Goal: Task Accomplishment & Management: Complete application form

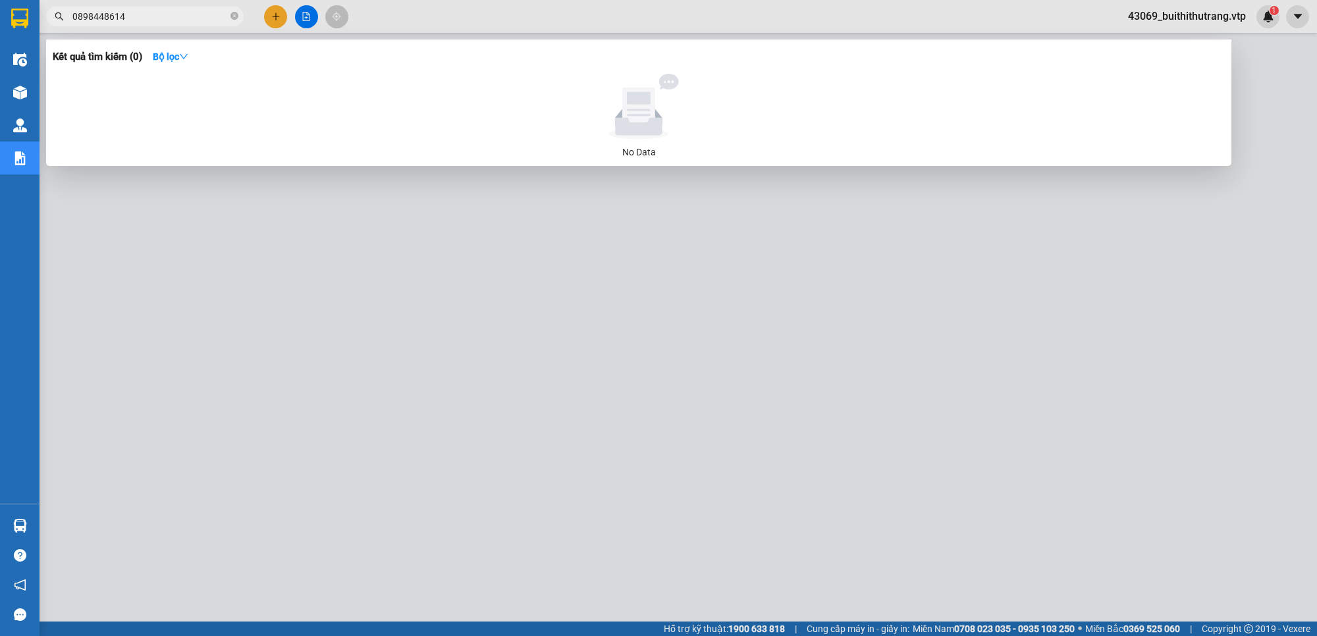
drag, startPoint x: 138, startPoint y: 16, endPoint x: 56, endPoint y: 26, distance: 82.9
click at [56, 26] on div "Kết quả tìm kiếm ( 0 ) Bộ lọc No Data 0898448614" at bounding box center [128, 16] width 257 height 23
type input "0"
type input "0902800005"
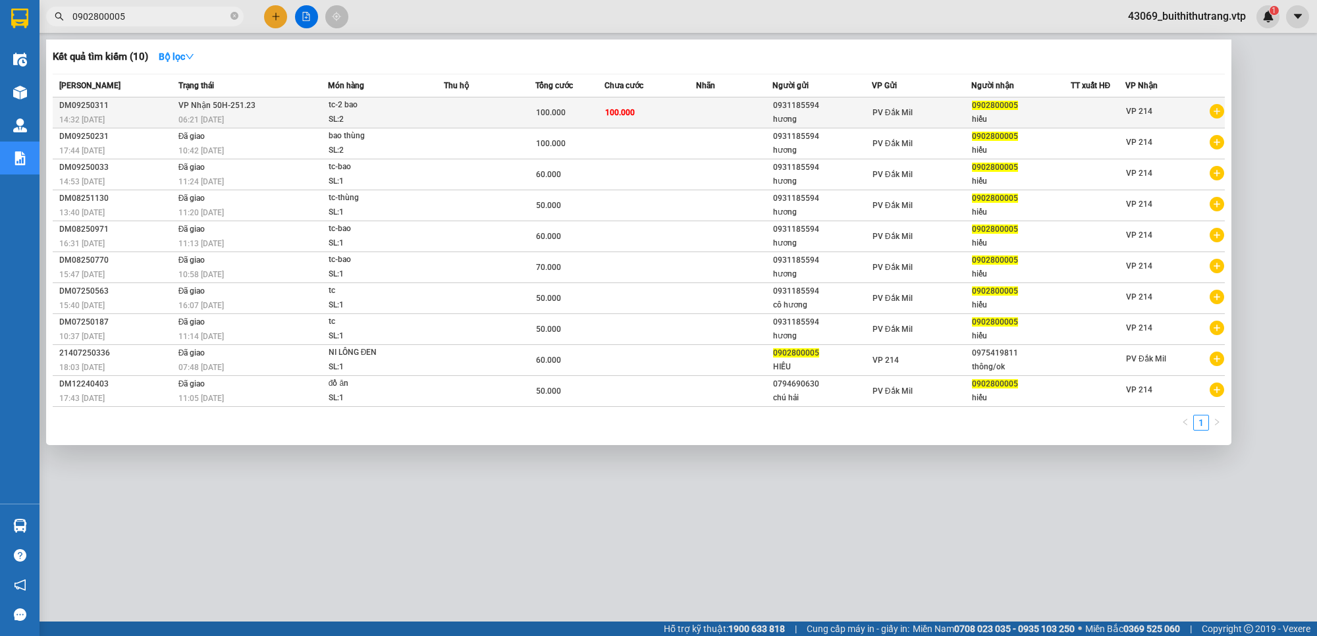
click at [664, 119] on td "100.000" at bounding box center [650, 112] width 92 height 31
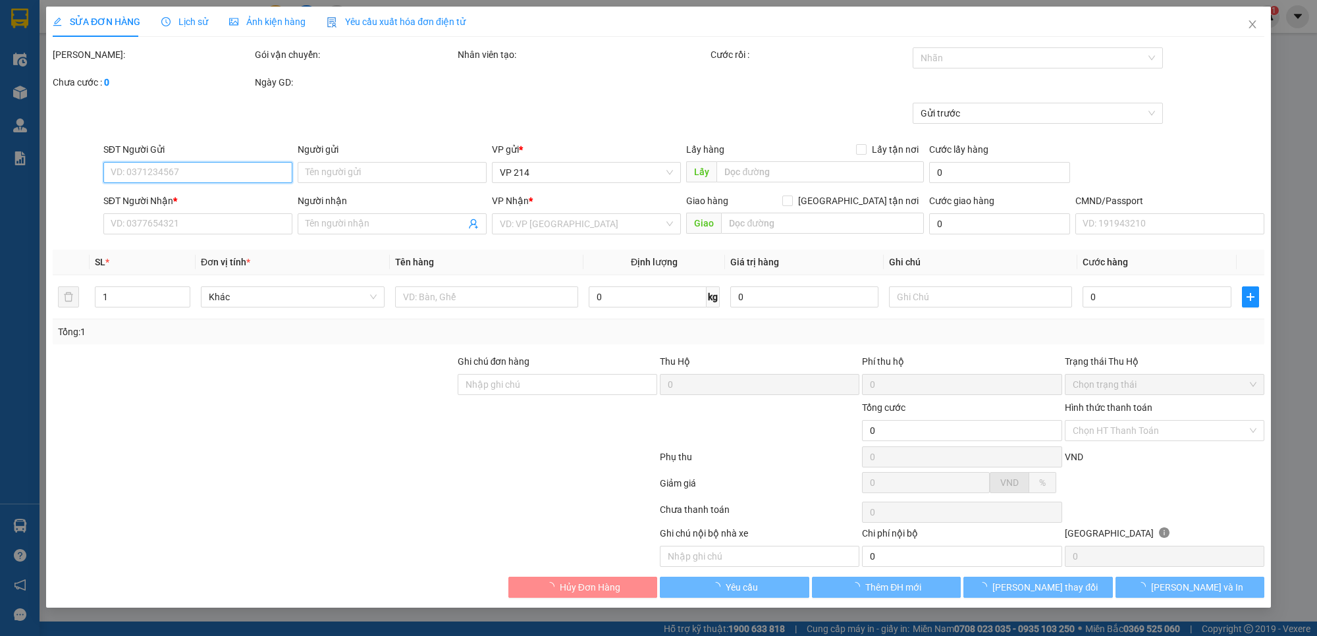
type input "5.000"
type input "0931185594"
type input "hương"
type input "0902800005"
type input "hiếu"
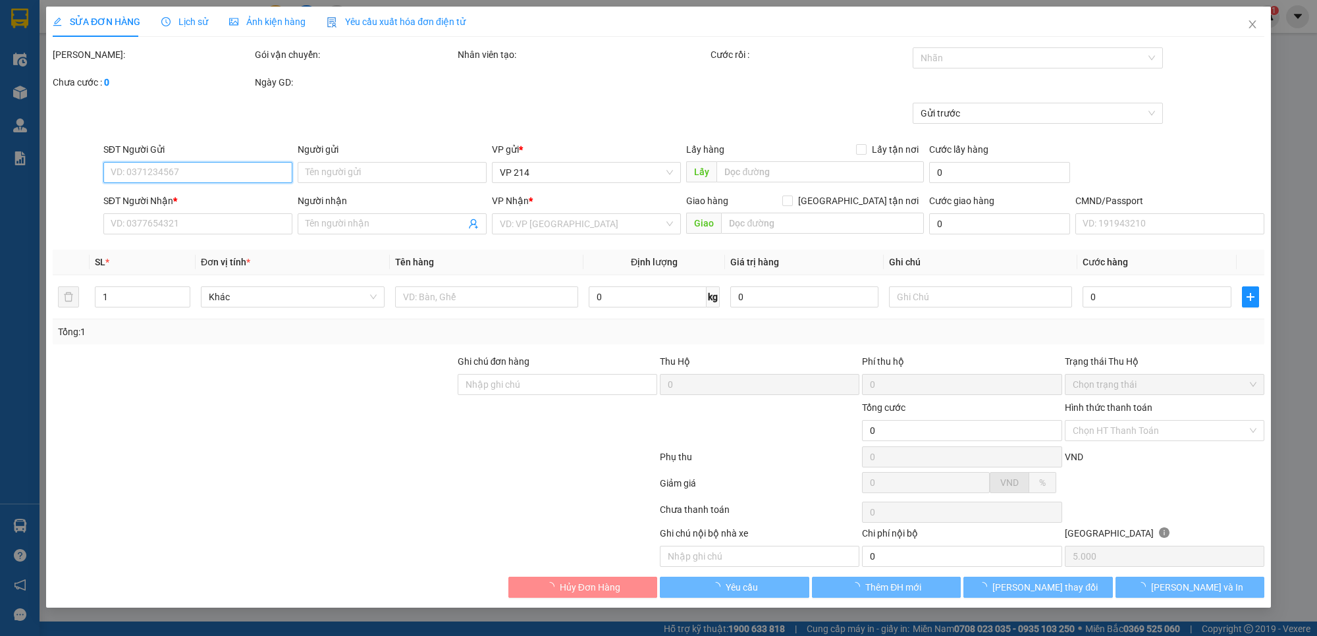
type input "100.000"
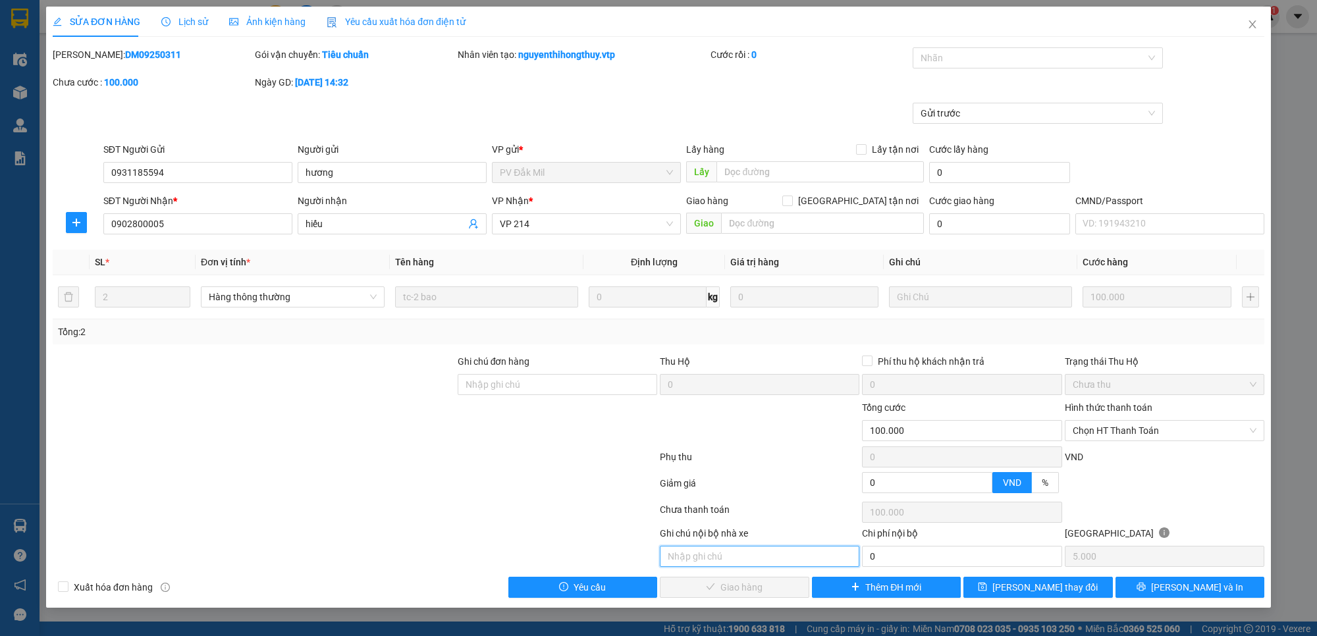
click at [754, 560] on input "text" at bounding box center [759, 556] width 199 height 21
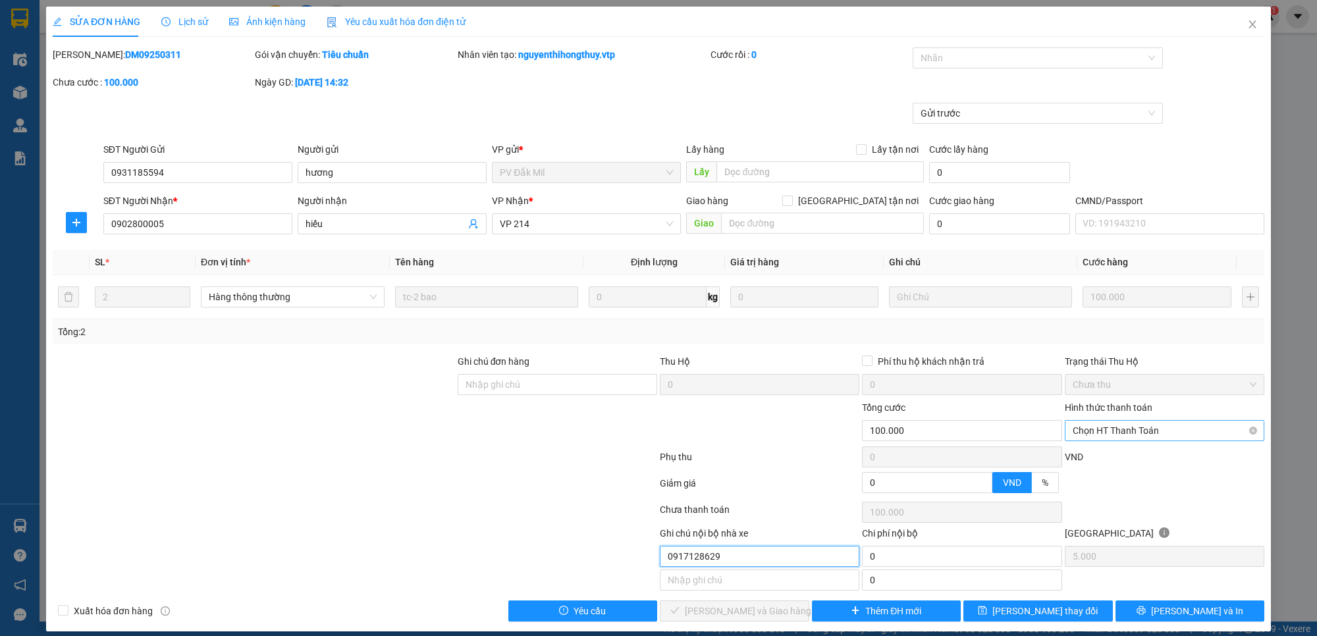
drag, startPoint x: 1185, startPoint y: 436, endPoint x: 1182, endPoint y: 448, distance: 12.8
click at [1184, 437] on span "Chọn HT Thanh Toán" at bounding box center [1165, 431] width 184 height 20
type input "0917128629"
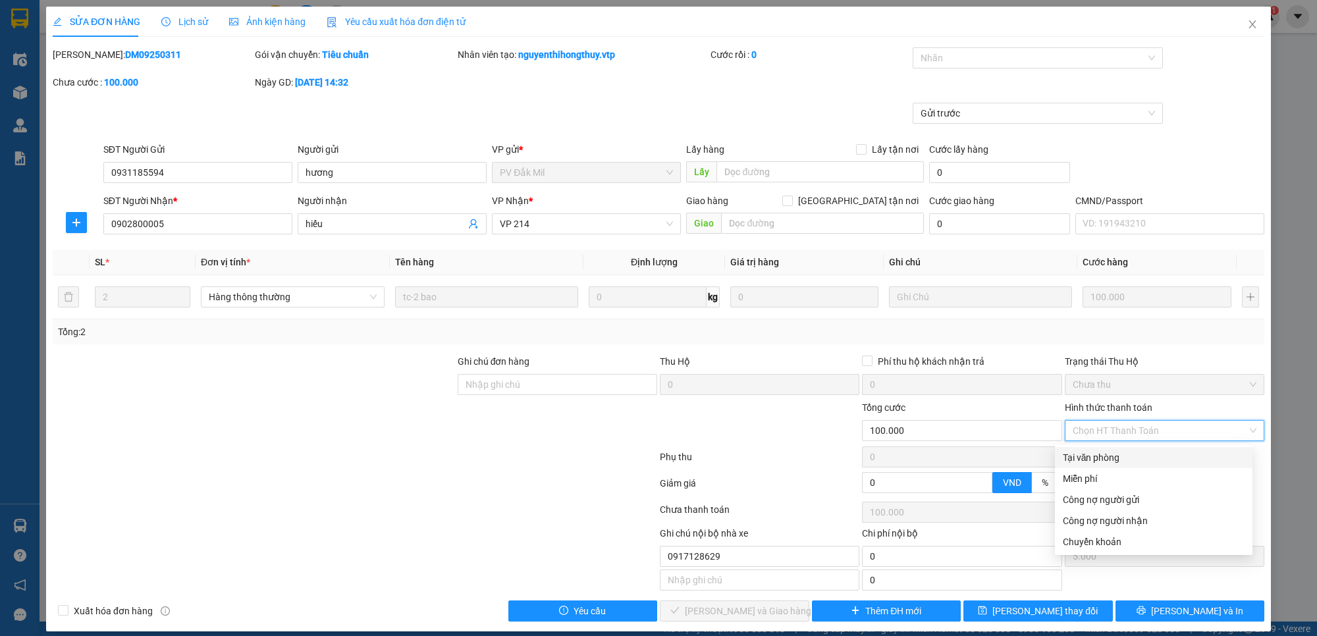
click at [1171, 462] on div "Tại văn phòng" at bounding box center [1154, 457] width 182 height 14
type input "0"
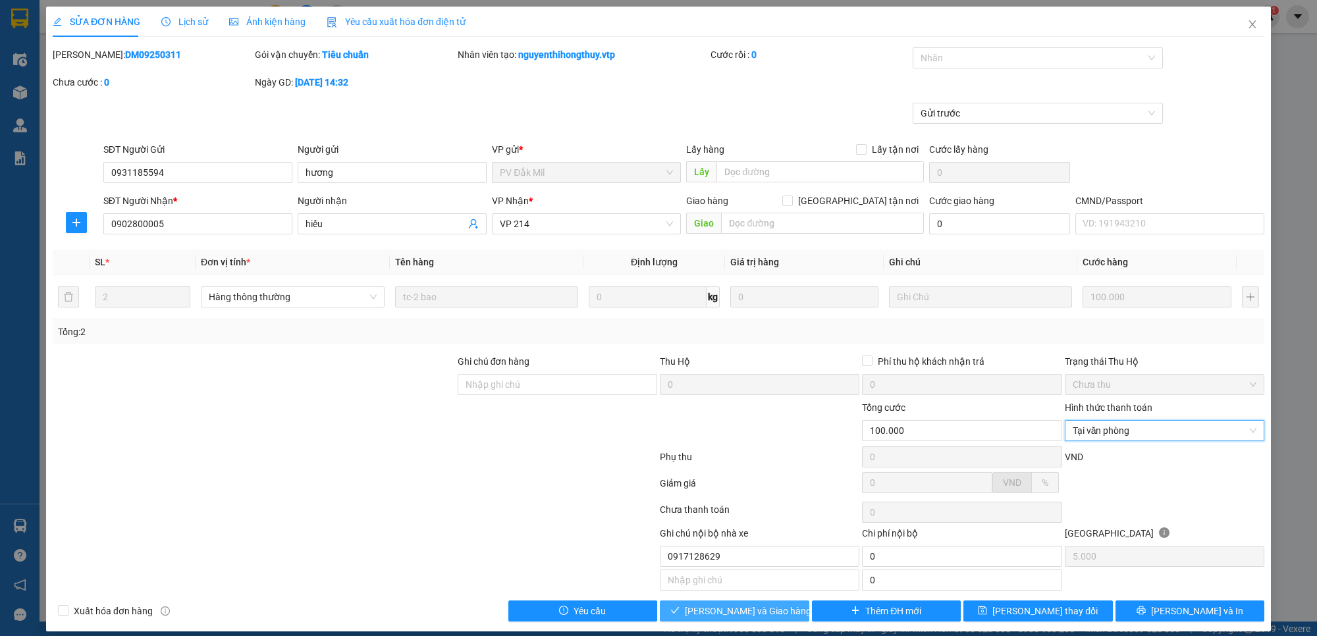
click at [733, 608] on span "[PERSON_NAME] và Giao hàng" at bounding box center [748, 611] width 126 height 14
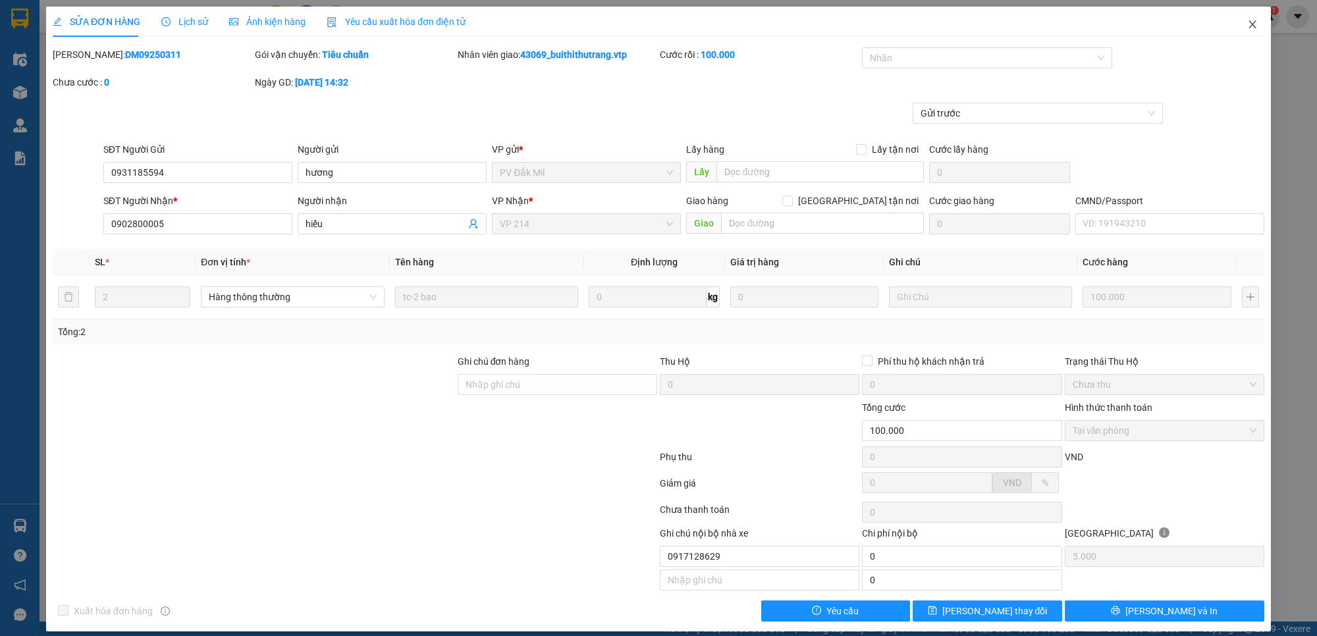
click at [1247, 25] on icon "close" at bounding box center [1252, 24] width 11 height 11
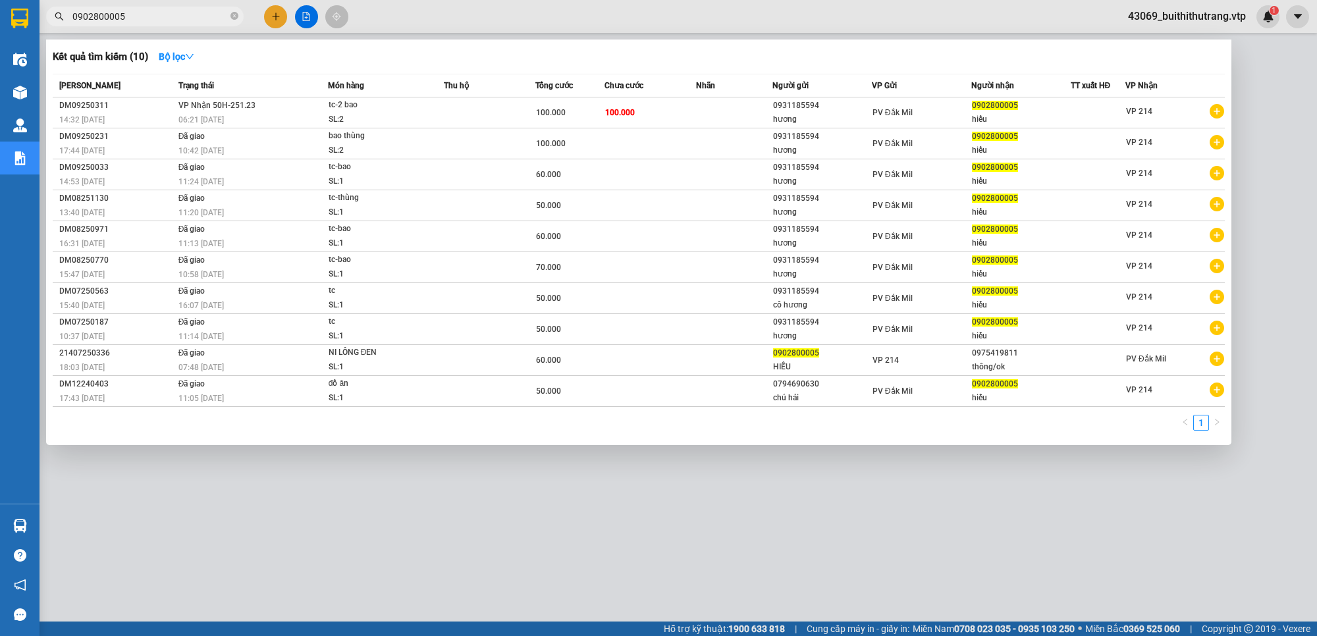
drag, startPoint x: 124, startPoint y: 18, endPoint x: 63, endPoint y: 1, distance: 63.8
click at [60, 18] on div "0902800005" at bounding box center [128, 17] width 257 height 20
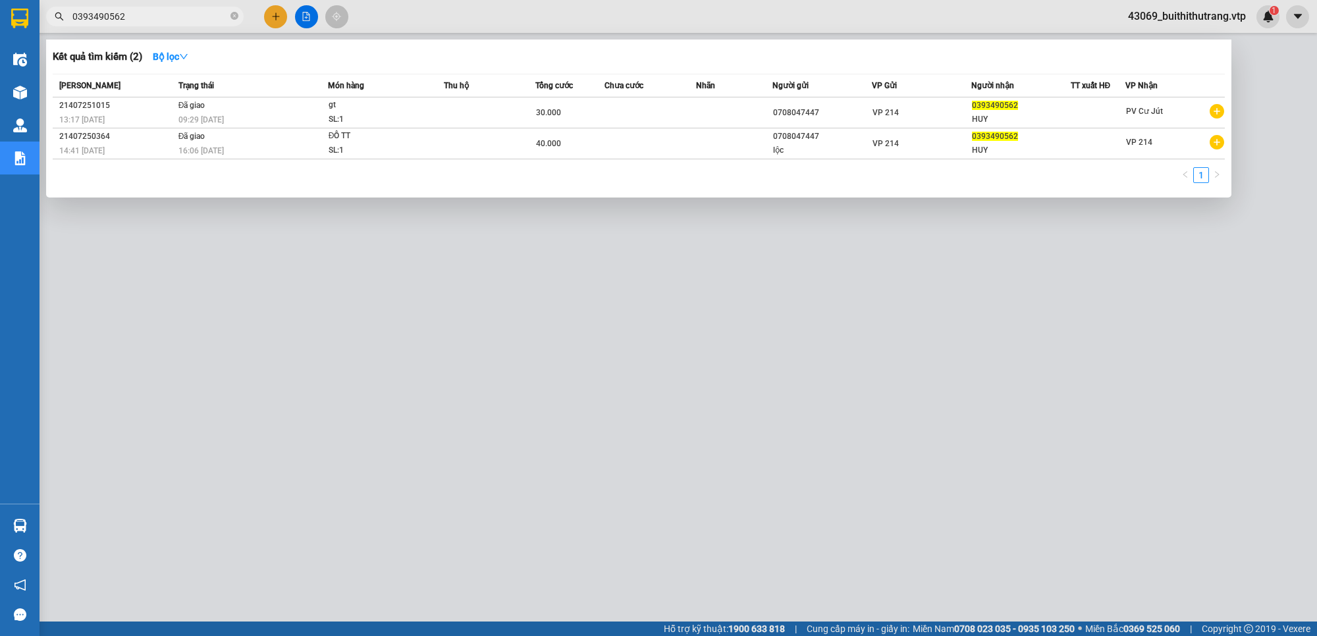
drag, startPoint x: 142, startPoint y: 20, endPoint x: 41, endPoint y: 41, distance: 102.9
click at [41, 28] on div "Kết quả tìm kiếm ( 2 ) Bộ lọc Mã ĐH Trạng thái Món hàng Thu hộ Tổng cước Chưa c…" at bounding box center [128, 16] width 257 height 23
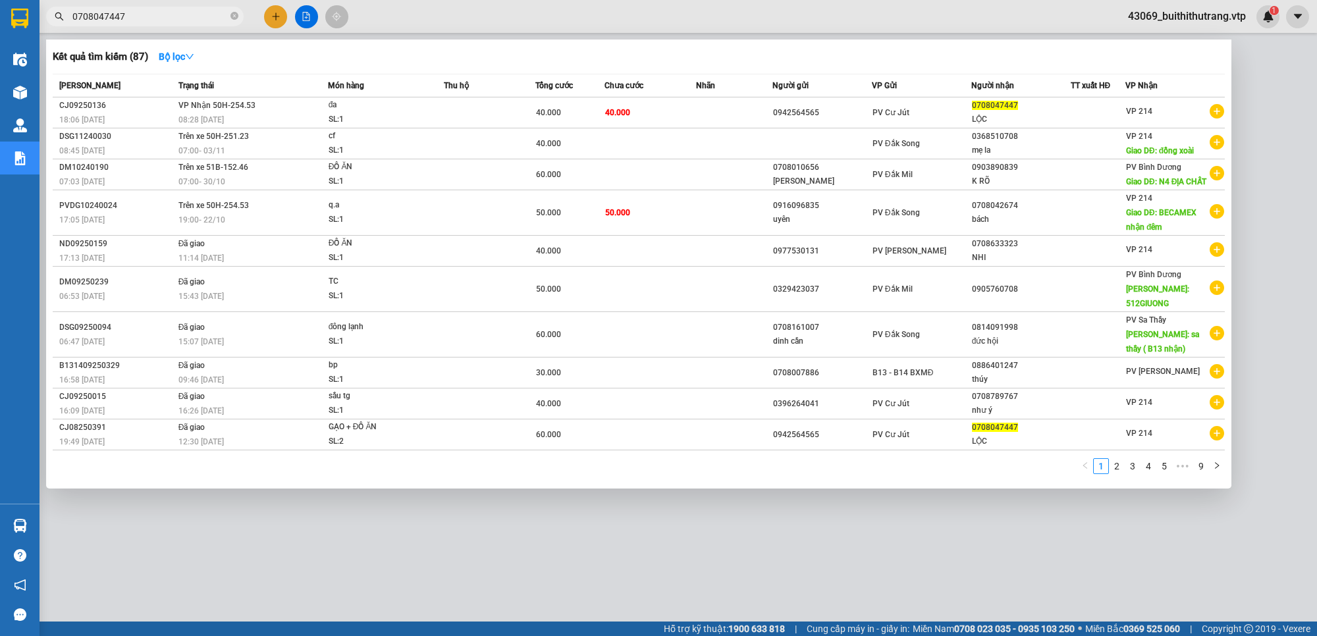
type input "0708047447"
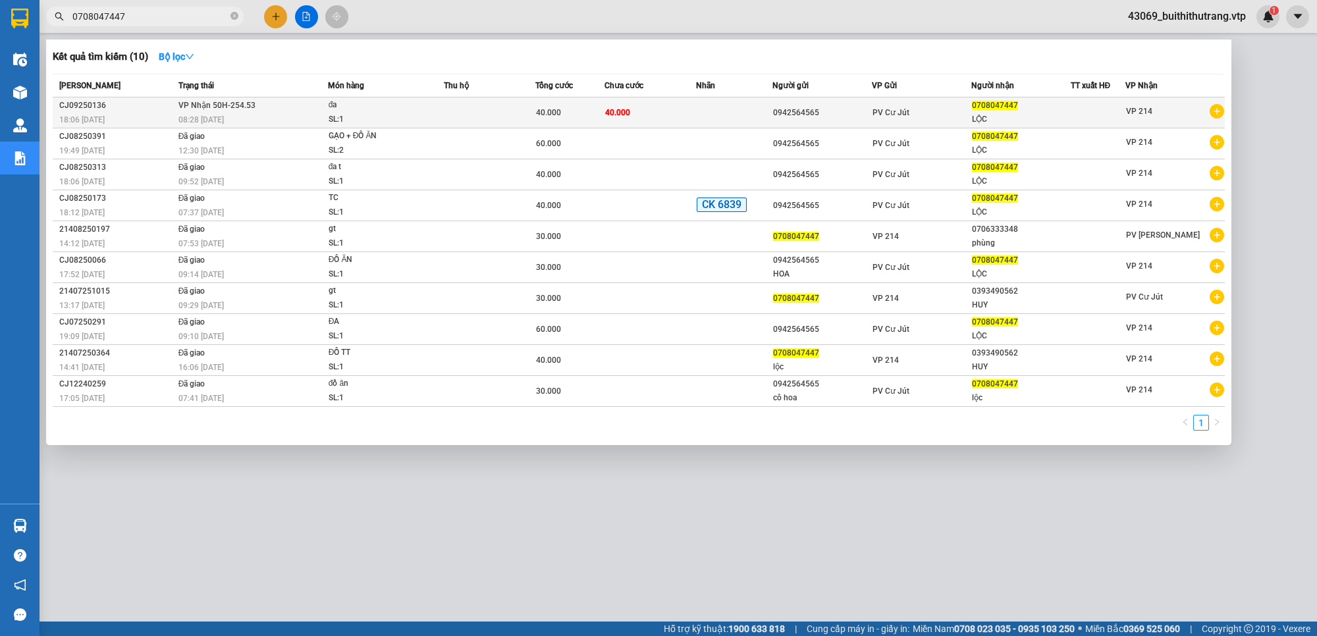
click at [834, 120] on td "0942564565" at bounding box center [821, 112] width 99 height 31
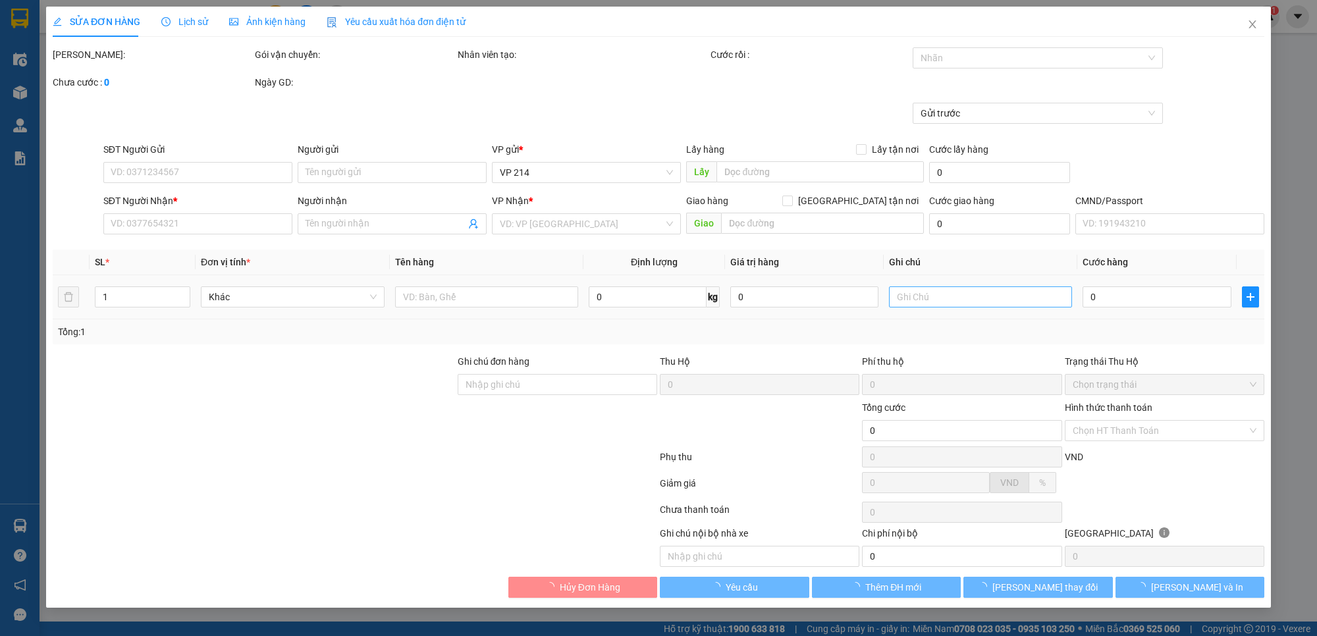
type input "2.000"
type input "0942564565"
type input "0708047447"
type input "LỘC"
type input "40.000"
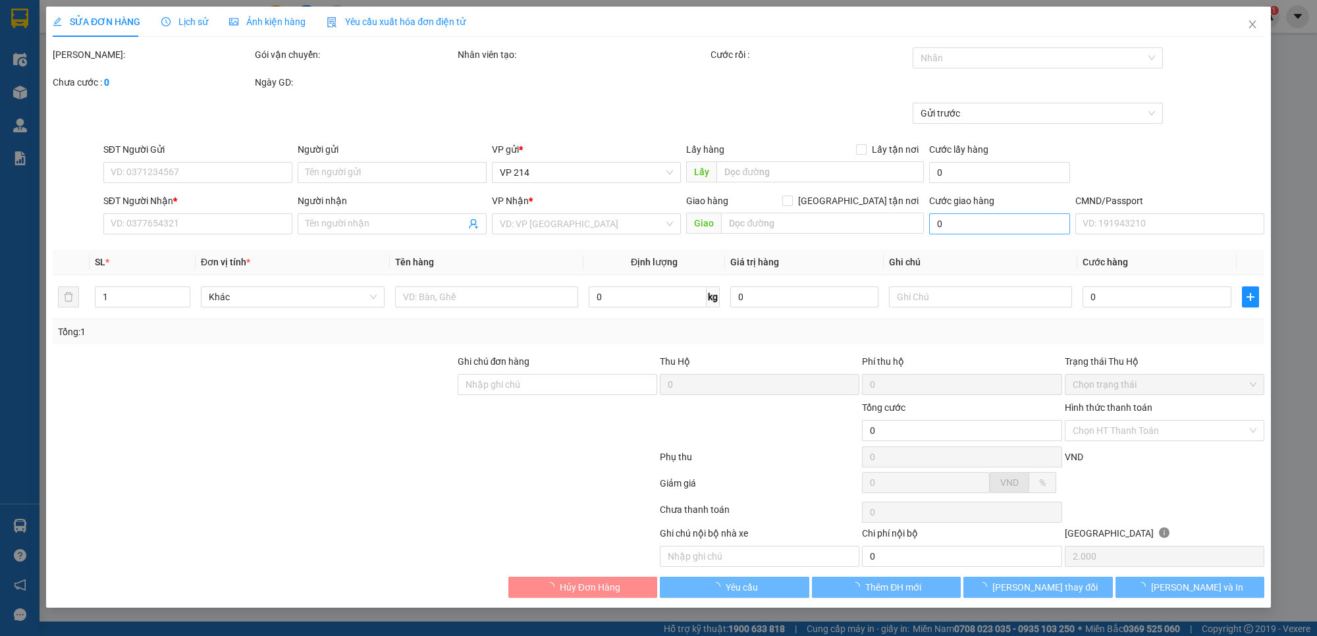
type input "40.000"
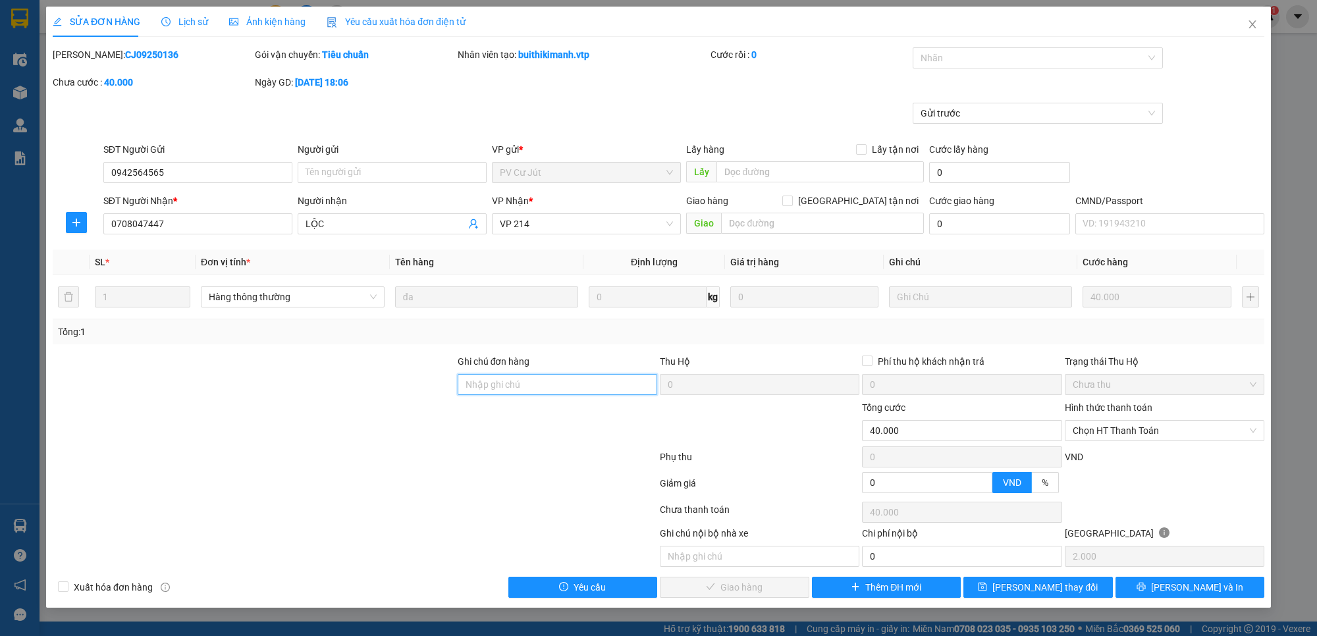
click at [565, 386] on input "Ghi chú đơn hàng" at bounding box center [557, 384] width 199 height 21
click at [1143, 435] on span "Chọn HT Thanh Toán" at bounding box center [1165, 431] width 184 height 20
type input "ck 6839 lúc 11h42 [DATE]"
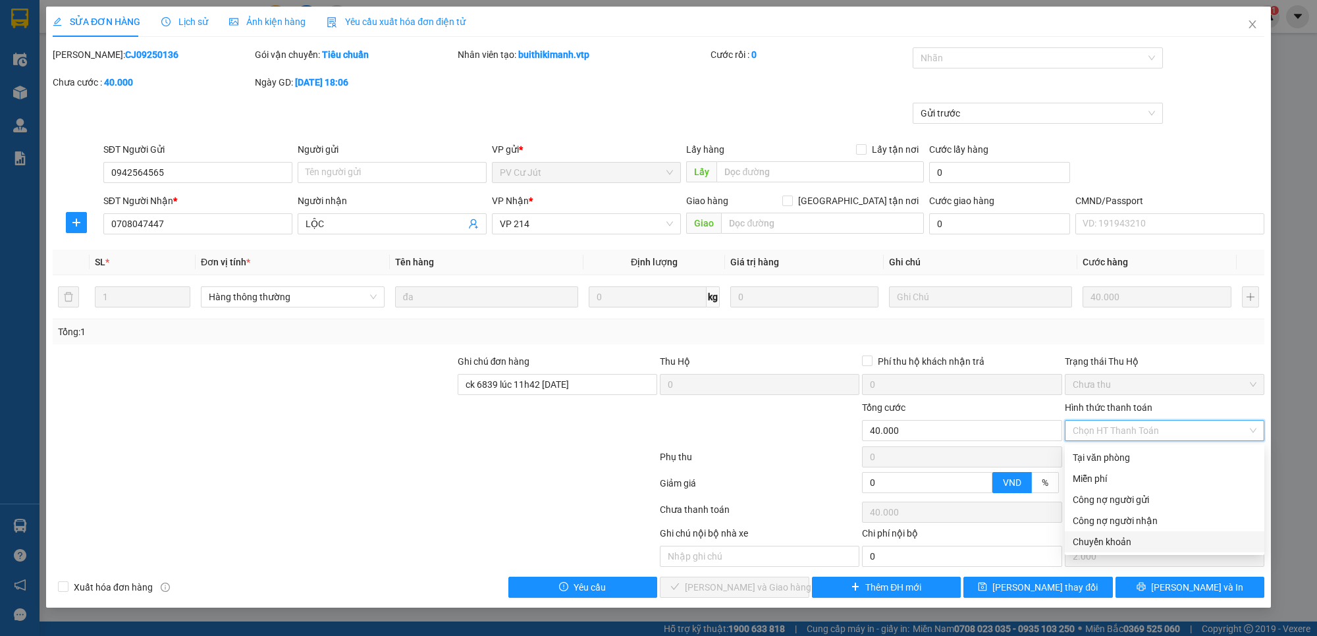
click at [1134, 544] on div "Chuyển khoản" at bounding box center [1165, 542] width 184 height 14
type input "0"
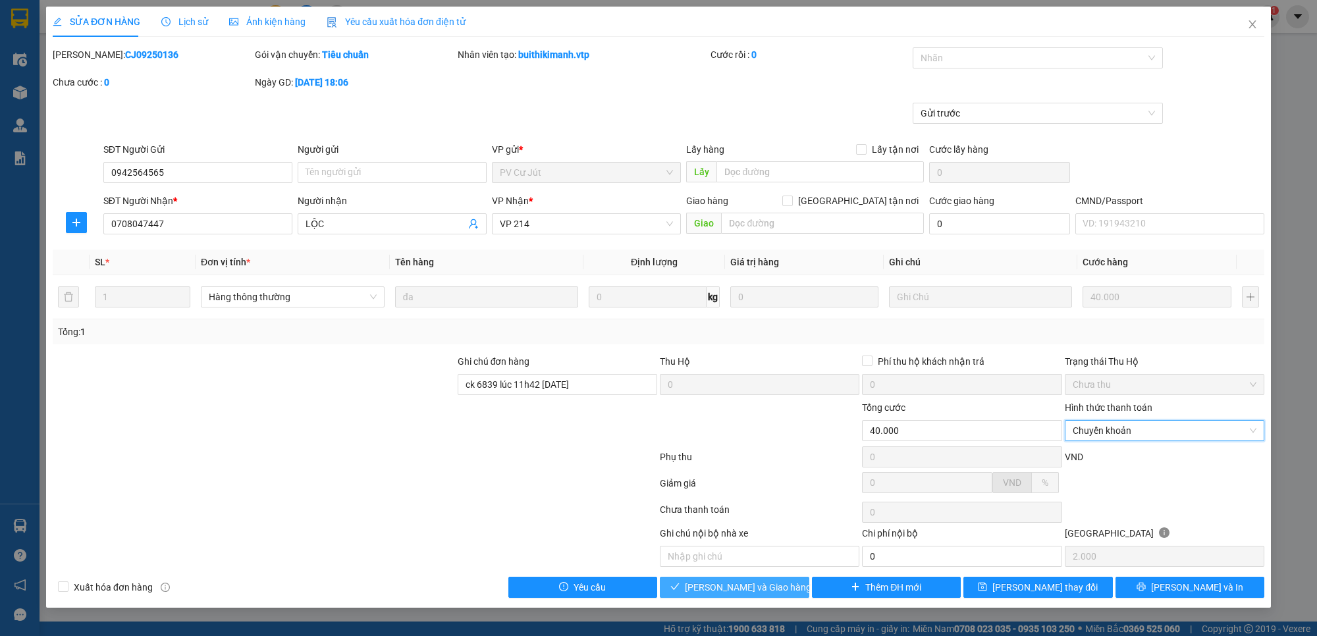
click at [771, 597] on button "[PERSON_NAME] và Giao hàng" at bounding box center [734, 587] width 149 height 21
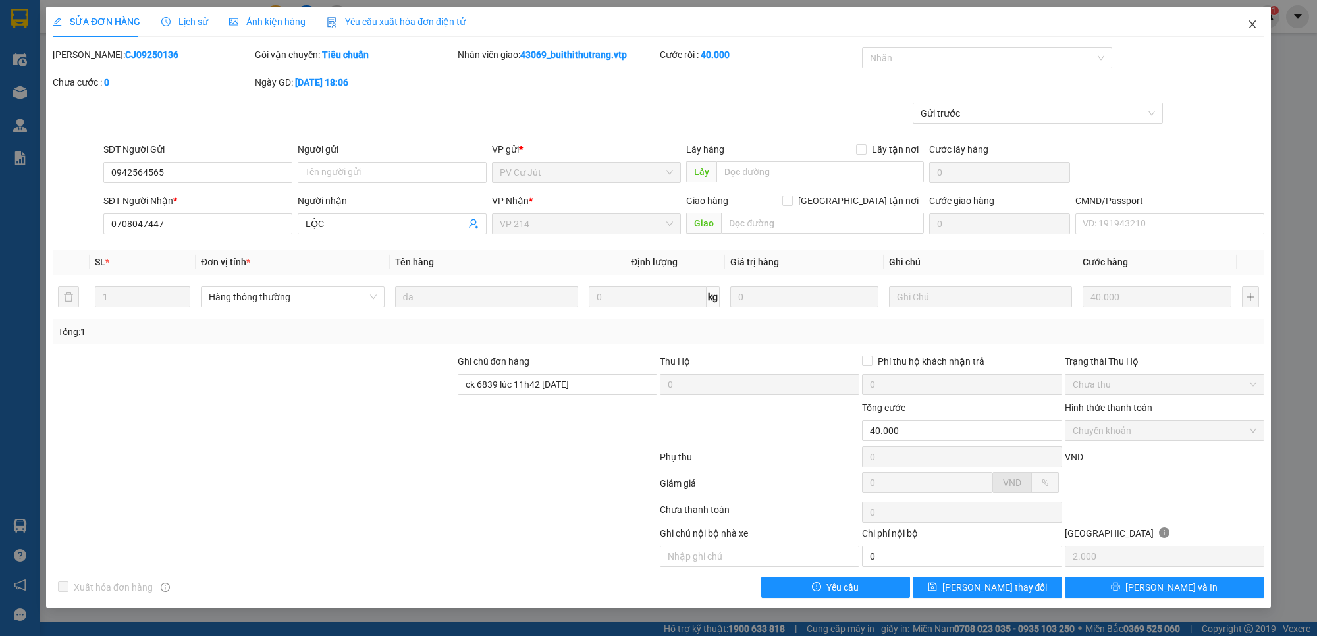
click at [1254, 24] on icon "close" at bounding box center [1252, 24] width 11 height 11
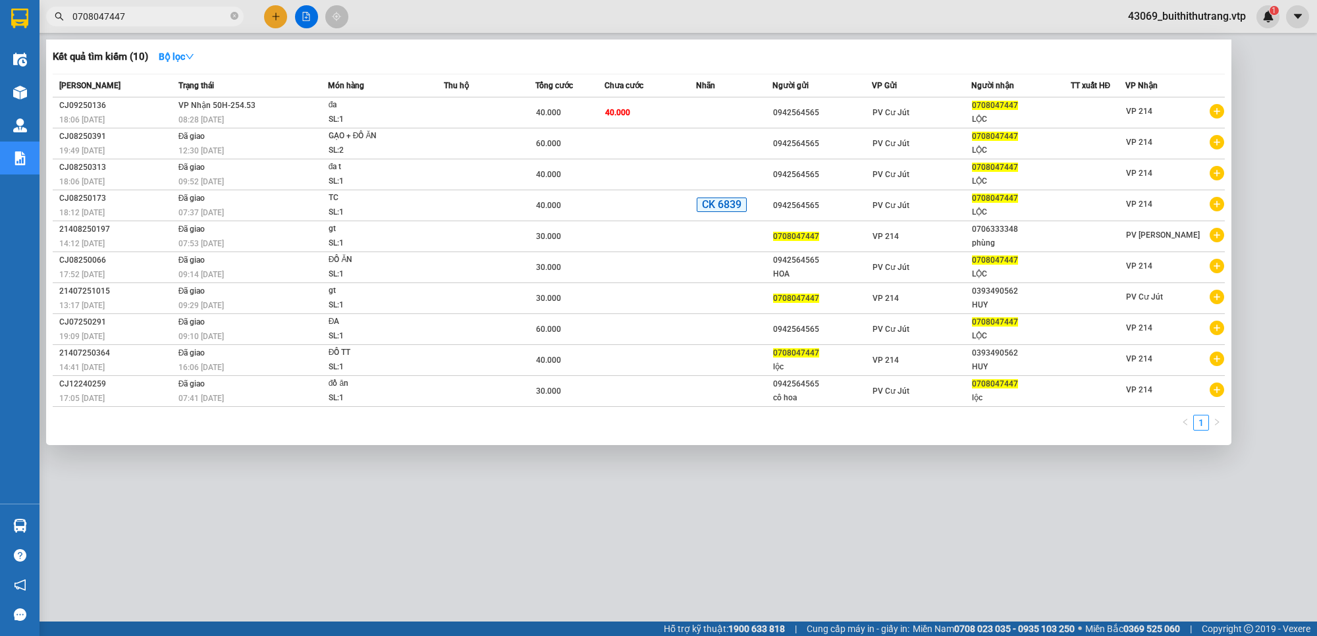
drag, startPoint x: 135, startPoint y: 12, endPoint x: 70, endPoint y: 18, distance: 64.8
click at [72, 18] on input "0708047447" at bounding box center [149, 16] width 155 height 14
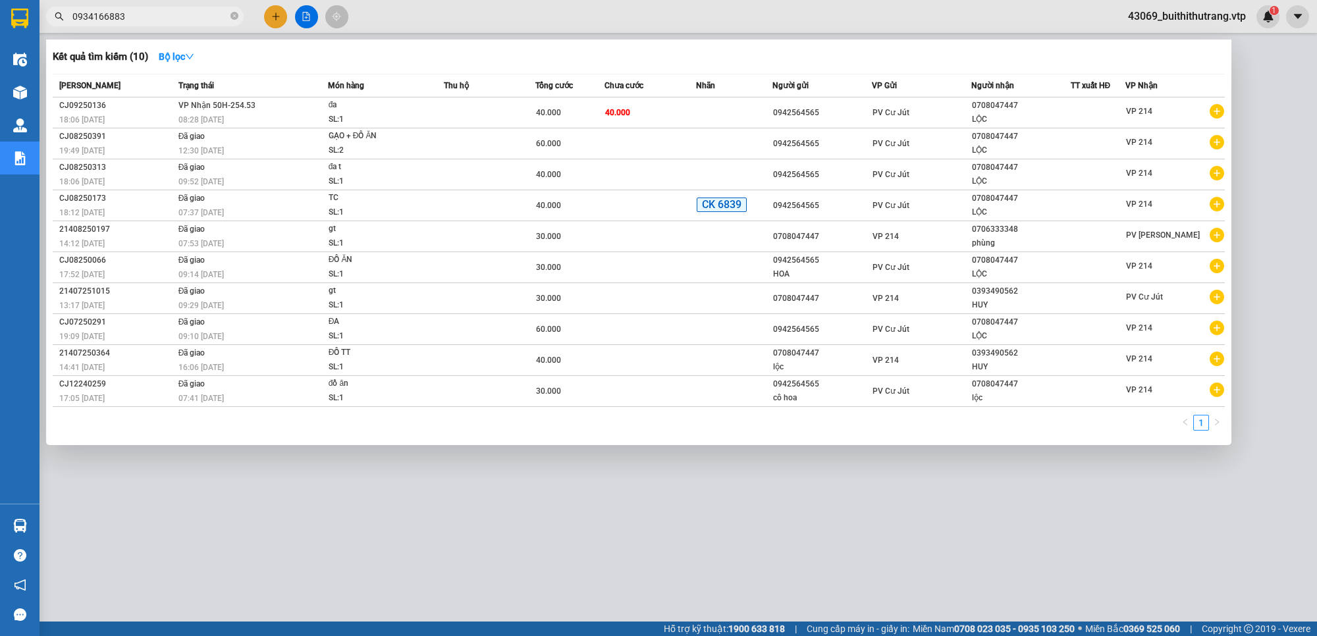
type input "0934166883"
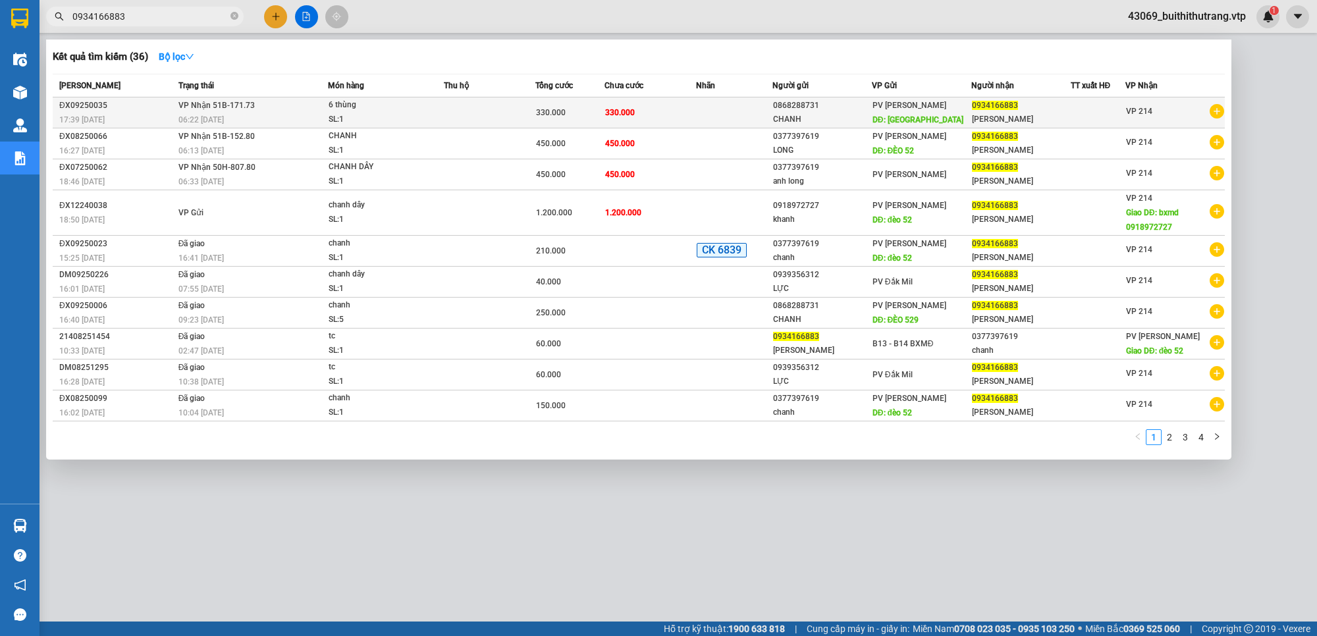
click at [423, 119] on div "SL: 1" at bounding box center [378, 120] width 99 height 14
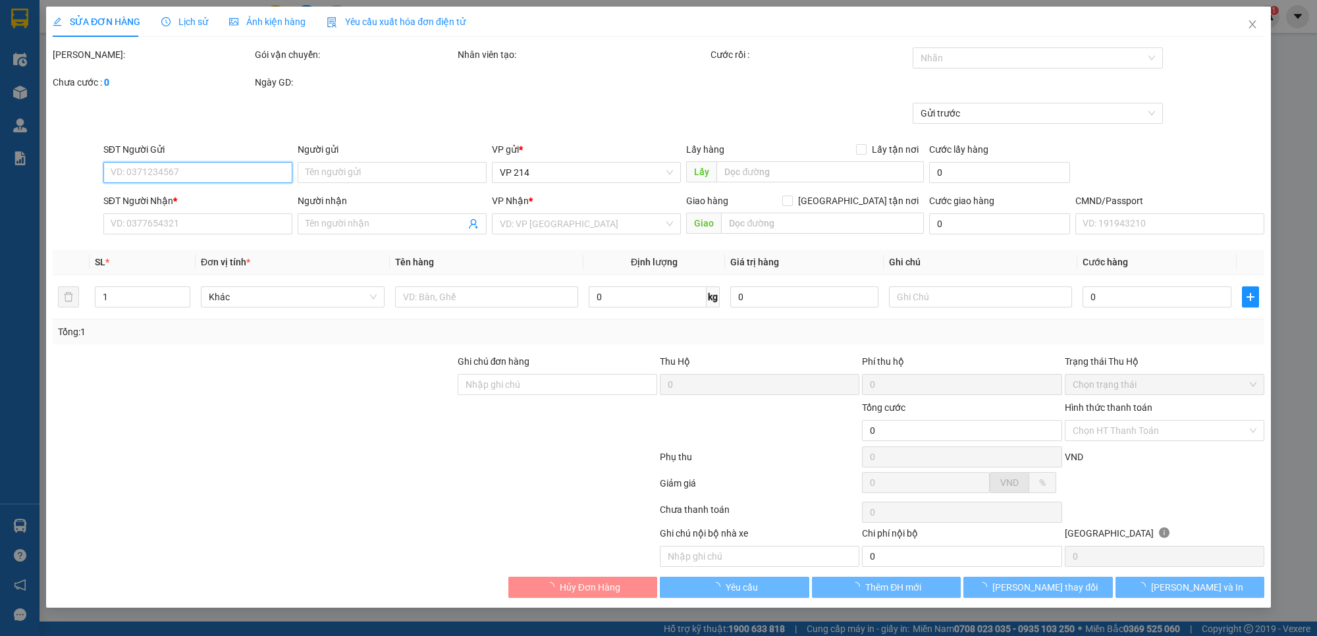
type input "0868288731"
type input "CHANH"
type input "[GEOGRAPHIC_DATA]"
type input "0934166883"
type input "[PERSON_NAME]"
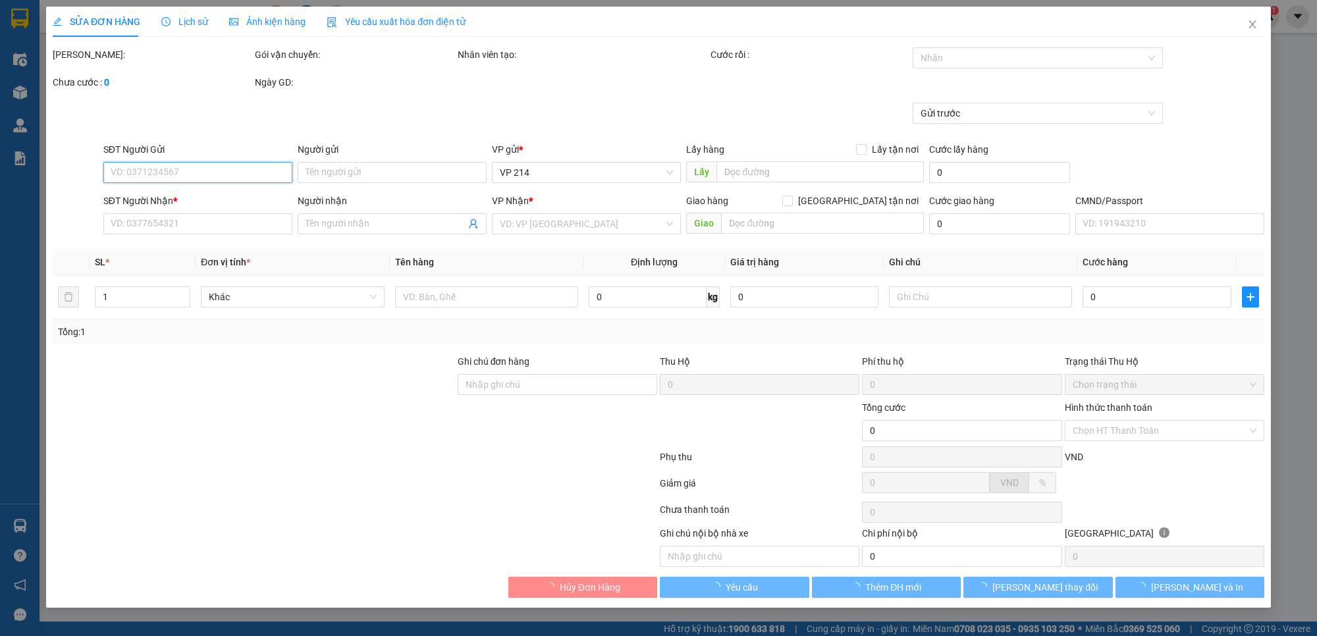
type input "330.000"
type input "16.500"
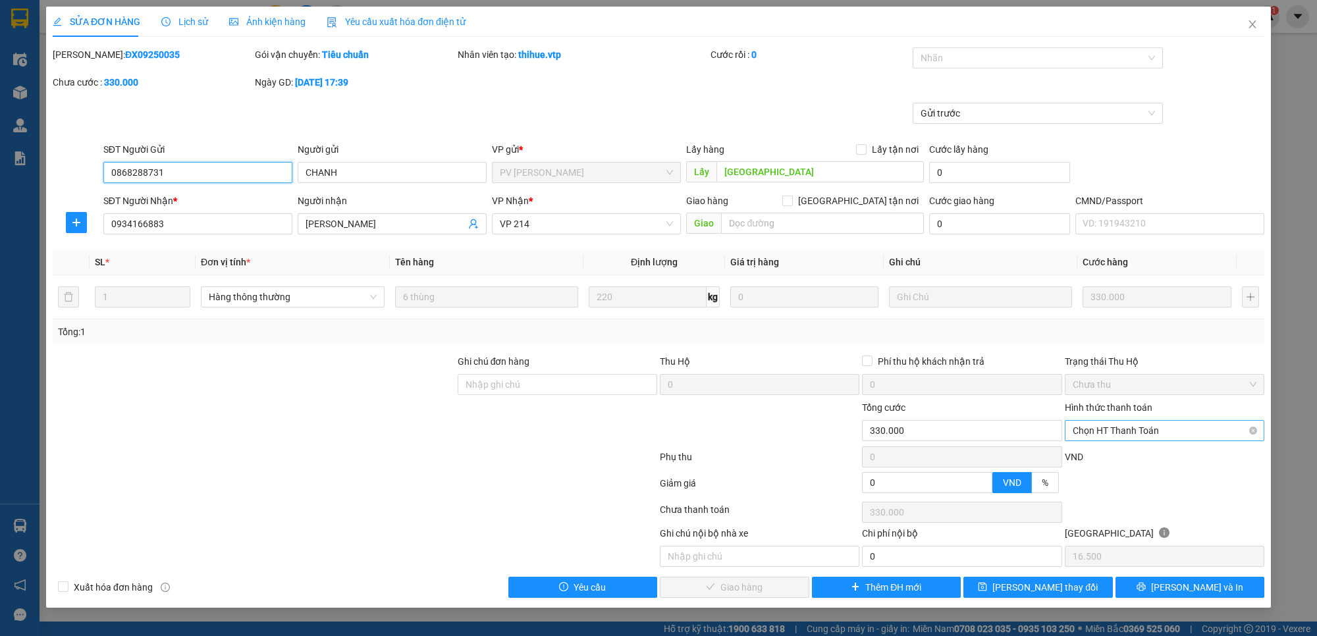
click at [1163, 436] on span "Chọn HT Thanh Toán" at bounding box center [1165, 431] width 184 height 20
click at [1150, 541] on div "Chuyển khoản" at bounding box center [1165, 542] width 184 height 14
type input "0"
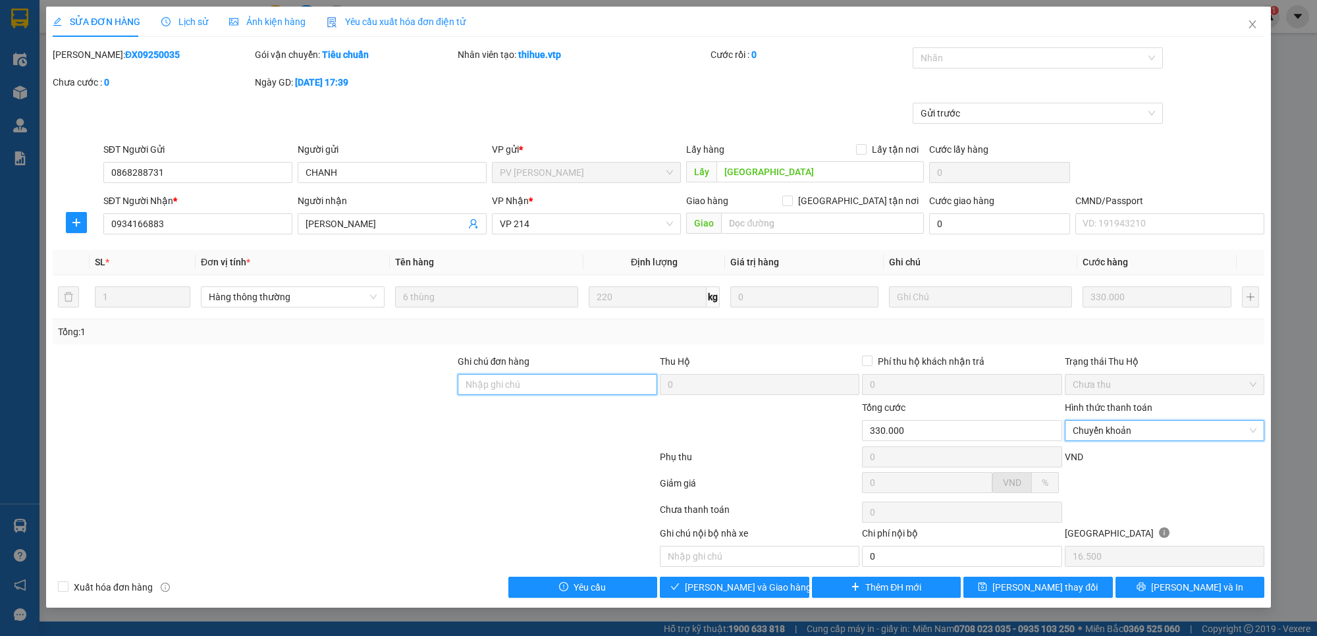
click at [602, 387] on input "Ghi chú đơn hàng" at bounding box center [557, 384] width 199 height 21
type input "ck 6839 lúc 11h54 [DATE]"
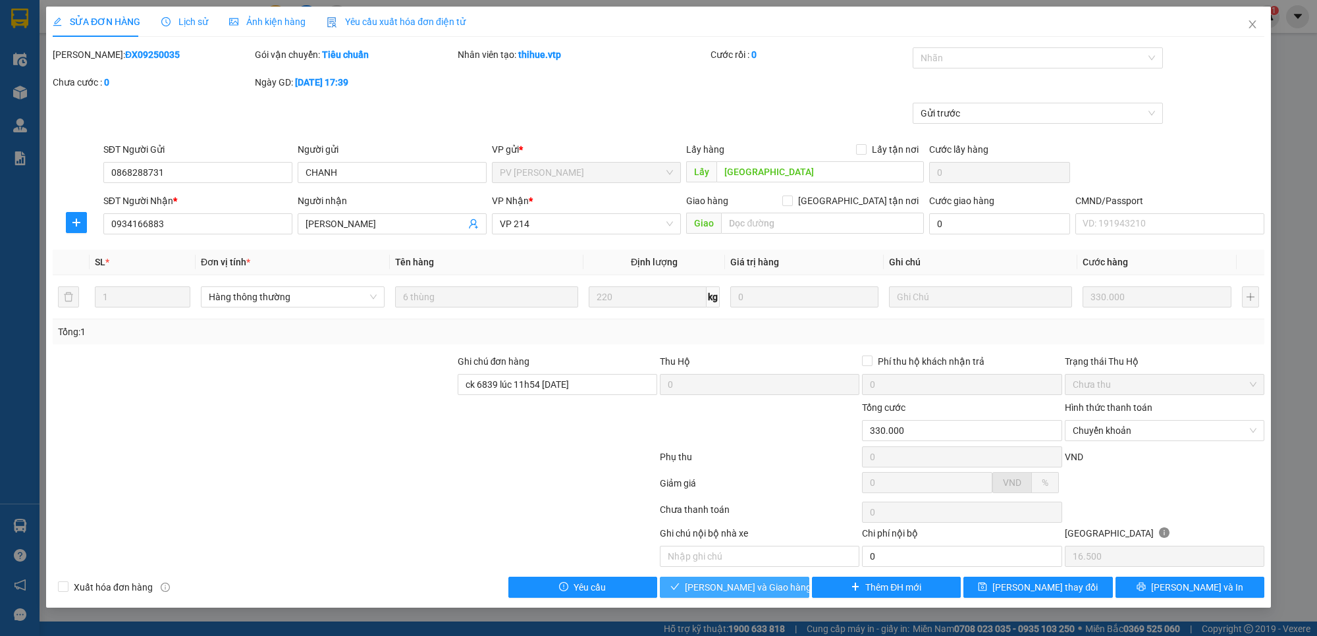
click at [726, 590] on span "[PERSON_NAME] và Giao hàng" at bounding box center [748, 587] width 126 height 14
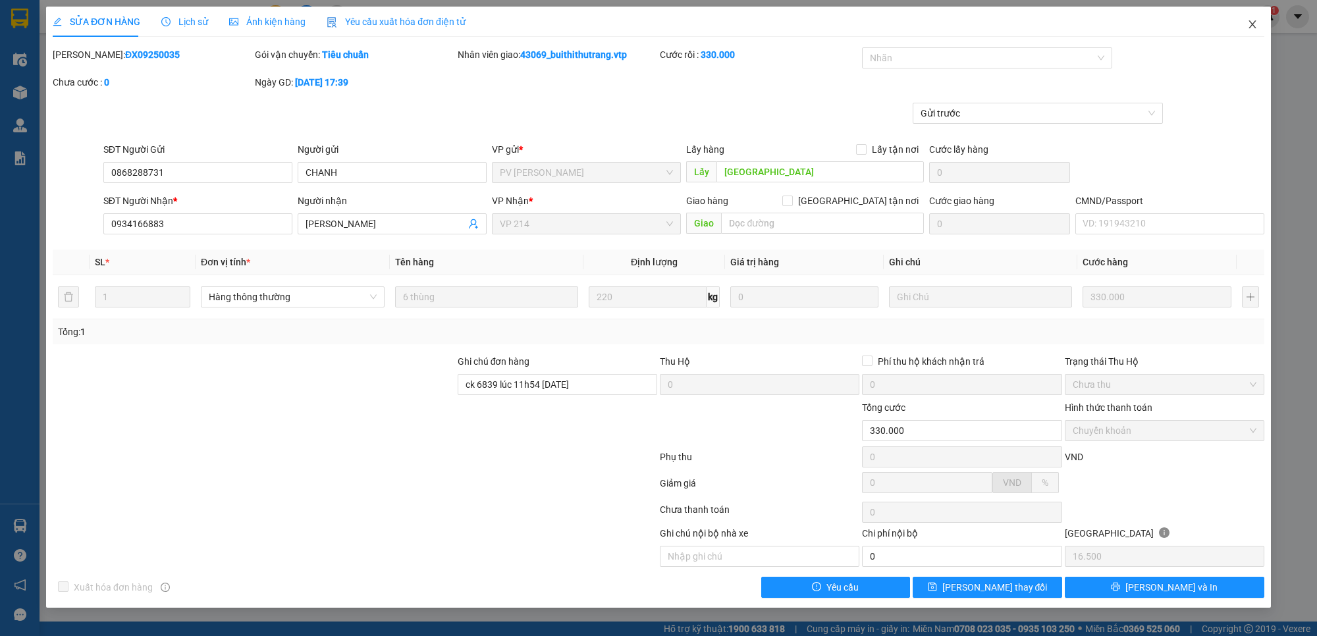
click at [1252, 20] on icon "close" at bounding box center [1252, 24] width 11 height 11
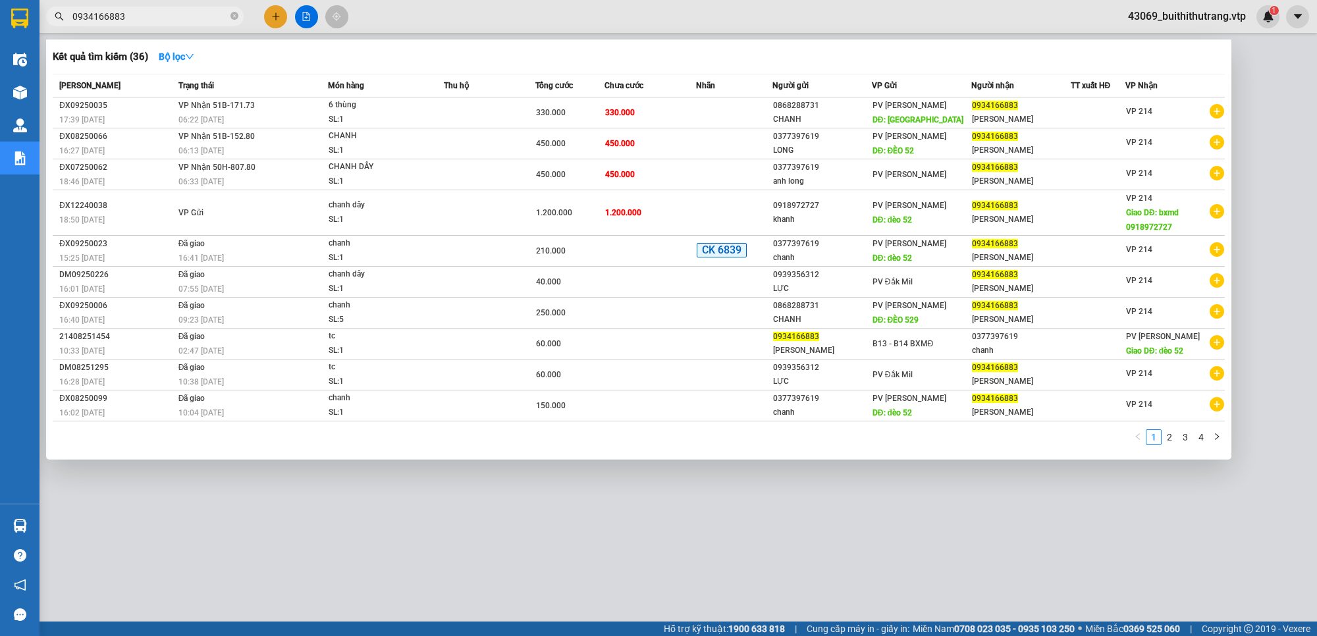
click at [139, 15] on input "0934166883" at bounding box center [149, 16] width 155 height 14
drag, startPoint x: 125, startPoint y: 18, endPoint x: 61, endPoint y: 14, distance: 64.0
click at [61, 14] on div "0934166883" at bounding box center [128, 17] width 257 height 20
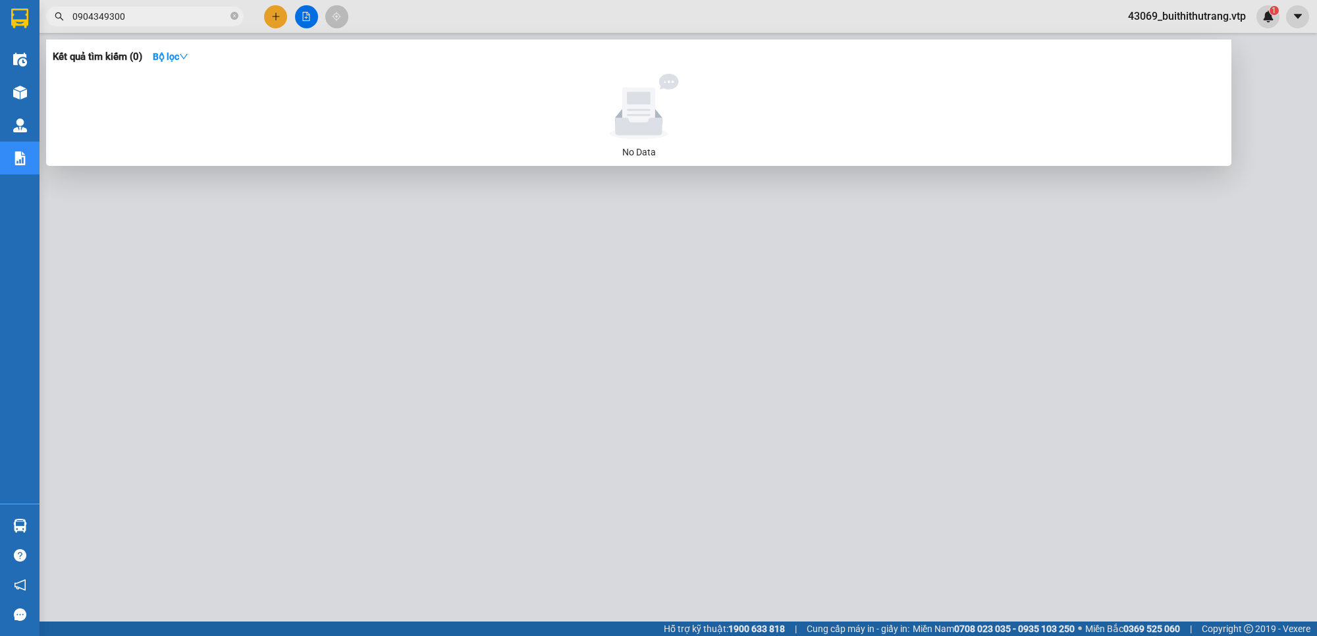
drag, startPoint x: 133, startPoint y: 20, endPoint x: 33, endPoint y: 16, distance: 100.1
click at [25, 21] on section "Kết quả tìm kiếm ( 0 ) Bộ lọc No Data 0904349300 43069_buithithutrang.vtp 1 Điề…" at bounding box center [658, 318] width 1317 height 636
click at [149, 20] on input "0984477864" at bounding box center [149, 16] width 155 height 14
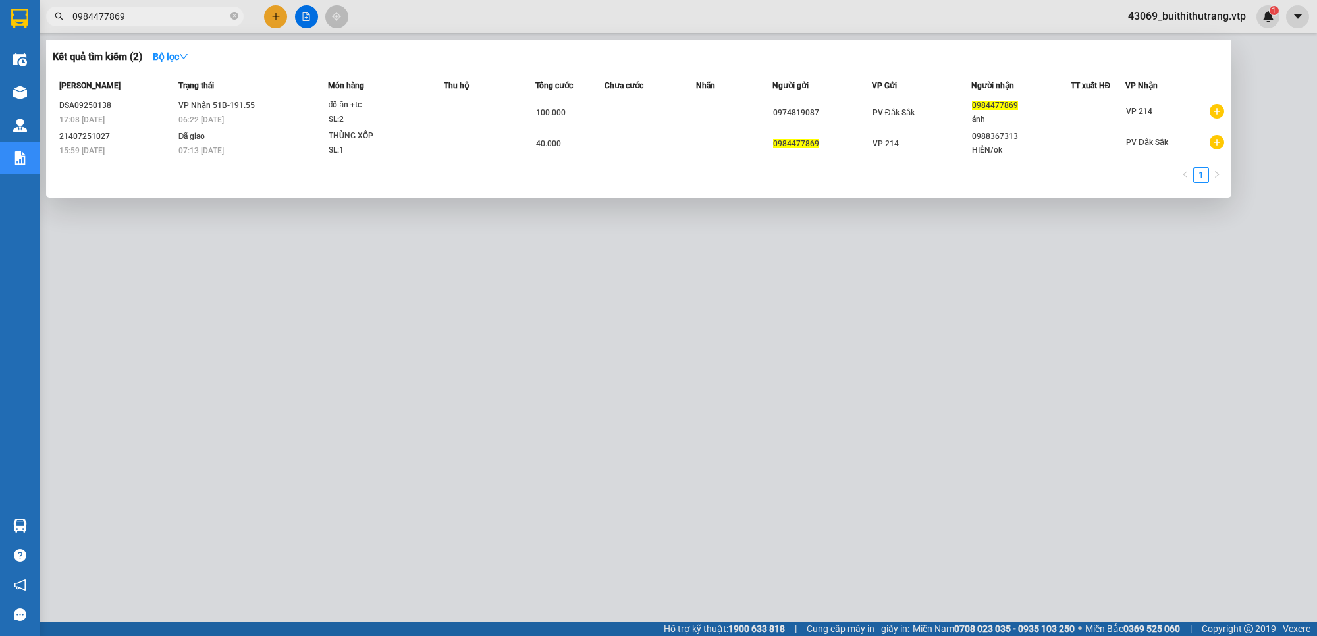
type input "0984477869"
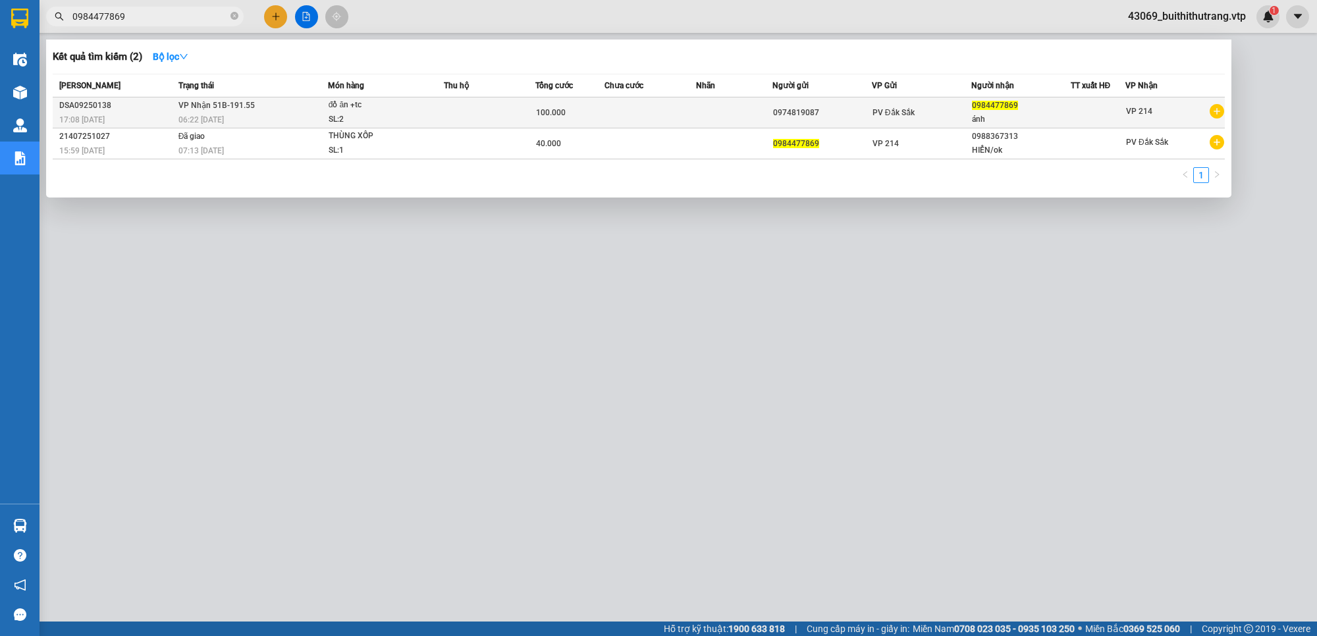
click at [672, 110] on td at bounding box center [650, 112] width 92 height 31
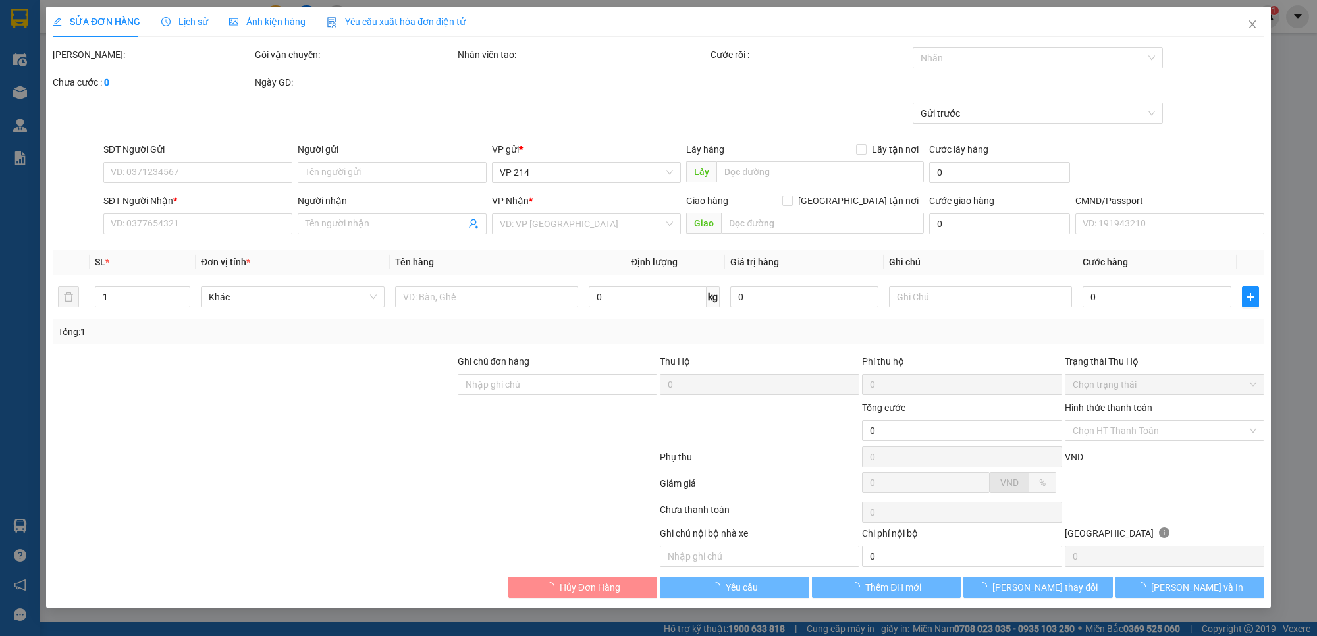
type input "5.000"
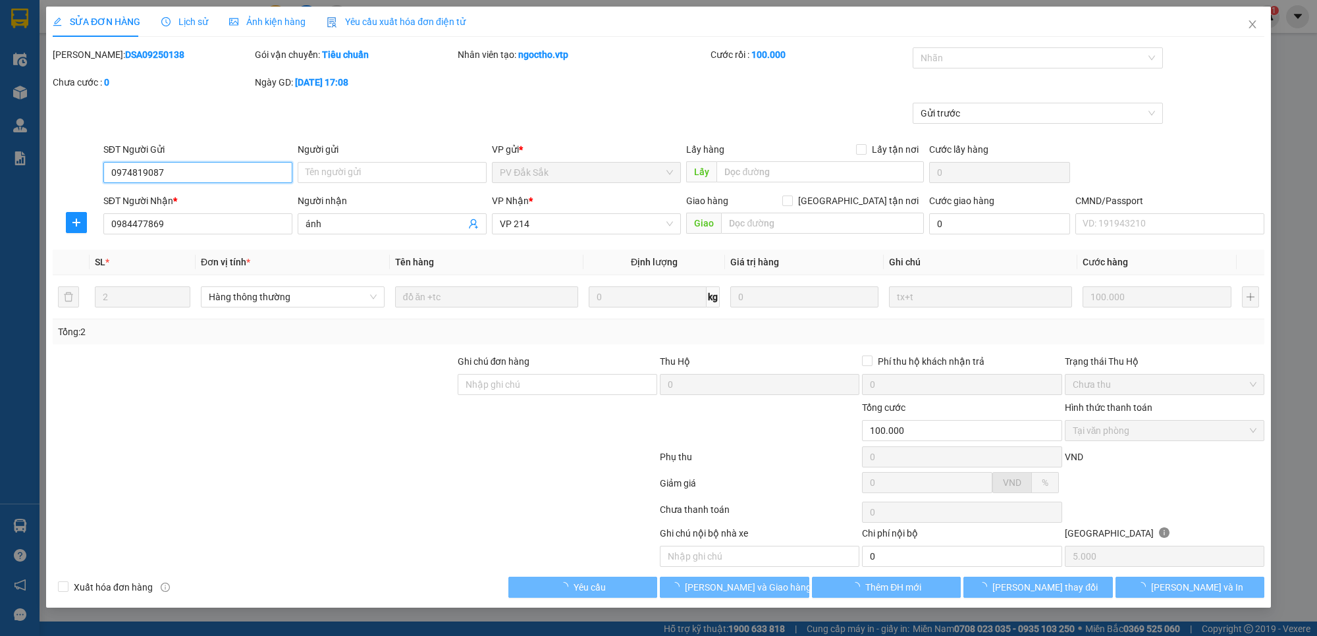
type input "0974819087"
type input "0984477869"
type input "ánh"
type input "100.000"
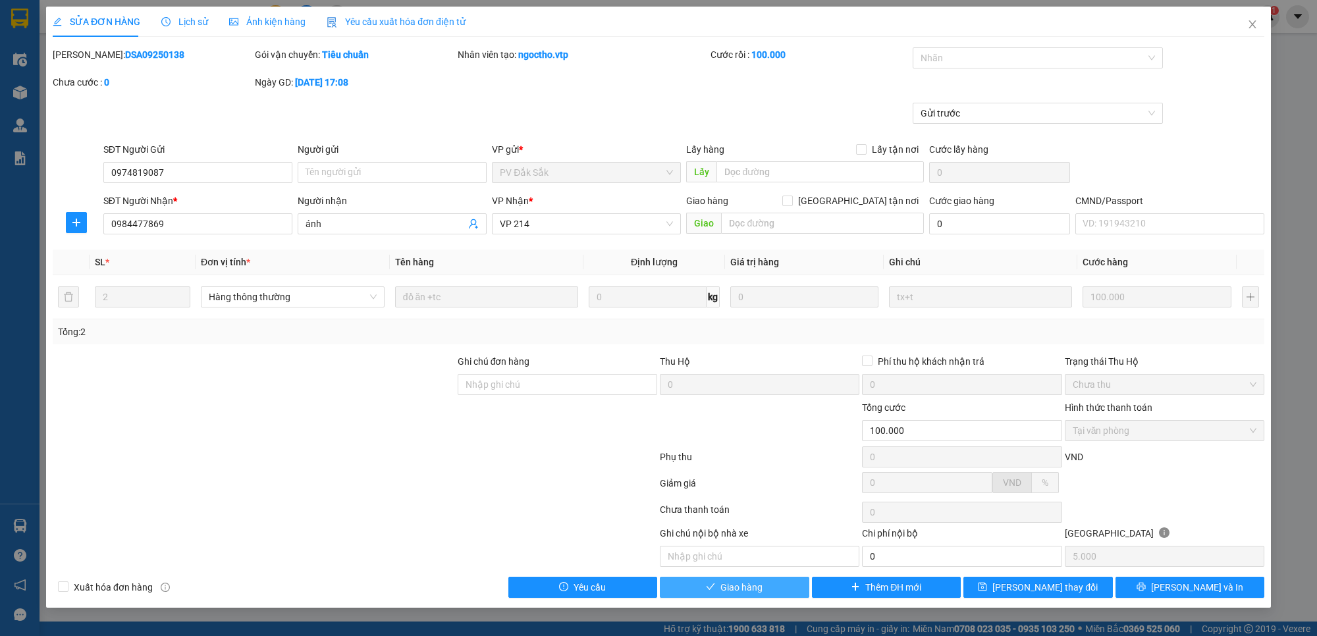
click at [771, 594] on button "Giao hàng" at bounding box center [734, 587] width 149 height 21
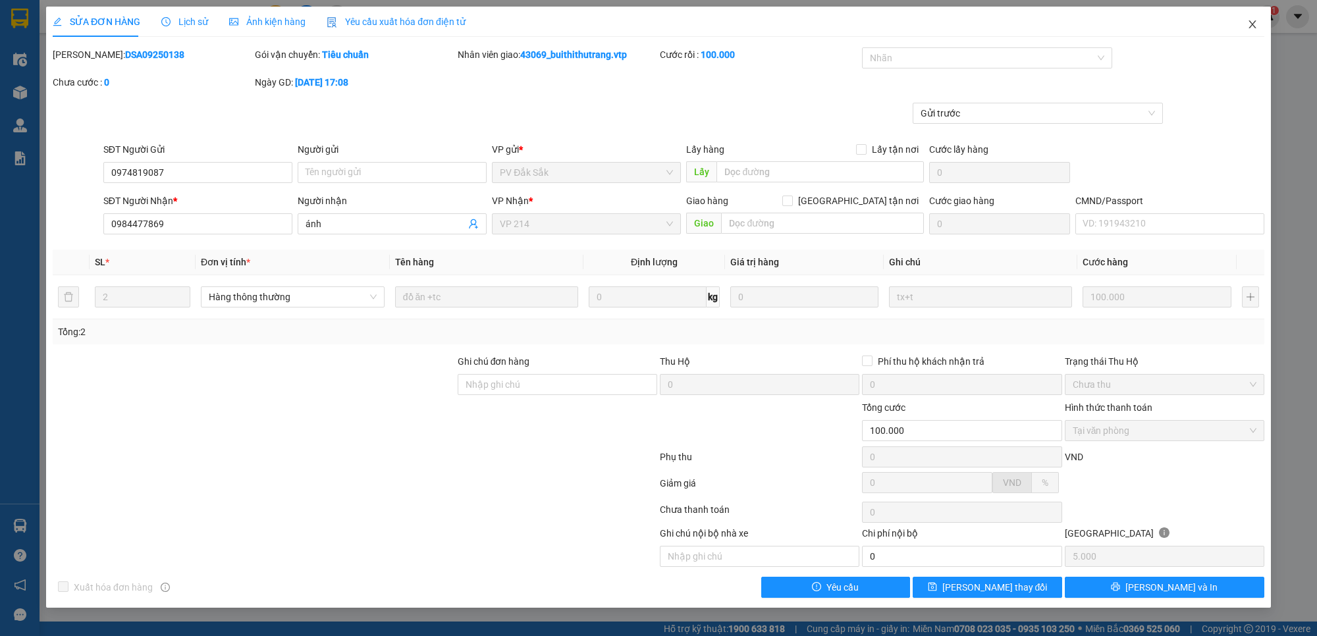
click at [1252, 26] on icon "close" at bounding box center [1252, 24] width 11 height 11
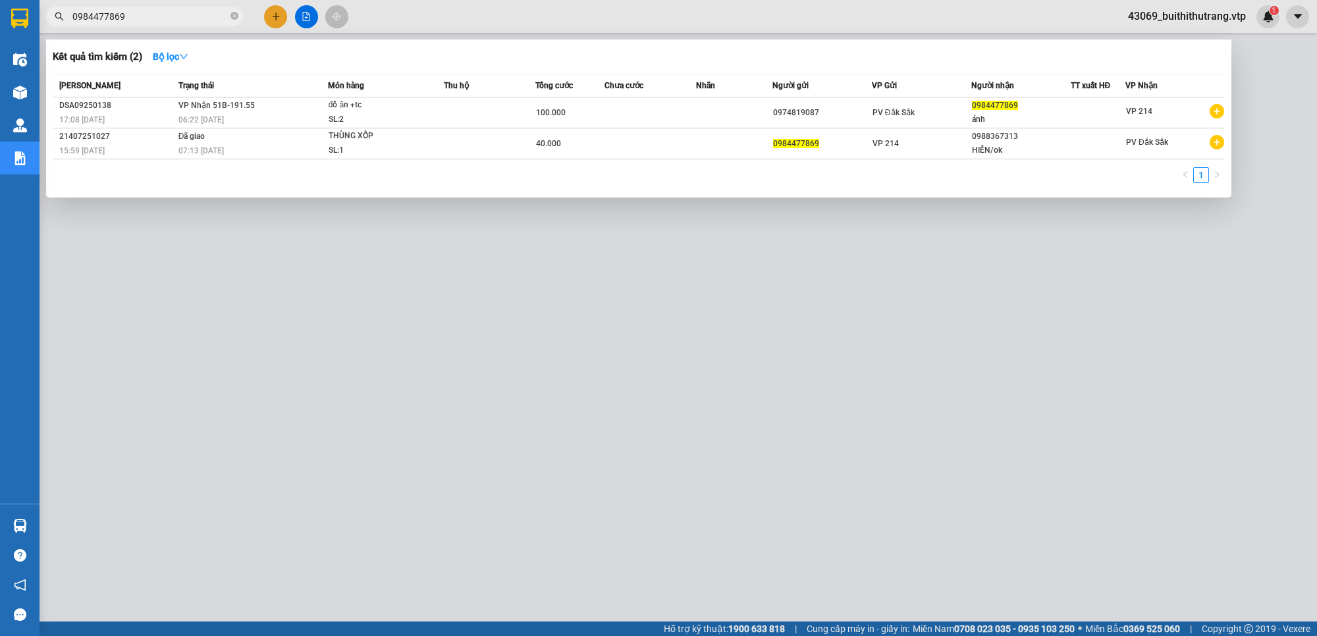
drag, startPoint x: 134, startPoint y: 15, endPoint x: 51, endPoint y: 17, distance: 83.0
click at [51, 17] on span "0984477869" at bounding box center [145, 17] width 198 height 20
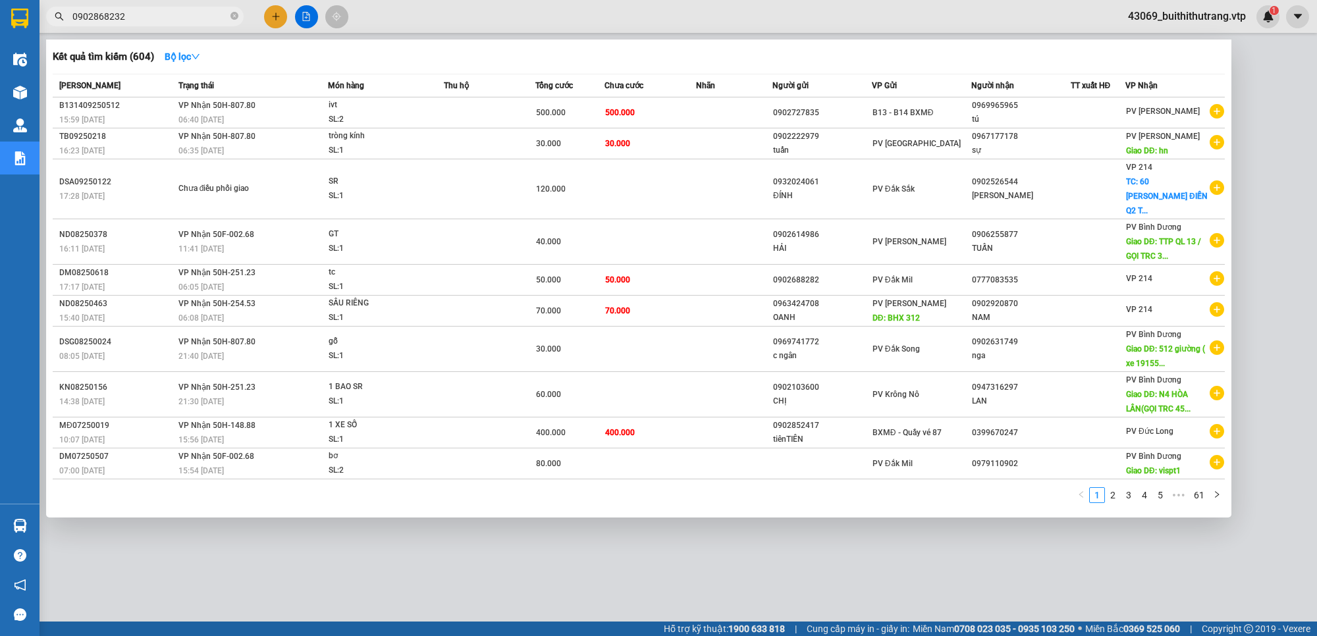
type input "0902868232"
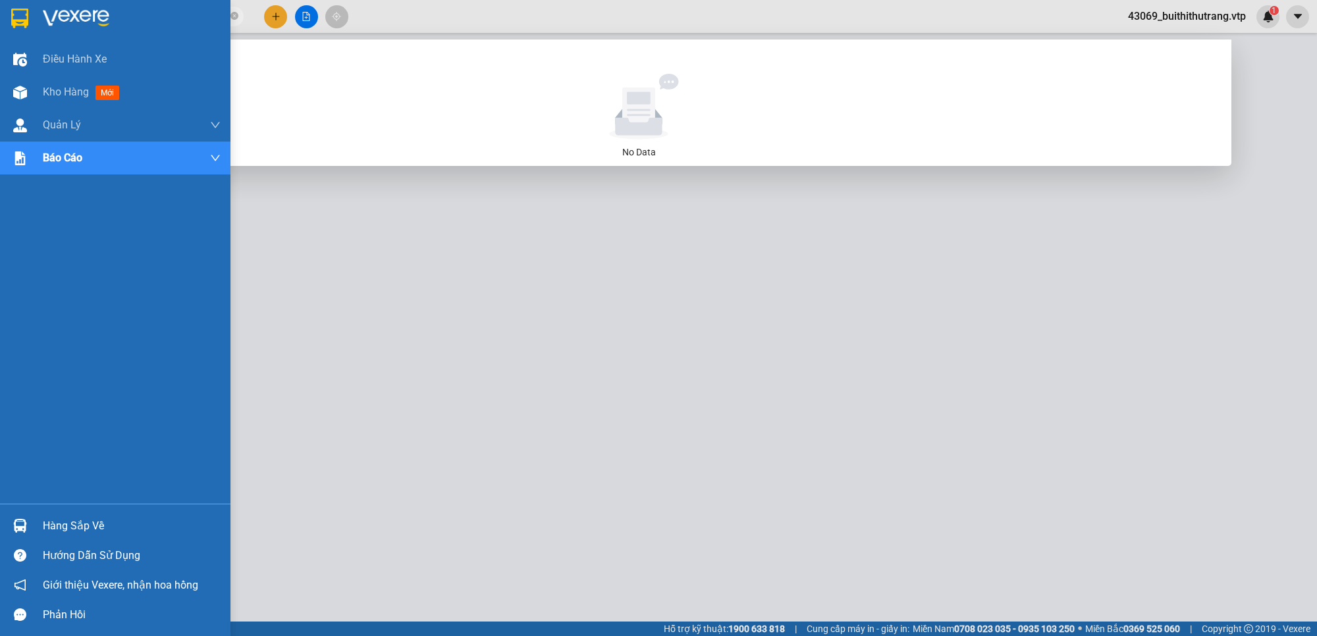
click at [73, 20] on img at bounding box center [76, 19] width 66 height 20
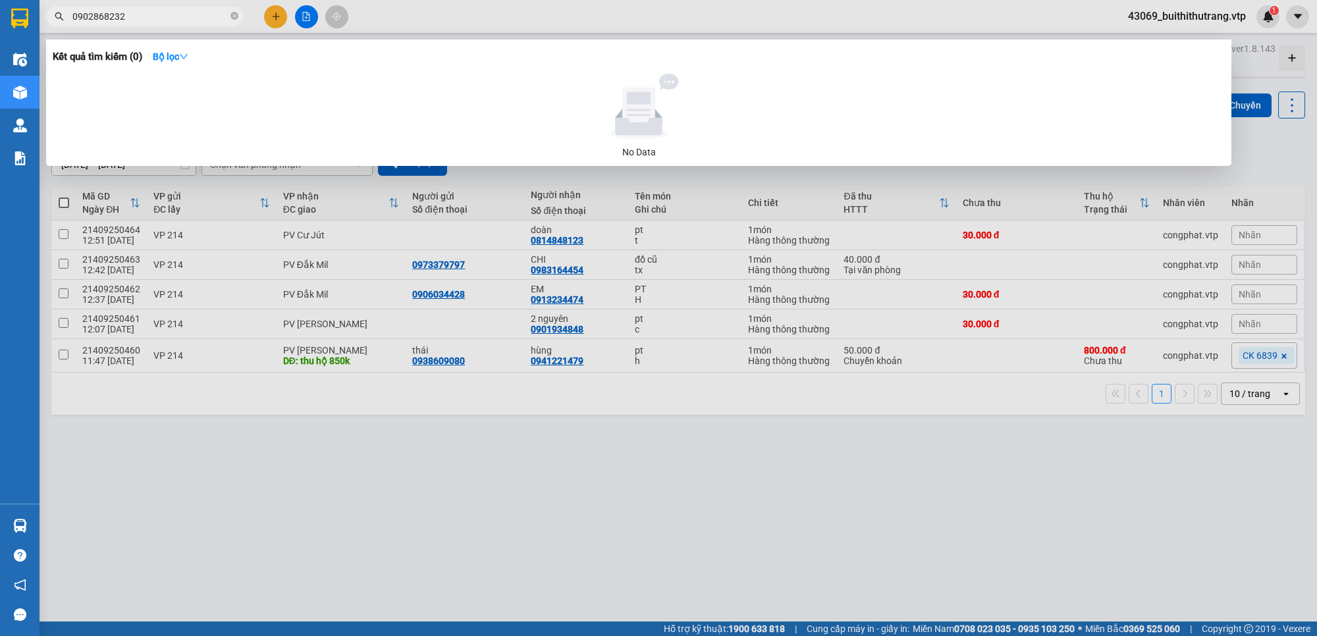
click at [313, 440] on div at bounding box center [658, 318] width 1317 height 636
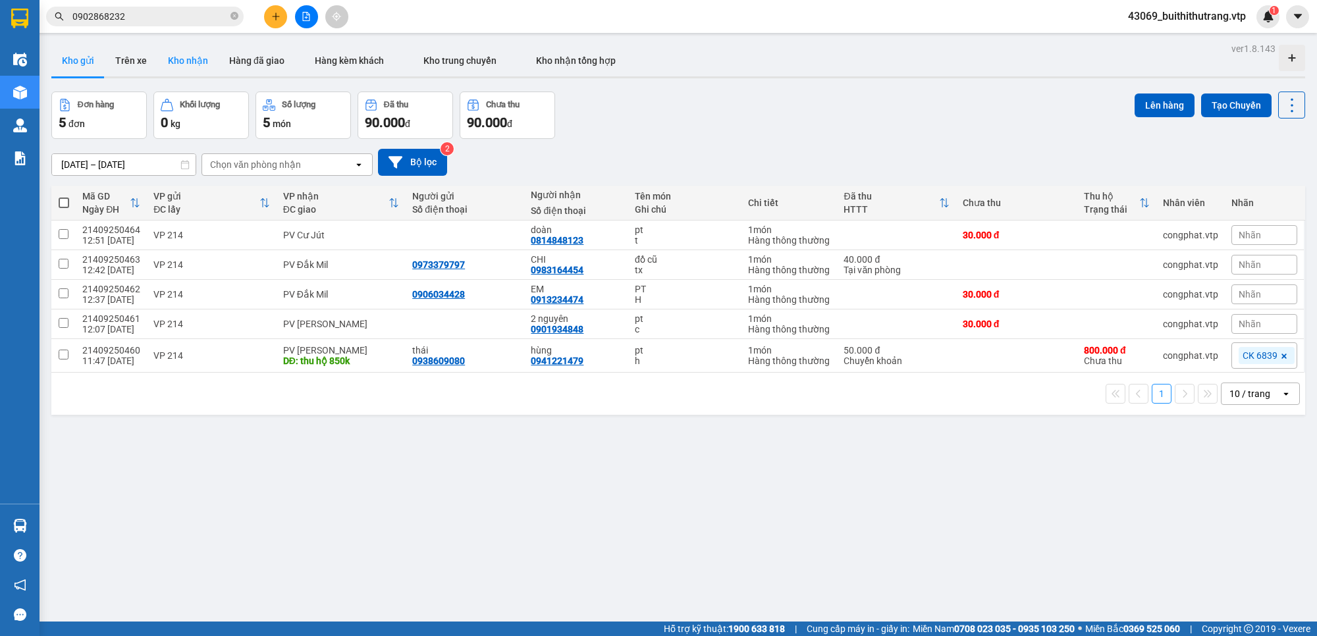
click at [190, 63] on button "Kho nhận" at bounding box center [187, 61] width 61 height 32
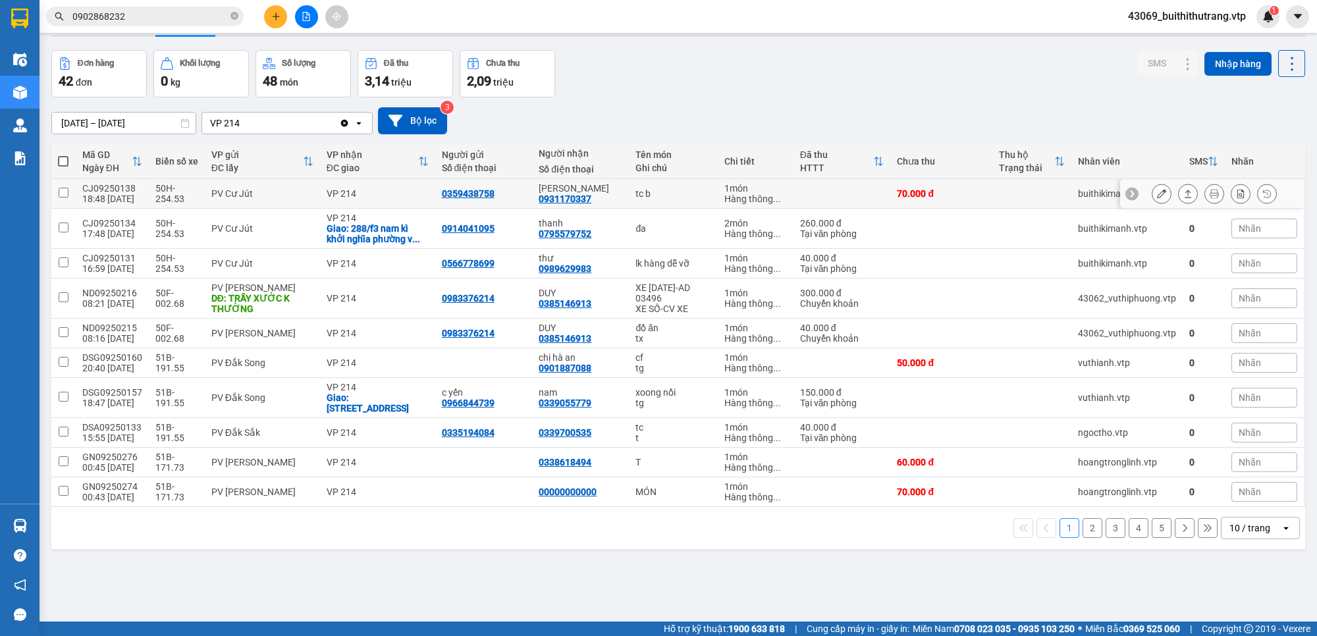
scroll to position [61, 0]
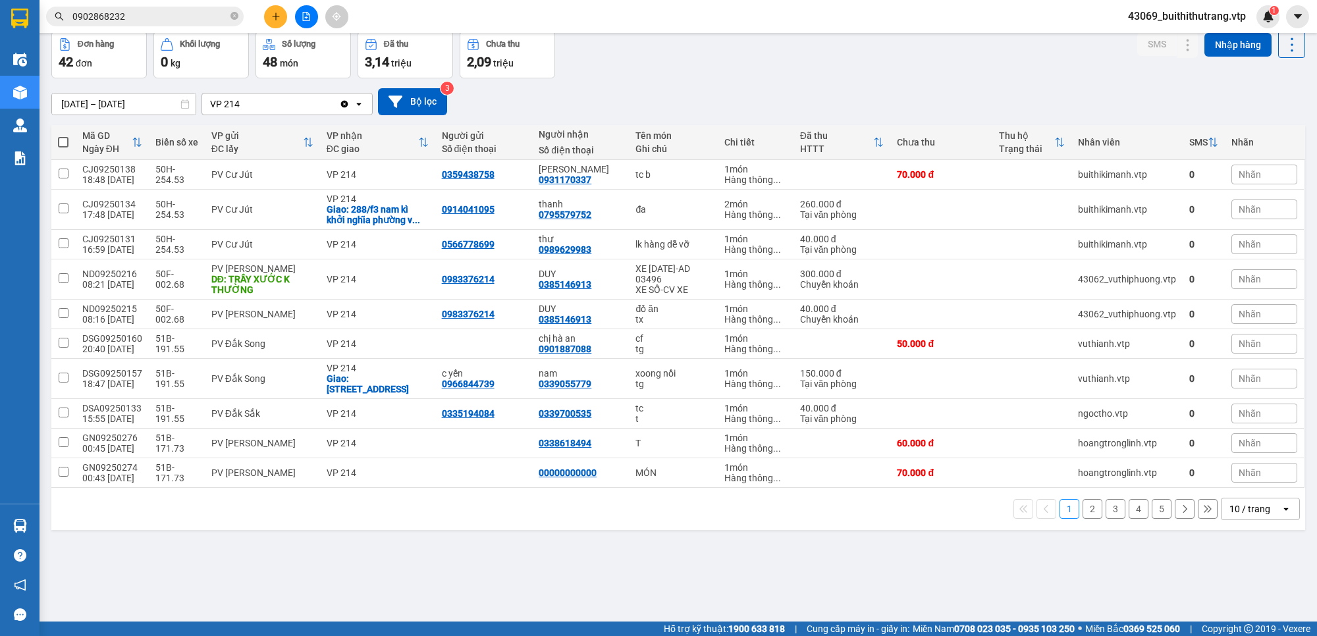
click at [1244, 508] on div "10 / trang" at bounding box center [1249, 508] width 41 height 13
click at [1261, 482] on span "100 / trang" at bounding box center [1242, 482] width 47 height 13
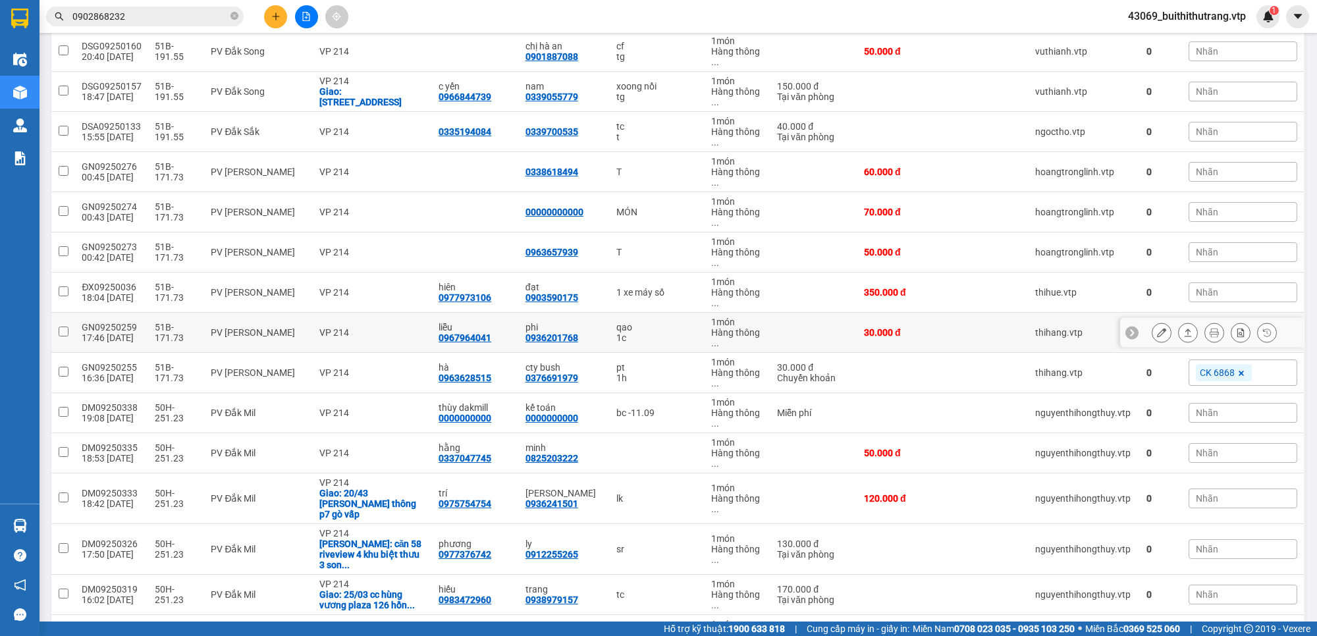
scroll to position [472, 0]
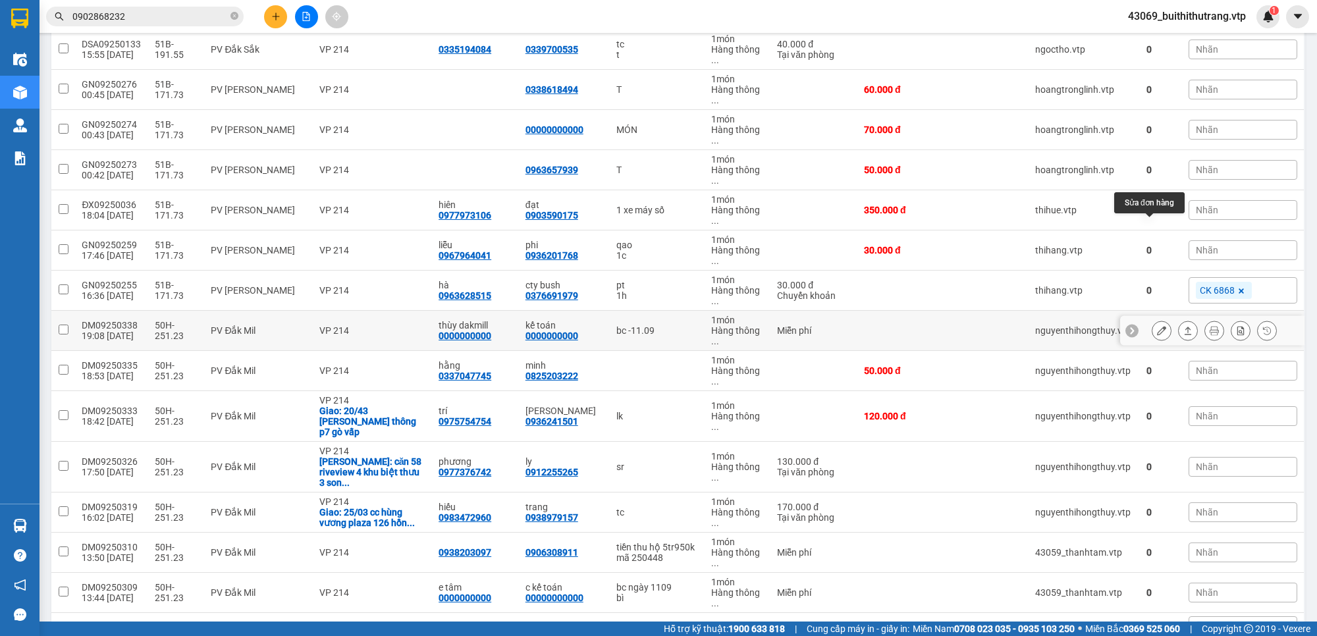
click at [1157, 326] on icon at bounding box center [1161, 330] width 9 height 9
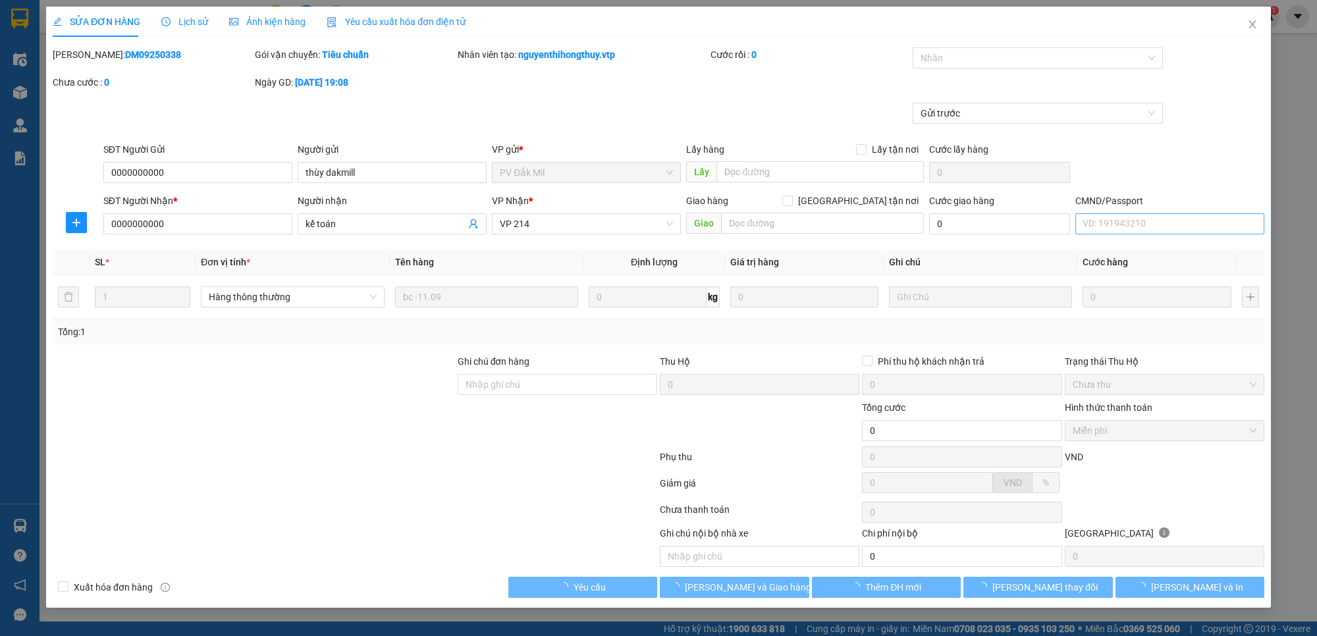
type input "0000000000"
type input "thùy dakmill"
type input "0000000000"
type input "kế toán"
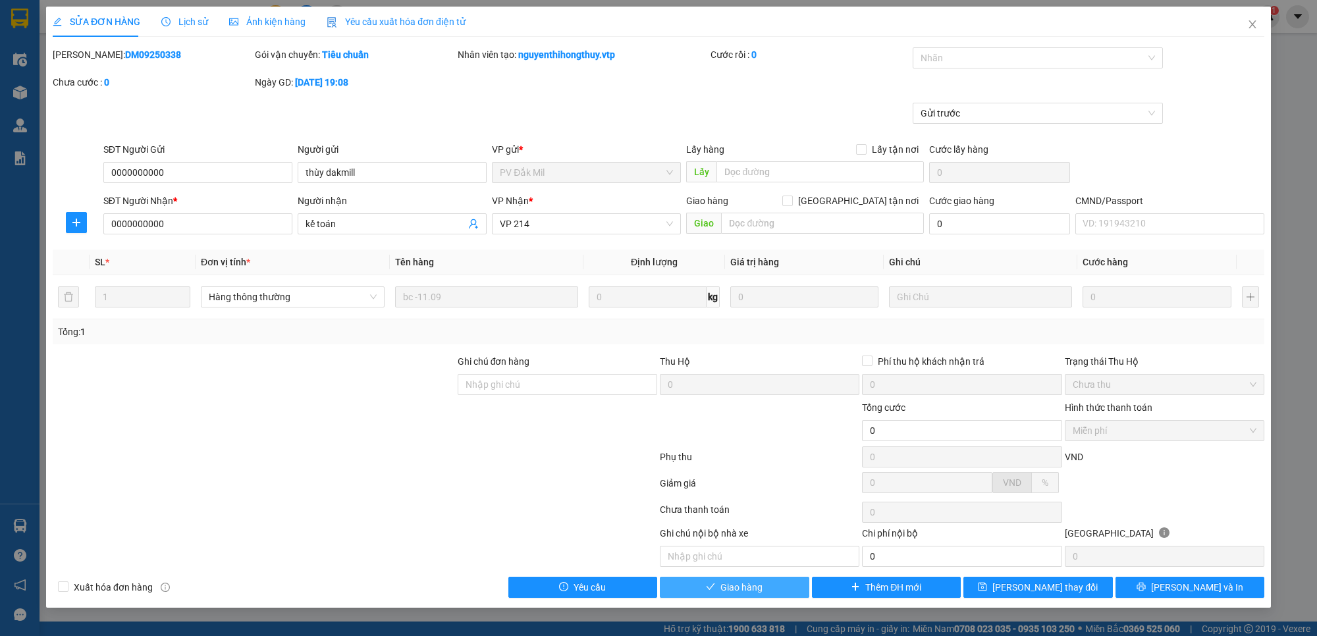
click at [758, 593] on span "Giao hàng" at bounding box center [741, 587] width 42 height 14
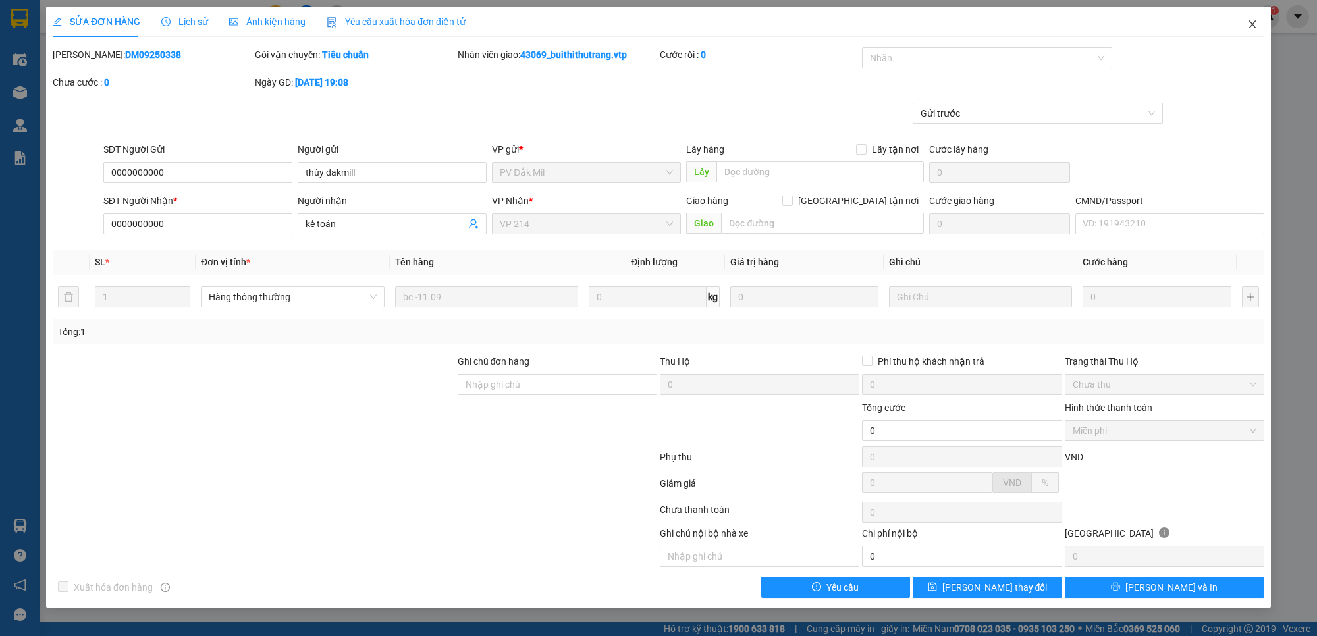
click at [1249, 21] on icon "close" at bounding box center [1251, 24] width 7 height 8
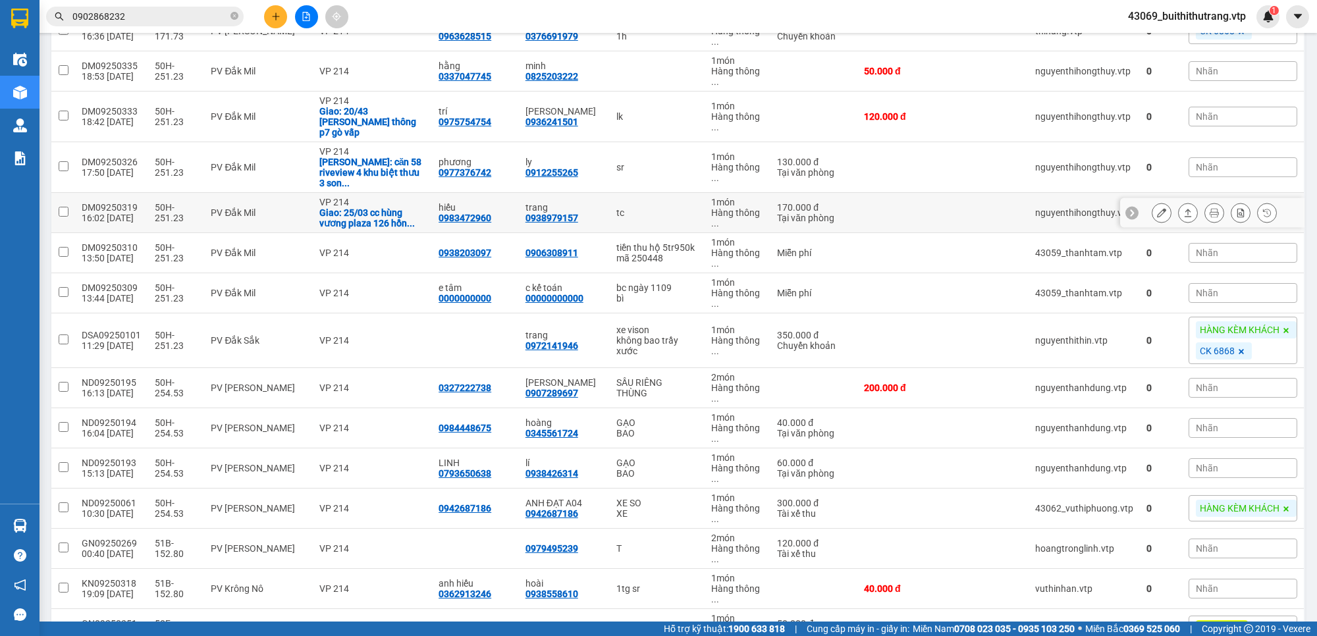
scroll to position [741, 0]
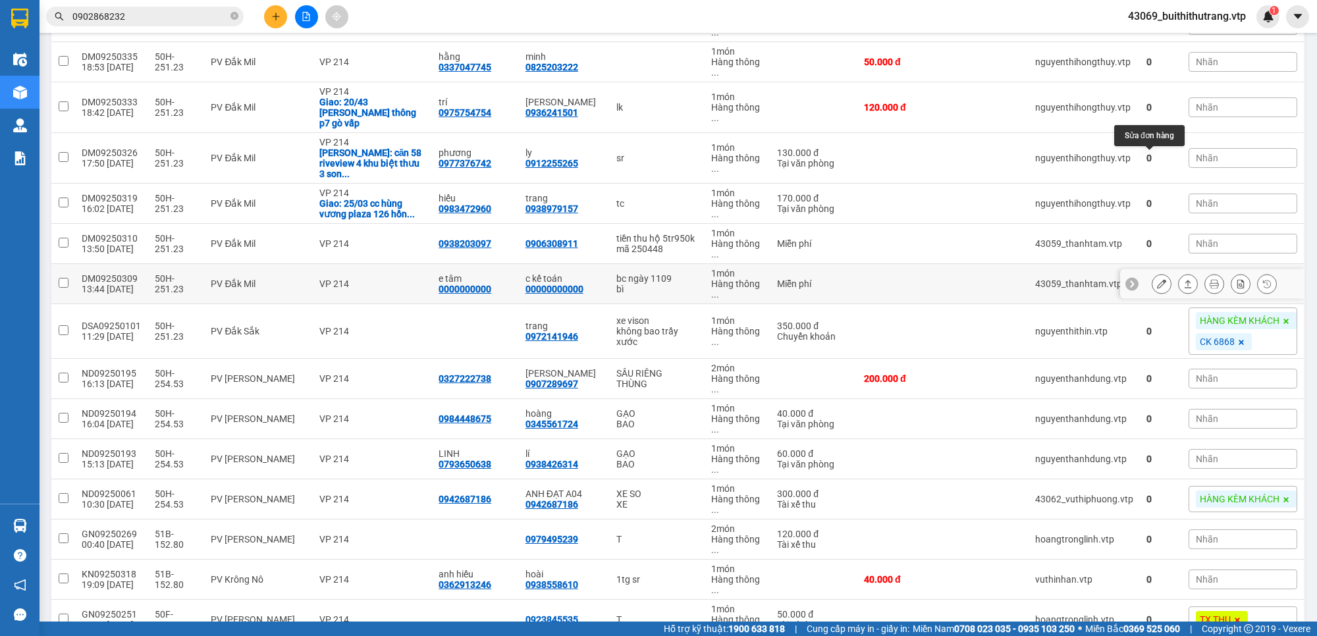
click at [1157, 279] on icon at bounding box center [1161, 283] width 9 height 9
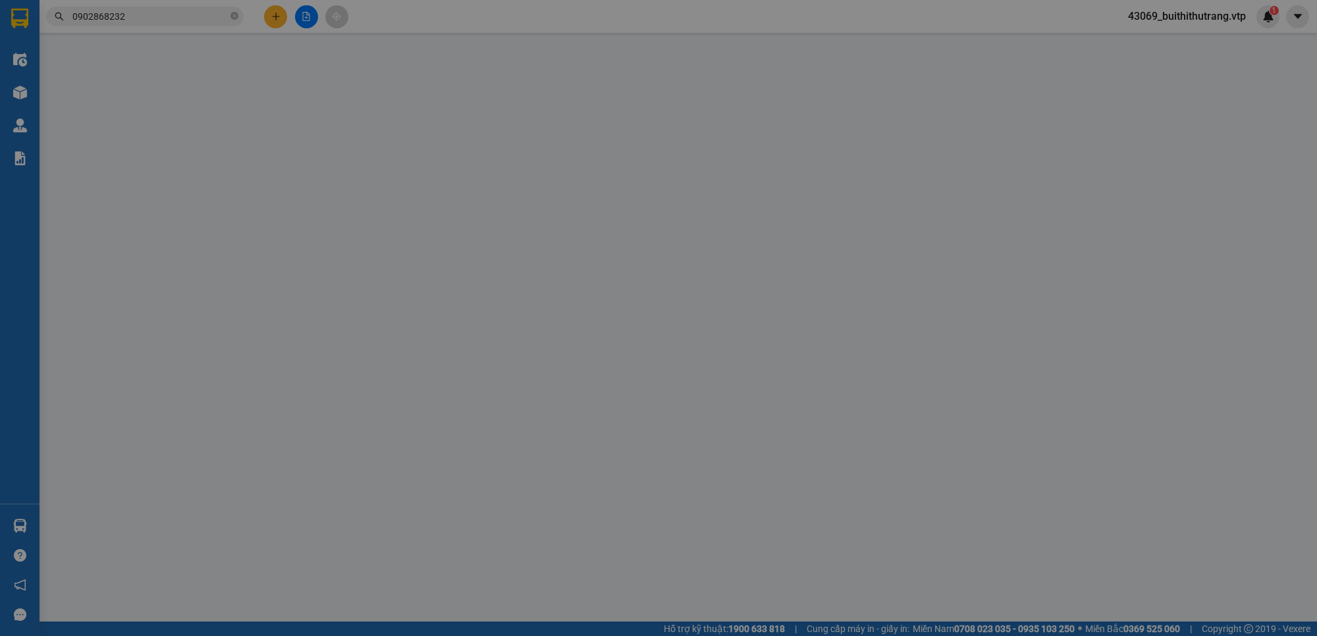
type input "0000000000"
type input "e tâm"
type input "00000000000"
type input "c kế toán"
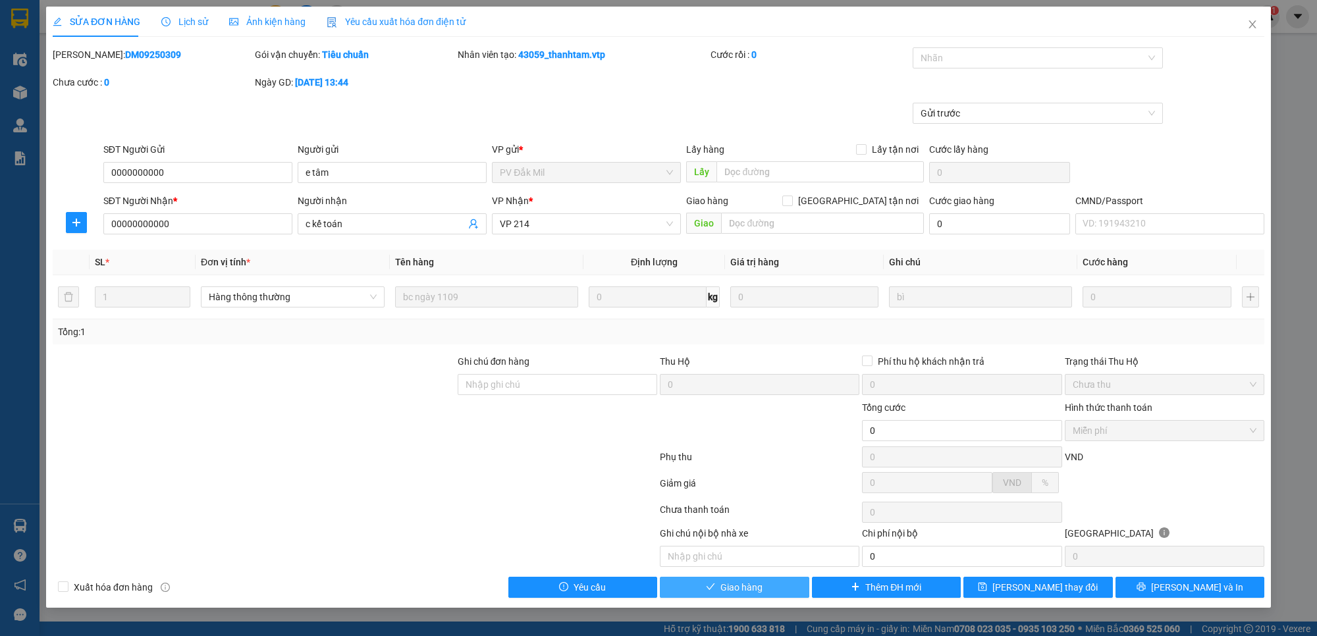
click at [766, 591] on button "Giao hàng" at bounding box center [734, 587] width 149 height 21
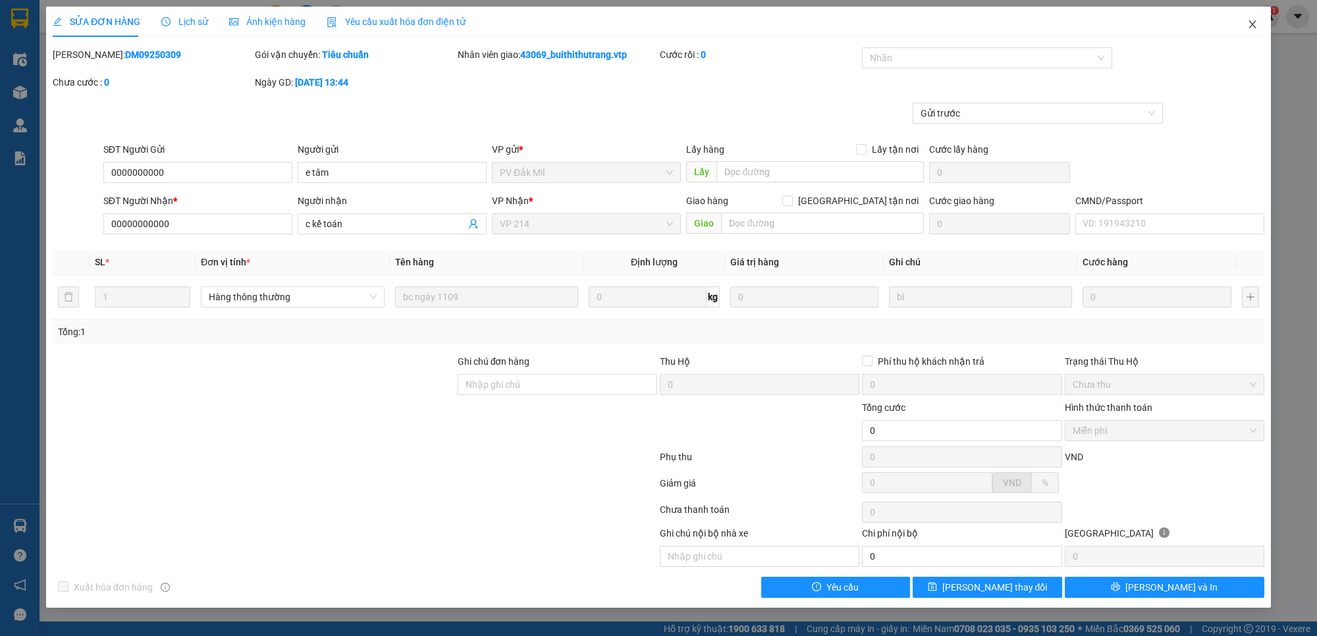
click at [1252, 24] on icon "close" at bounding box center [1251, 24] width 7 height 8
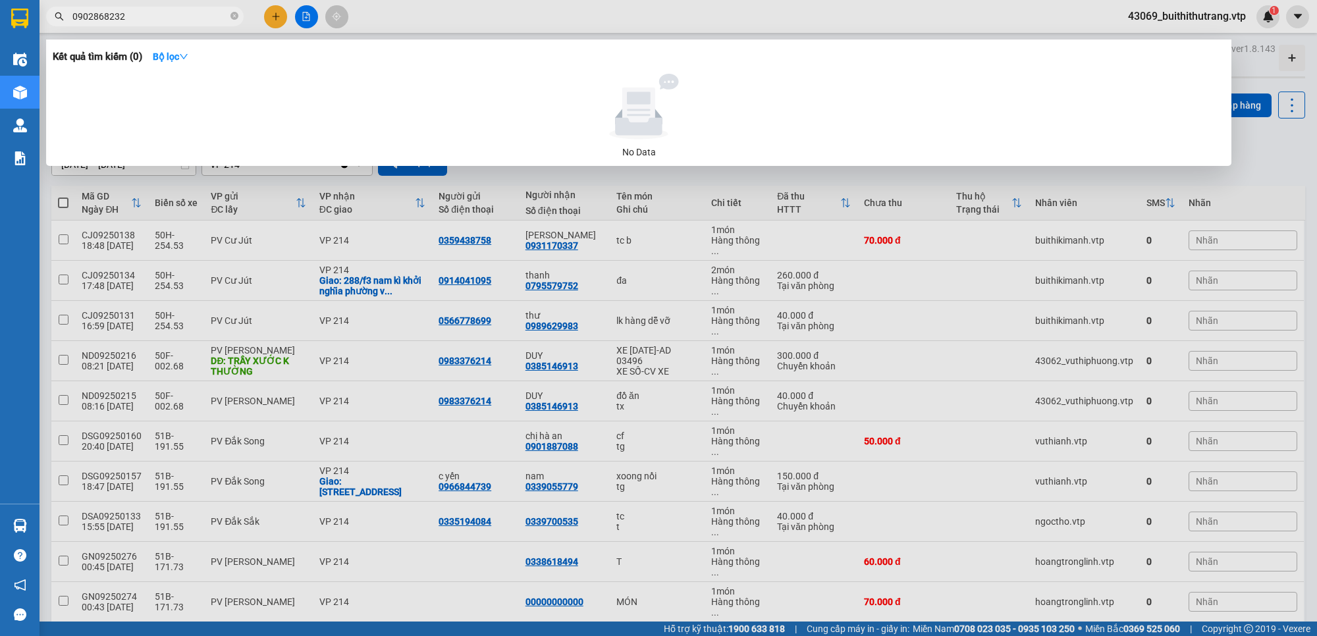
drag, startPoint x: 134, startPoint y: 20, endPoint x: 26, endPoint y: 24, distance: 107.4
click at [26, 24] on section "Kết quả tìm kiếm ( 0 ) Bộ lọc No Data 0902868232 43069_buithithutrang.vtp 1 Điề…" at bounding box center [658, 318] width 1317 height 636
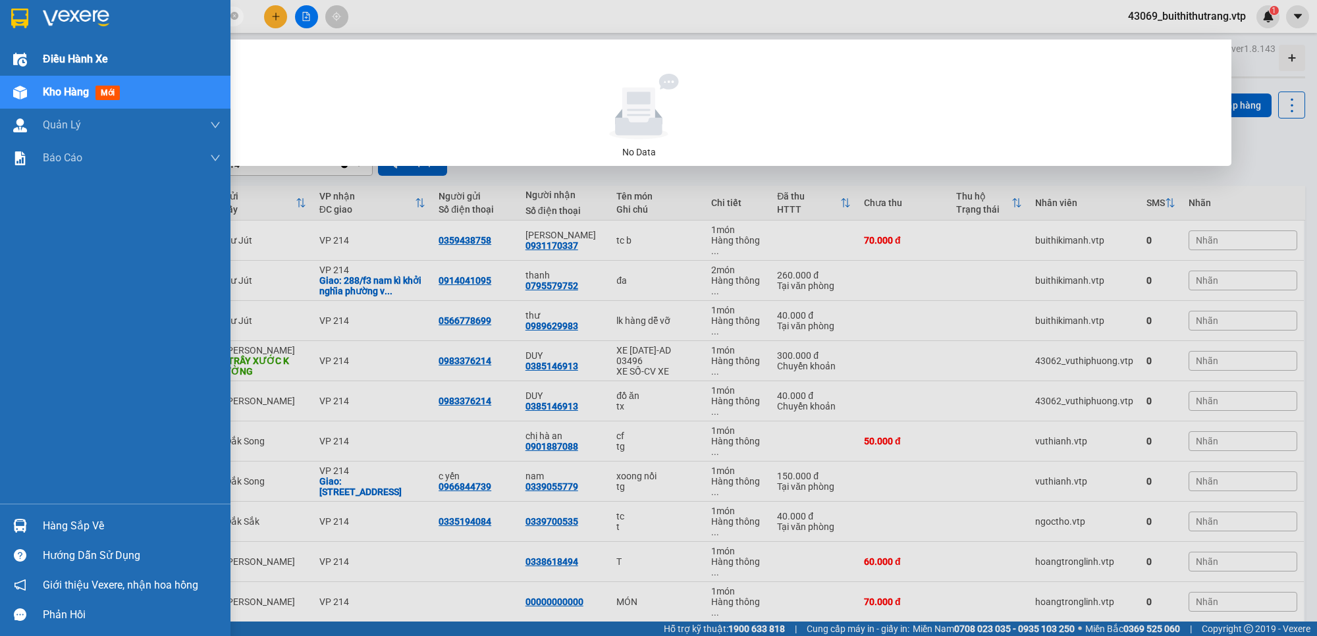
type input "0911879469"
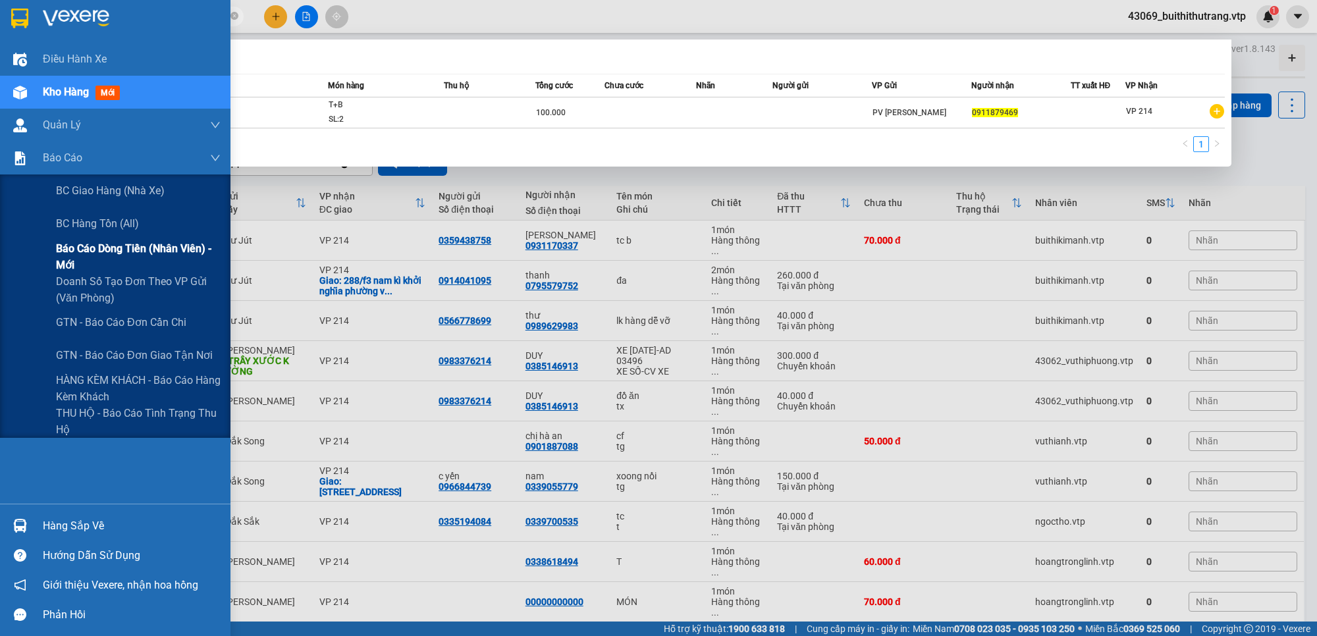
click at [90, 247] on span "Báo cáo dòng tiền (nhân viên) - mới" at bounding box center [138, 256] width 165 height 33
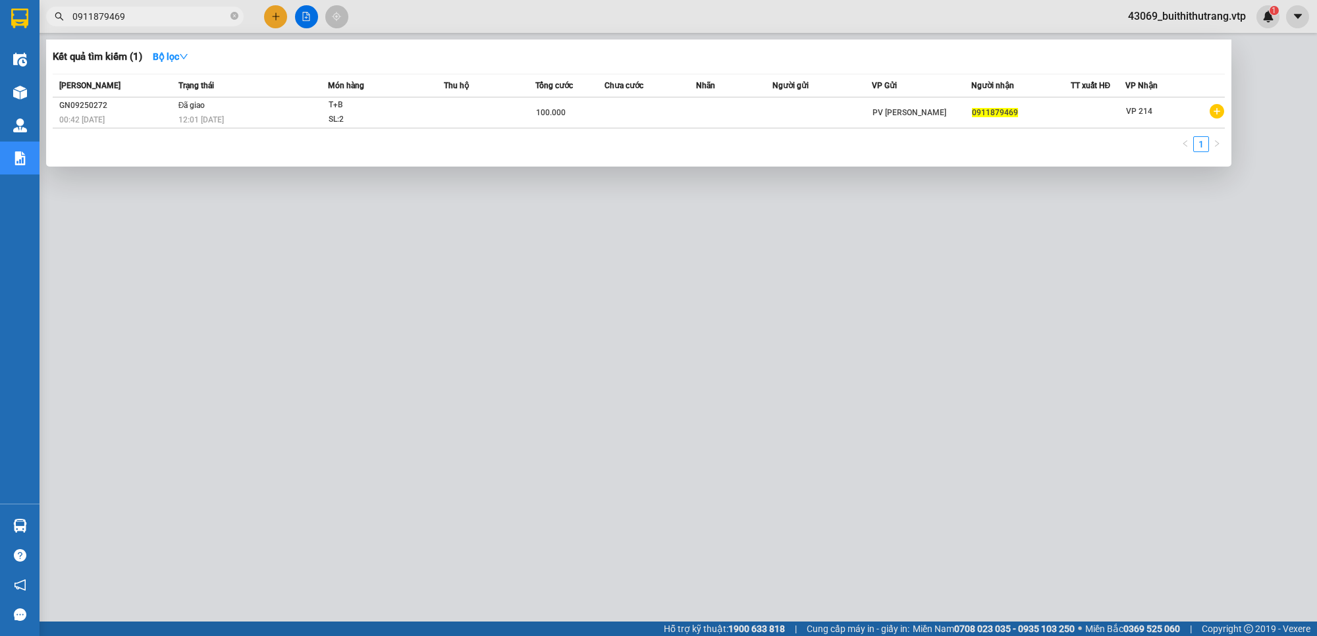
click at [591, 317] on div at bounding box center [658, 318] width 1317 height 636
click at [138, 20] on input "0911879469" at bounding box center [149, 16] width 155 height 14
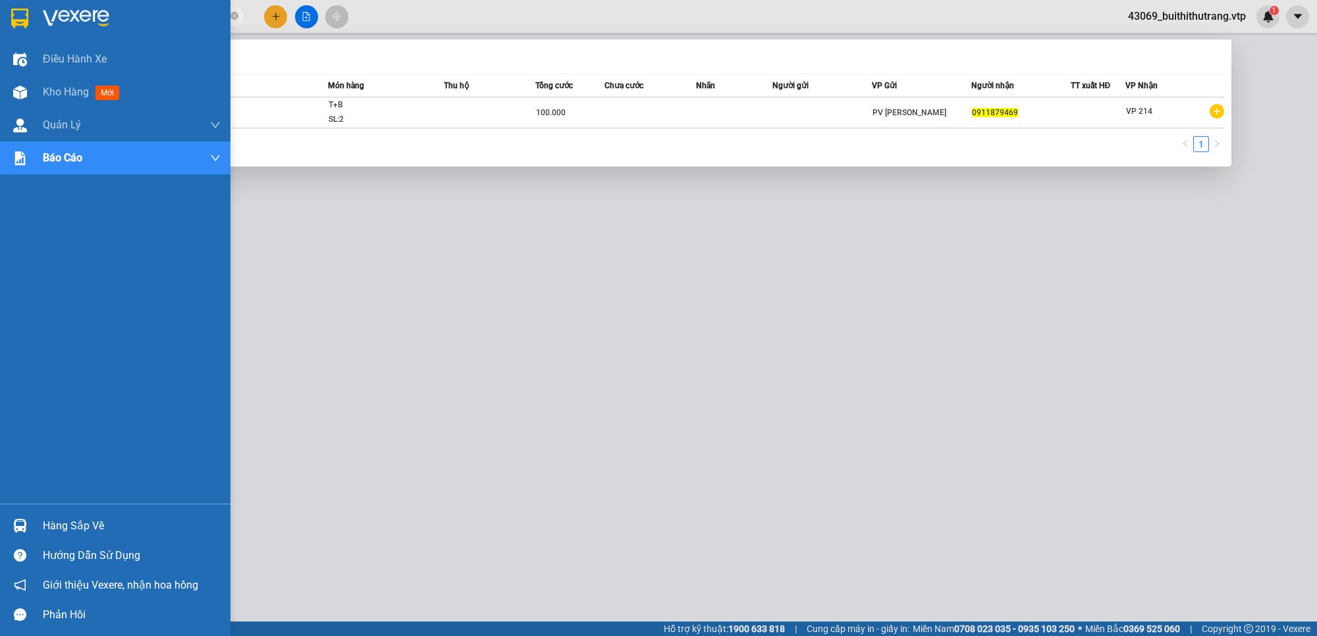
click at [24, 18] on img at bounding box center [19, 19] width 17 height 20
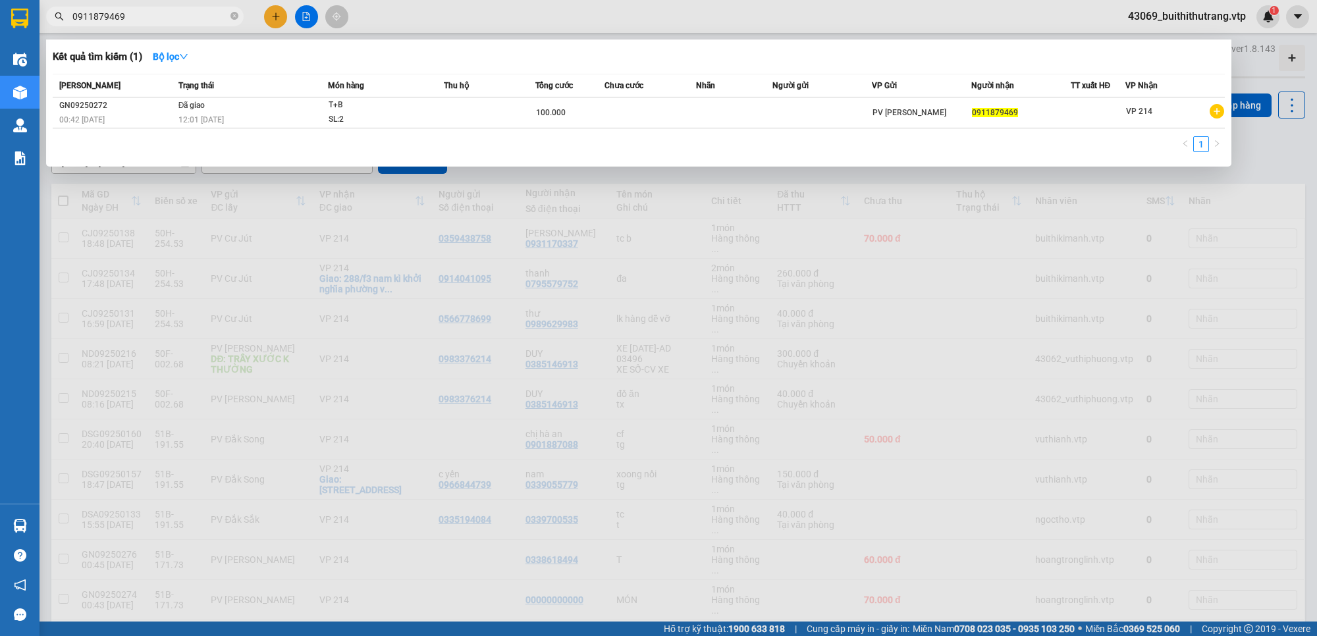
click at [520, 303] on div at bounding box center [658, 318] width 1317 height 636
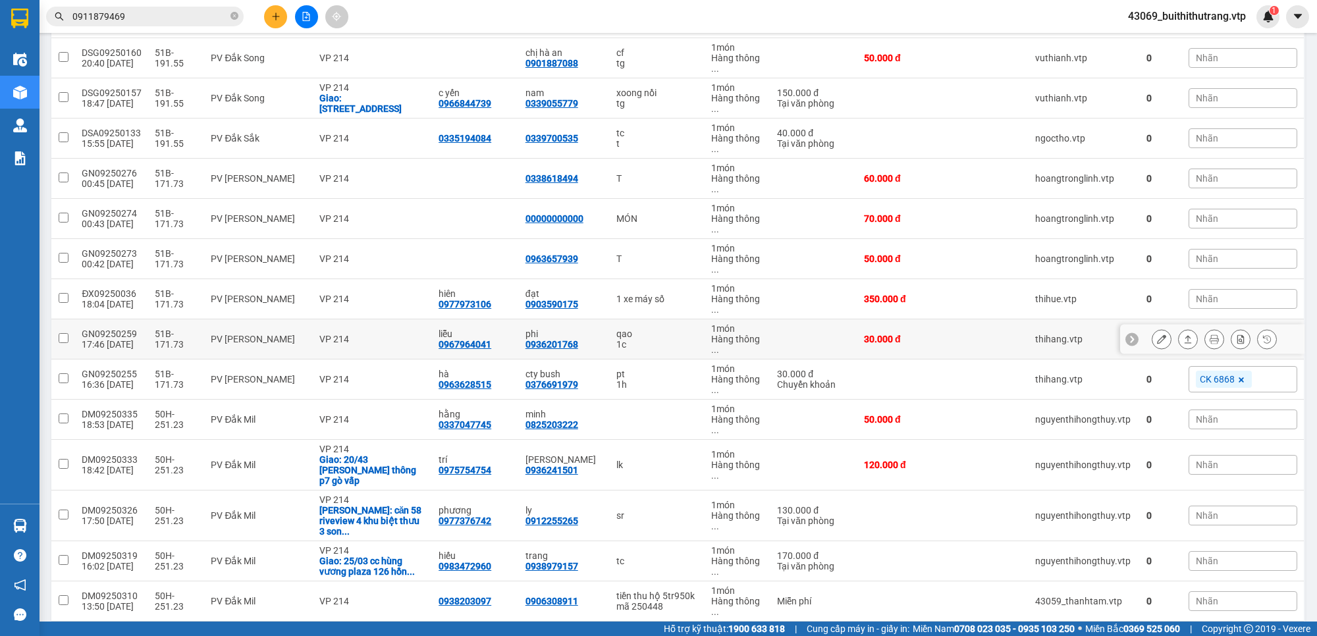
scroll to position [494, 0]
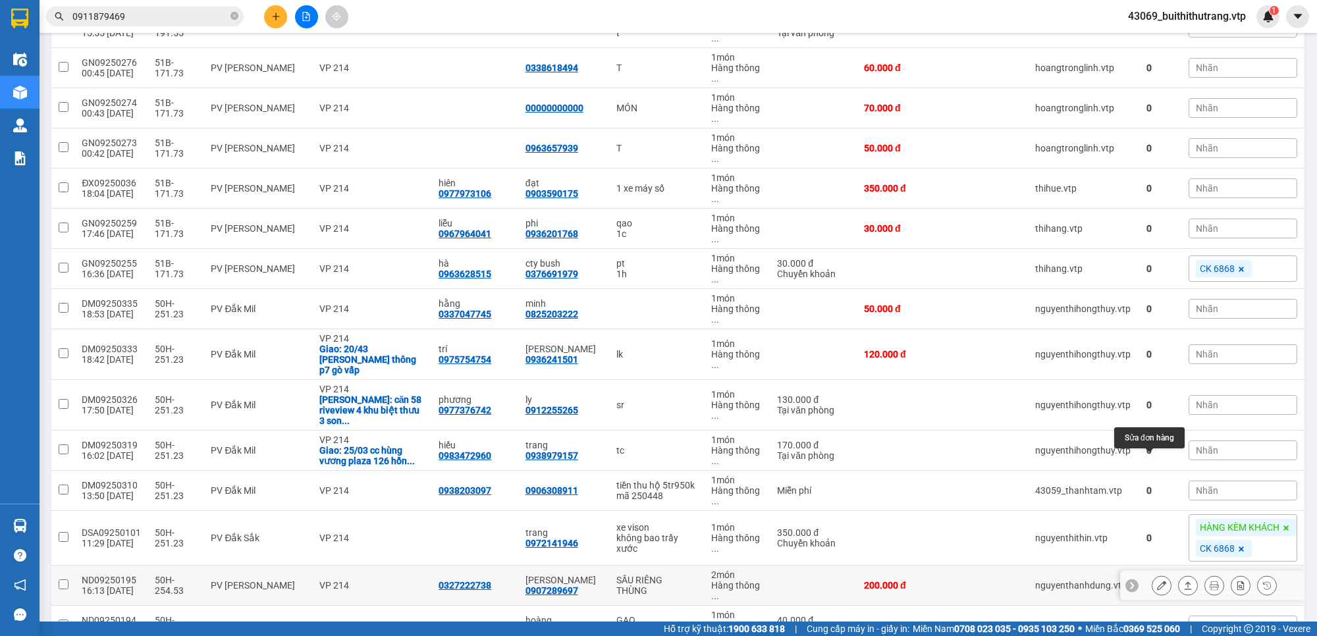
click at [1153, 574] on button at bounding box center [1161, 585] width 18 height 23
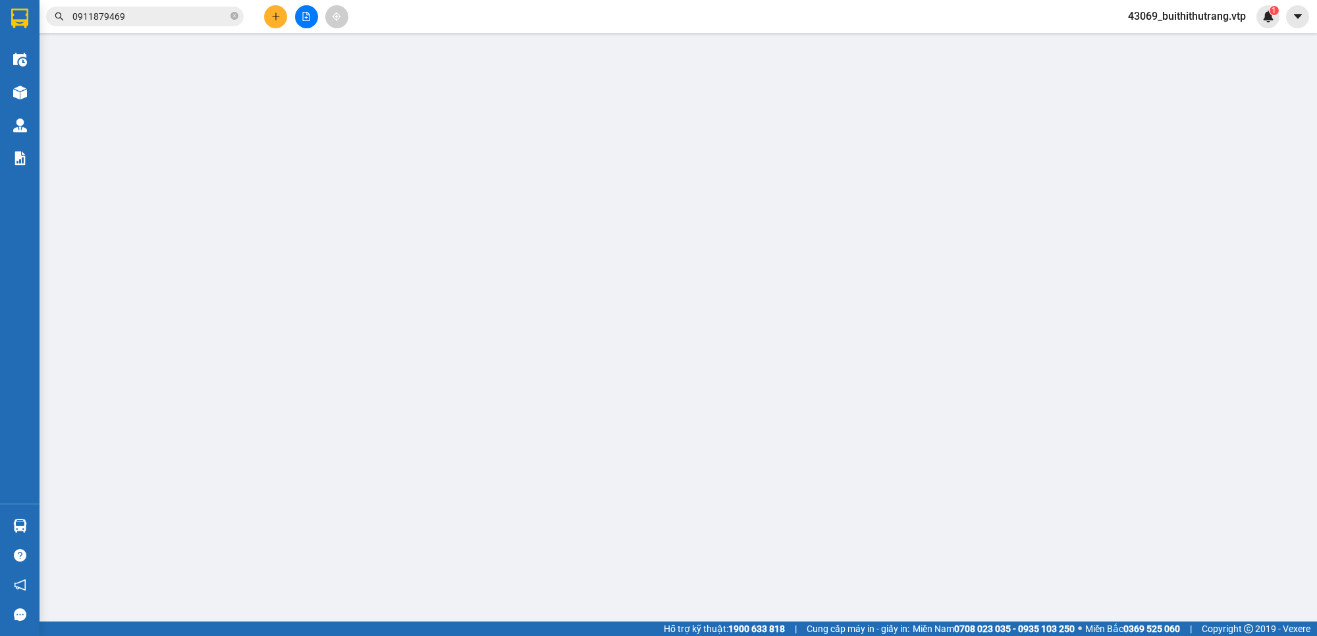
type input "0327222738"
type input "0907289697"
type input "[PERSON_NAME]"
type input "200.000"
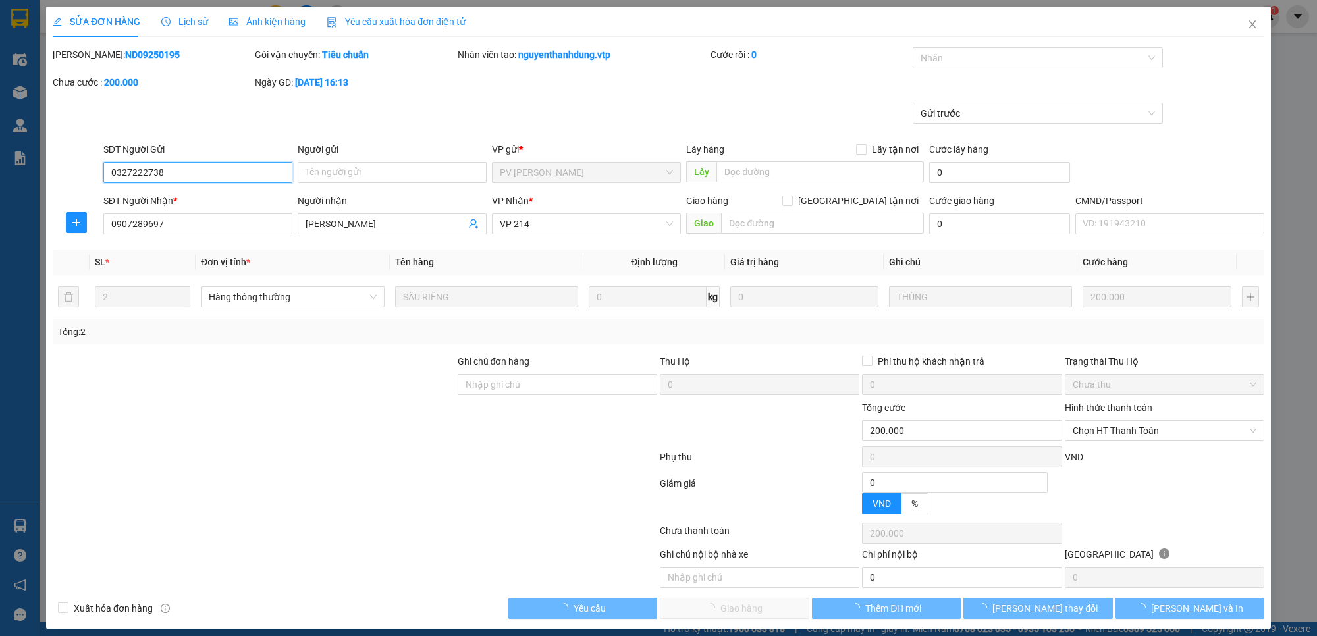
type input "10.000"
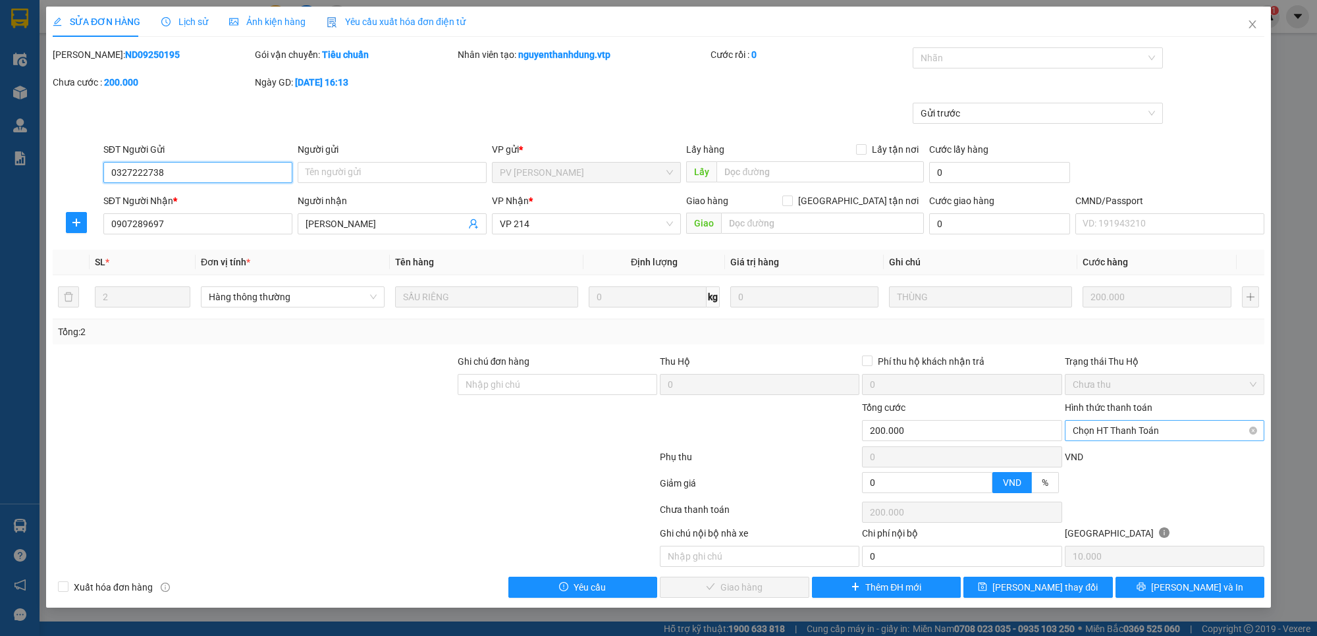
click at [1111, 436] on span "Chọn HT Thanh Toán" at bounding box center [1165, 431] width 184 height 20
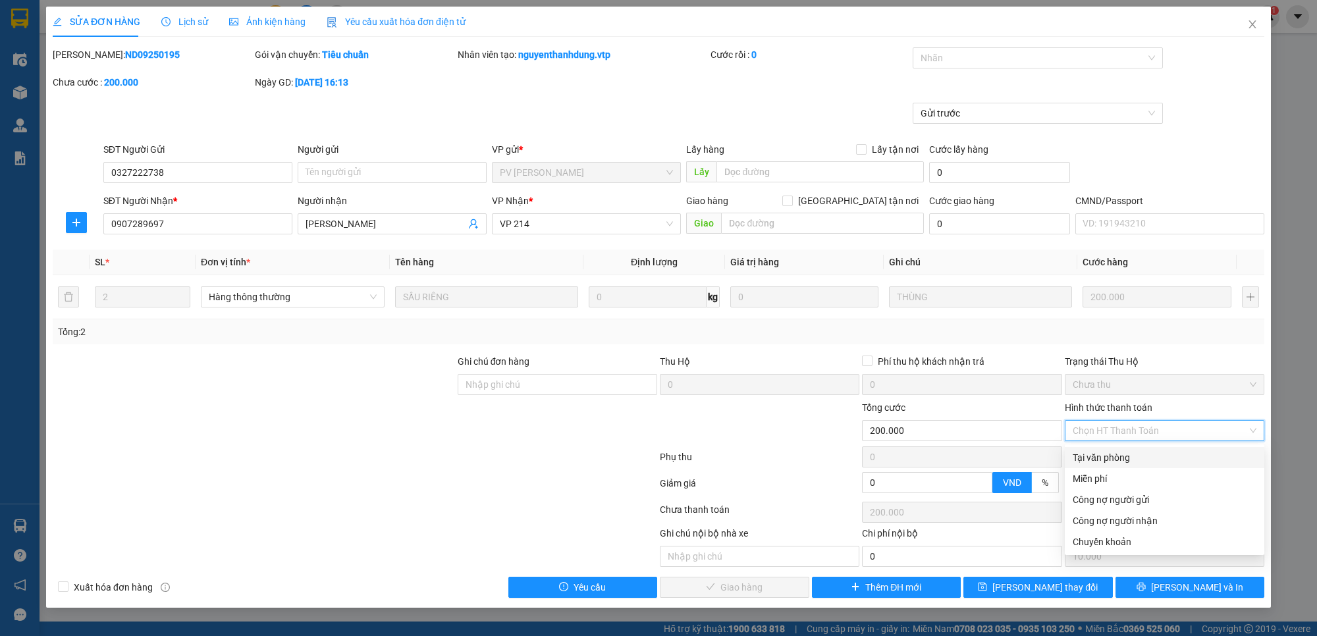
click at [1153, 456] on div "Tại văn phòng" at bounding box center [1165, 457] width 184 height 14
type input "0"
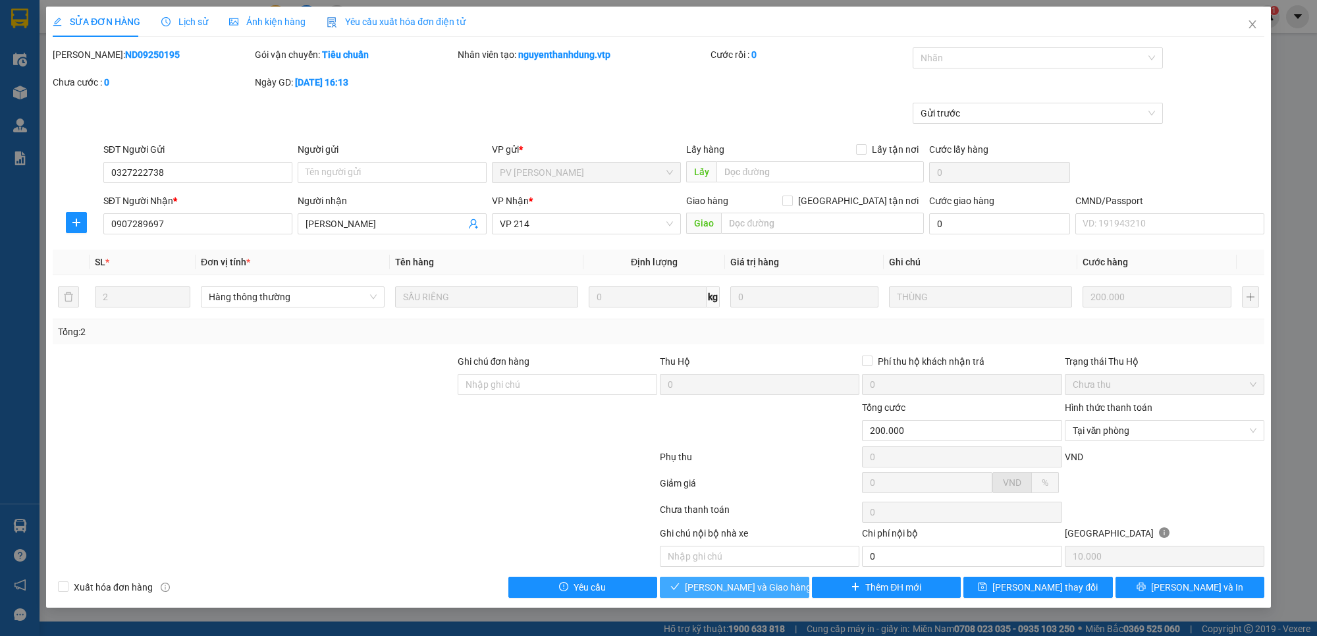
click at [772, 589] on span "[PERSON_NAME] và Giao hàng" at bounding box center [748, 587] width 126 height 14
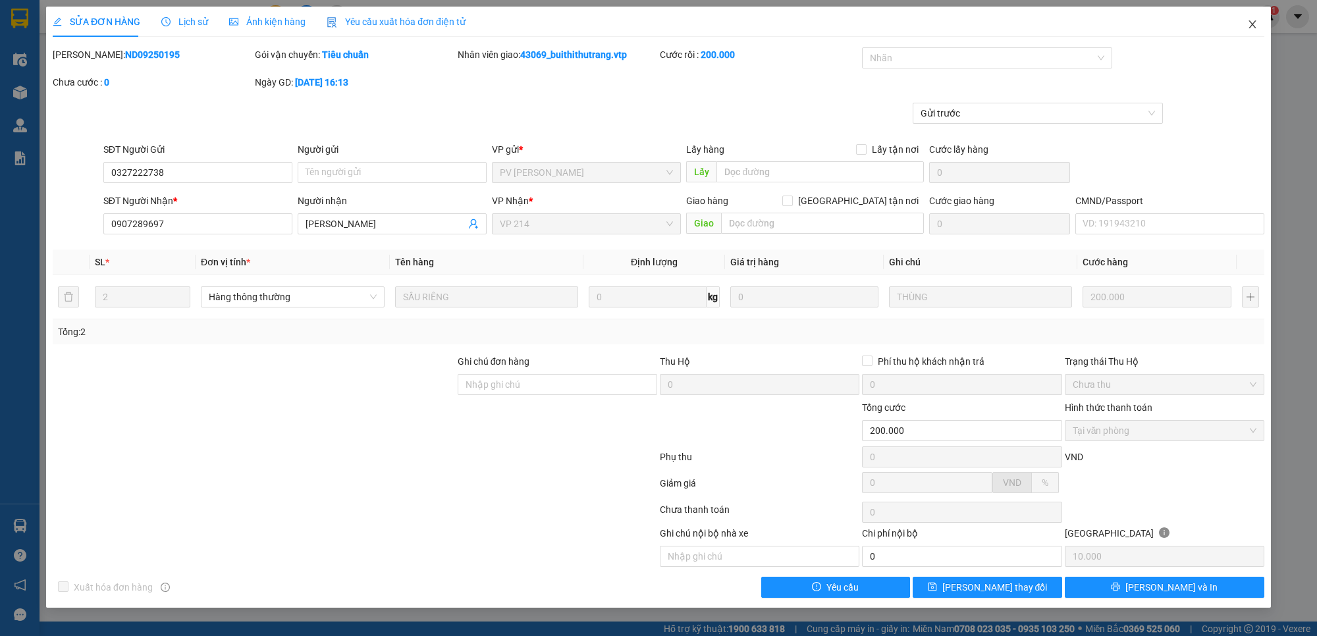
click at [1256, 24] on icon "close" at bounding box center [1252, 24] width 11 height 11
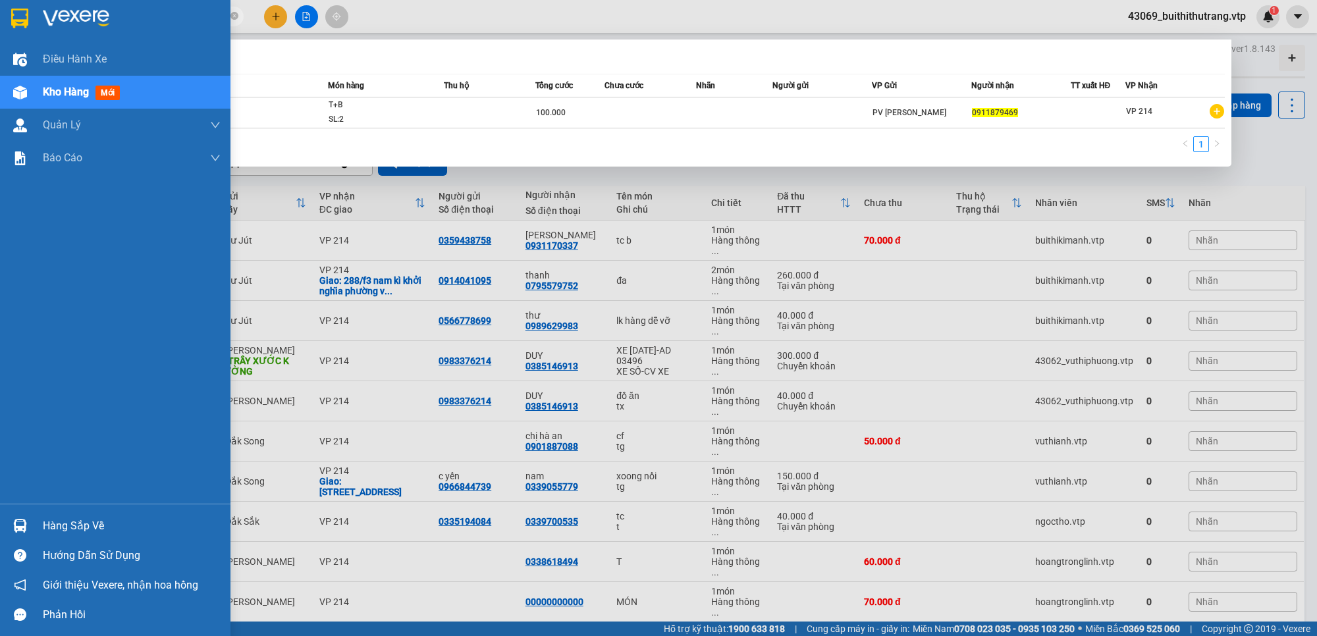
drag, startPoint x: 83, startPoint y: 15, endPoint x: 3, endPoint y: 22, distance: 79.9
click at [3, 22] on section "Kết quả tìm kiếm ( 1 ) Bộ lọc Mã ĐH Trạng thái Món hàng Thu hộ Tổng cước Chưa c…" at bounding box center [658, 318] width 1317 height 636
drag, startPoint x: 3, startPoint y: 22, endPoint x: 439, endPoint y: 17, distance: 435.9
click at [5, 24] on div at bounding box center [115, 21] width 230 height 43
click at [439, 17] on div at bounding box center [658, 318] width 1317 height 636
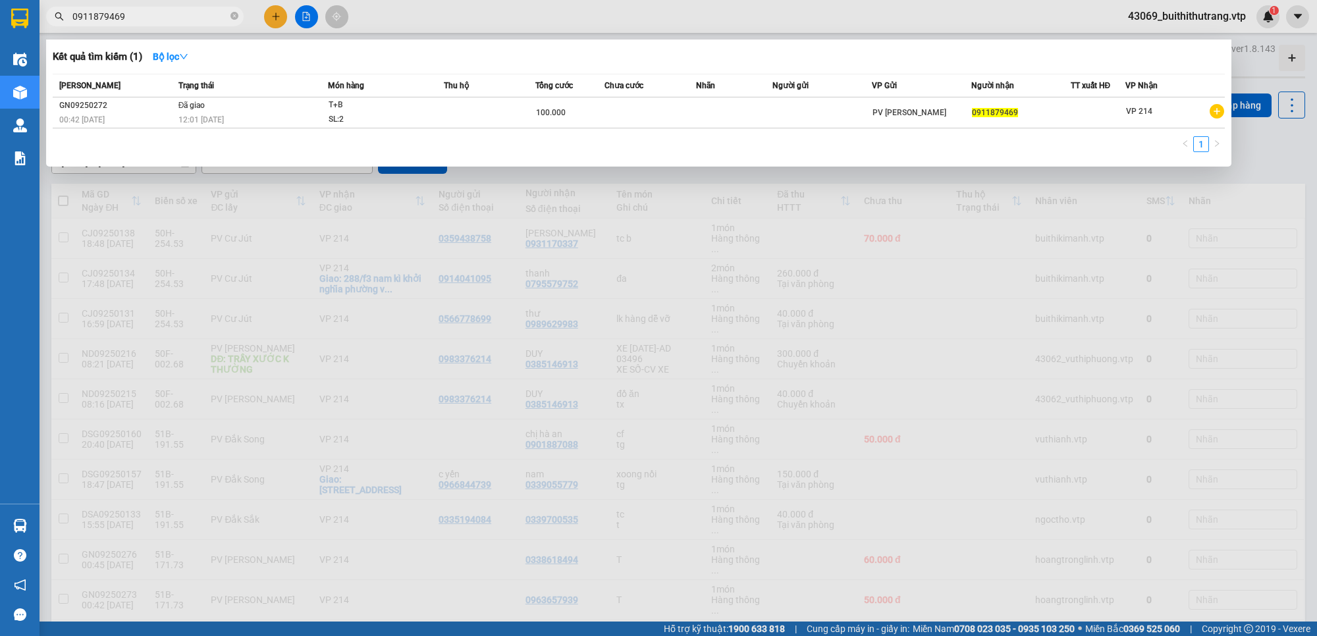
click at [139, 18] on input "0911879469" at bounding box center [149, 16] width 155 height 14
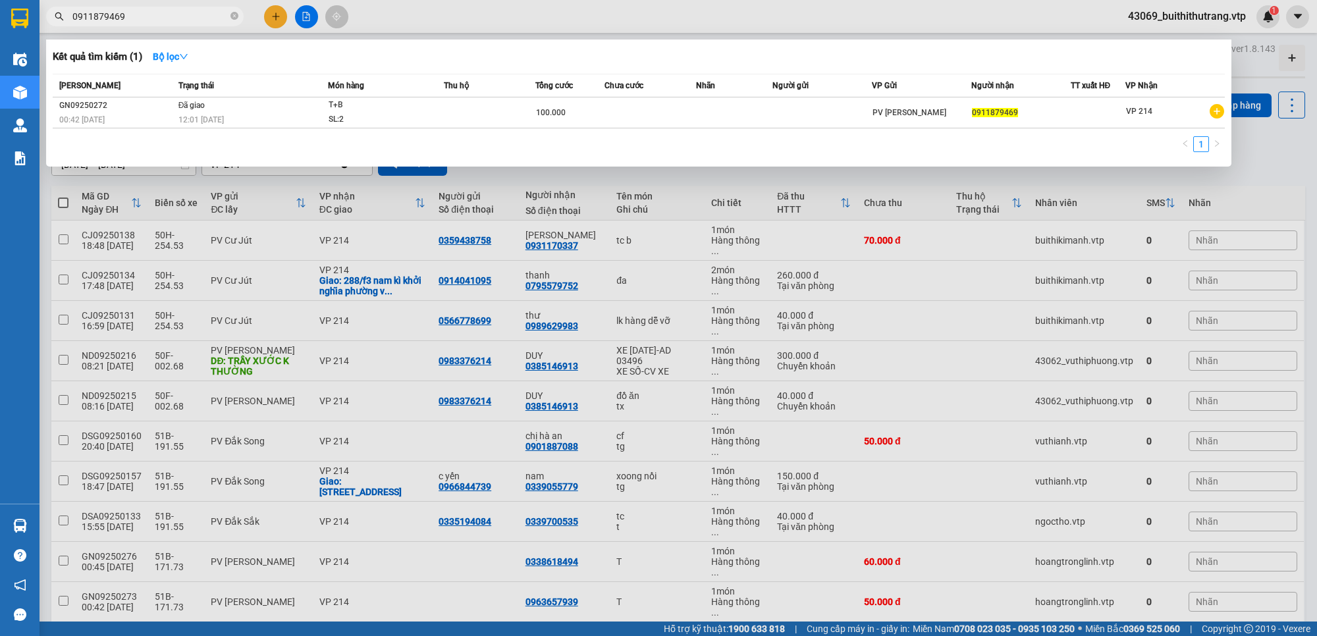
drag, startPoint x: 138, startPoint y: 22, endPoint x: 54, endPoint y: 34, distance: 85.2
click at [57, 21] on span "0911879469" at bounding box center [145, 17] width 198 height 20
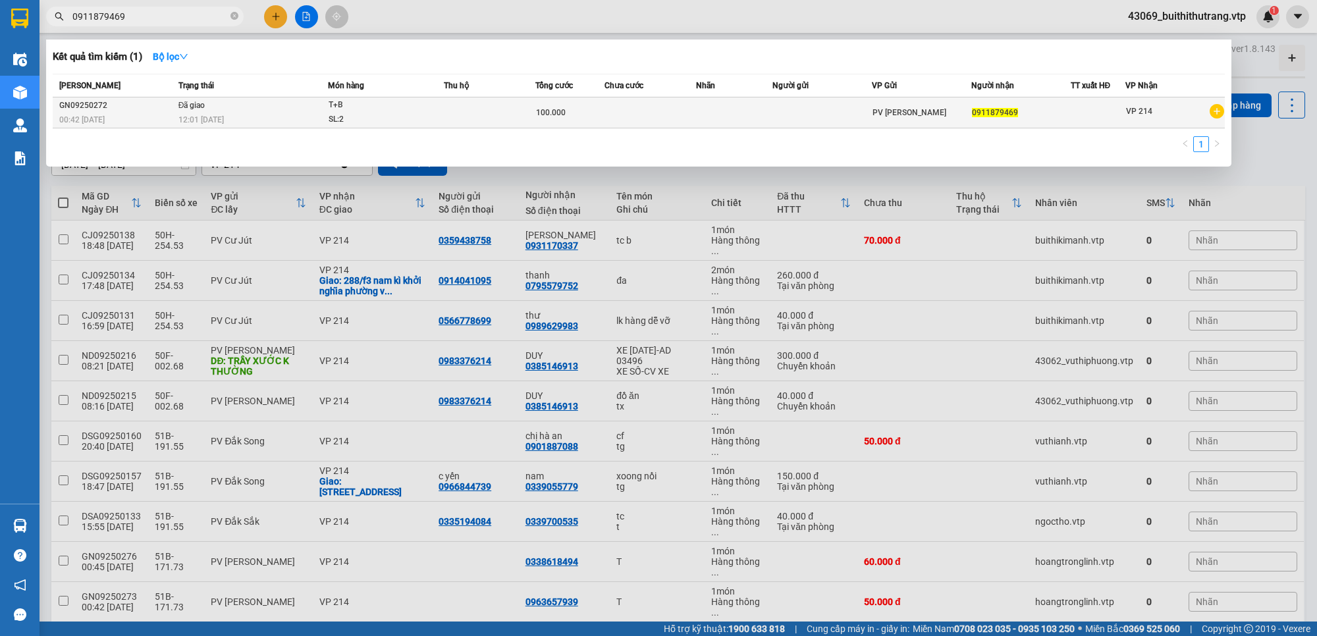
click at [427, 123] on span "T+B SL: 2" at bounding box center [386, 112] width 115 height 28
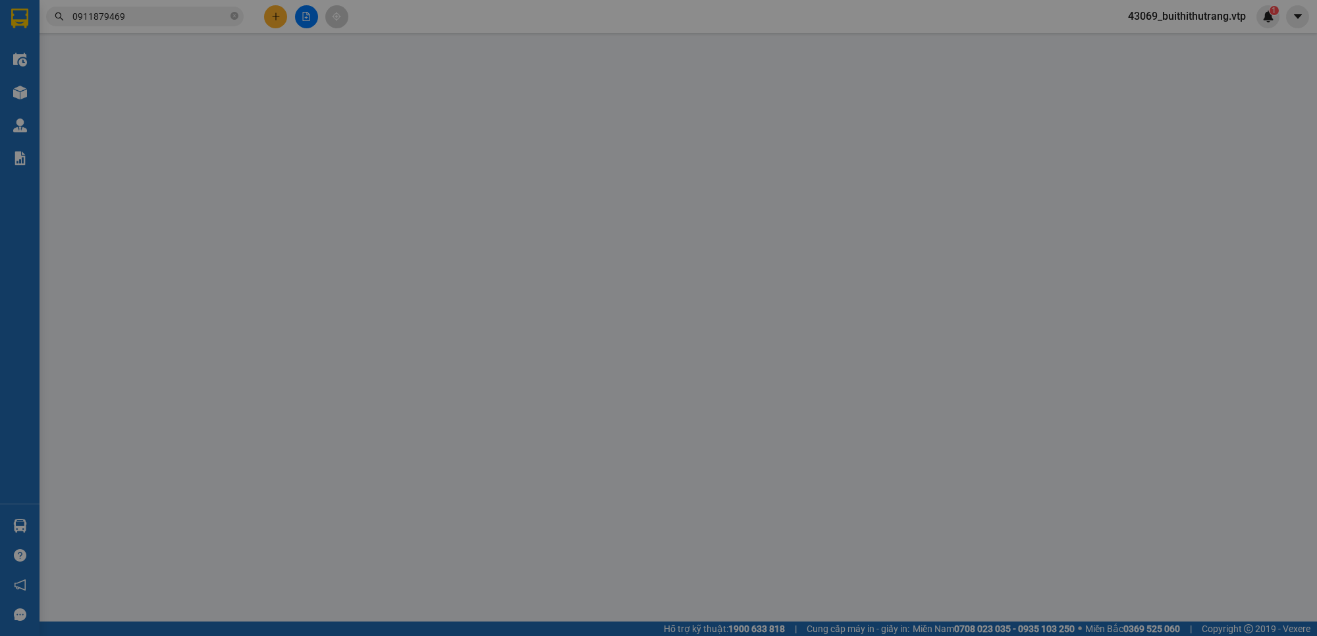
type input "0911879469"
type input "100.000"
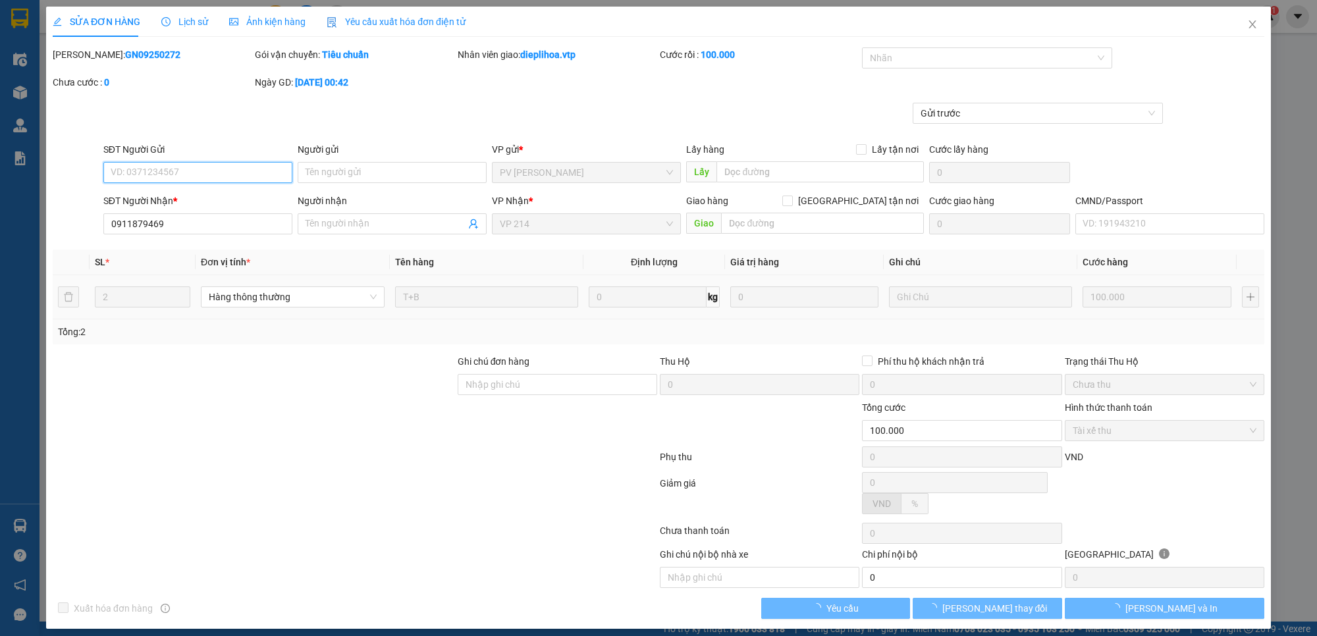
type input "5.000"
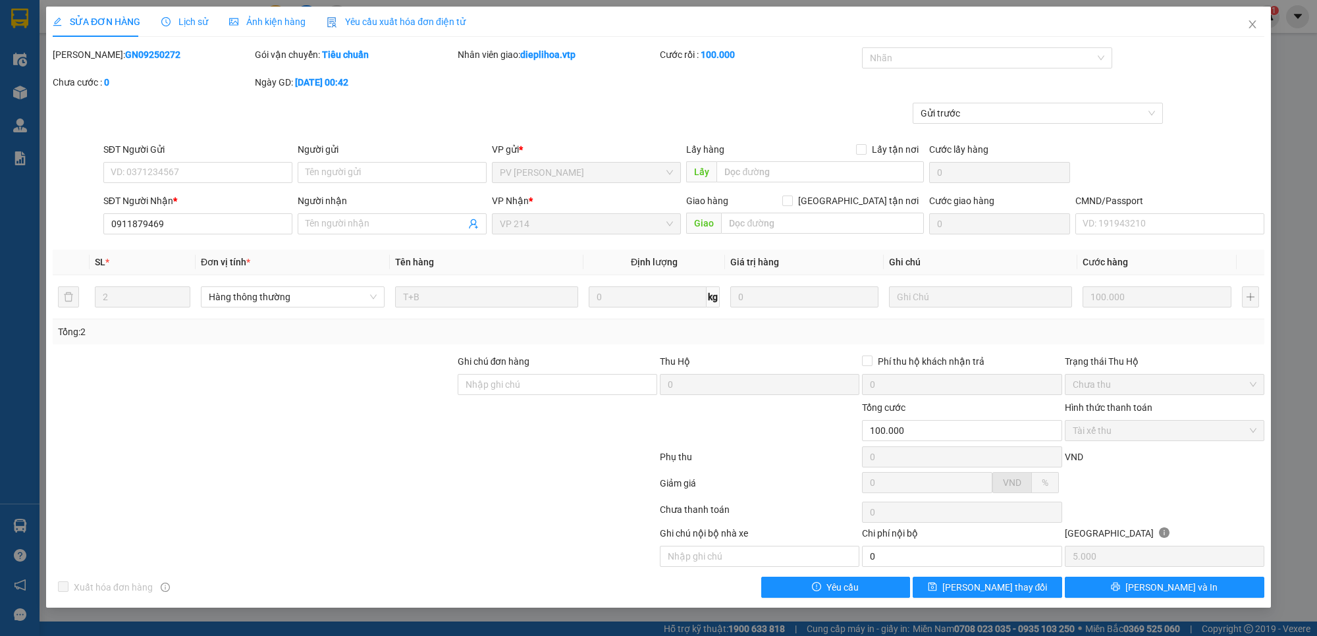
click at [191, 20] on span "Lịch sử" at bounding box center [184, 21] width 47 height 11
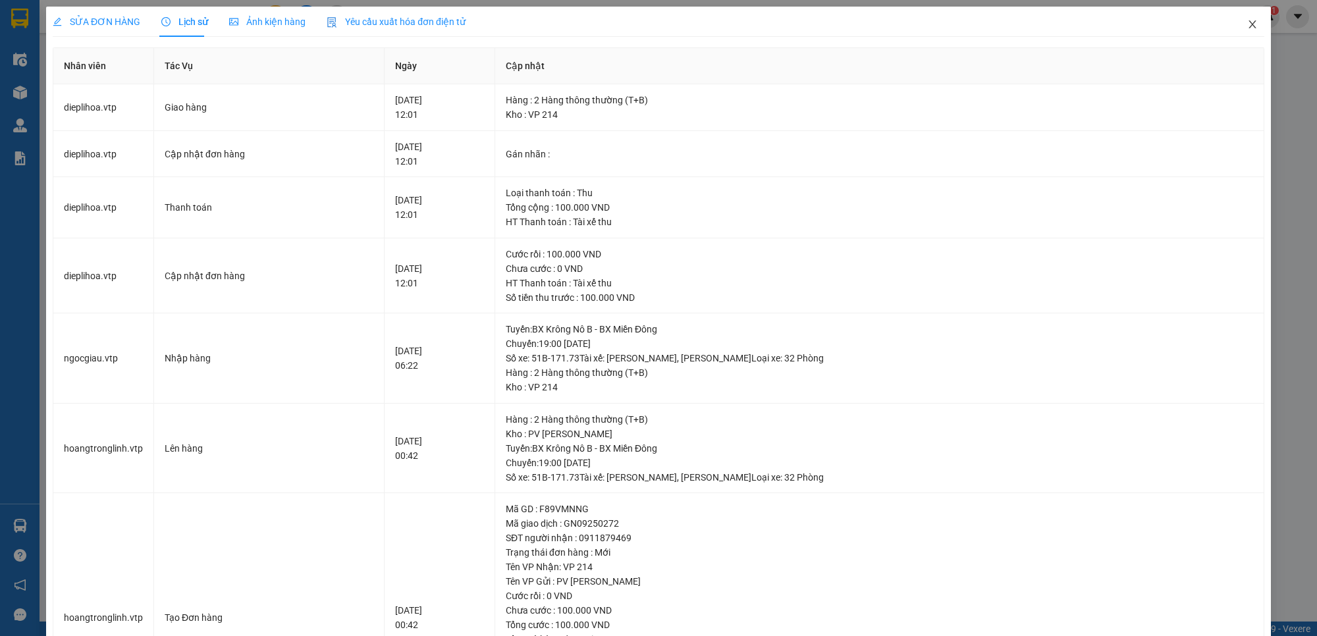
click at [1247, 24] on icon "close" at bounding box center [1252, 24] width 11 height 11
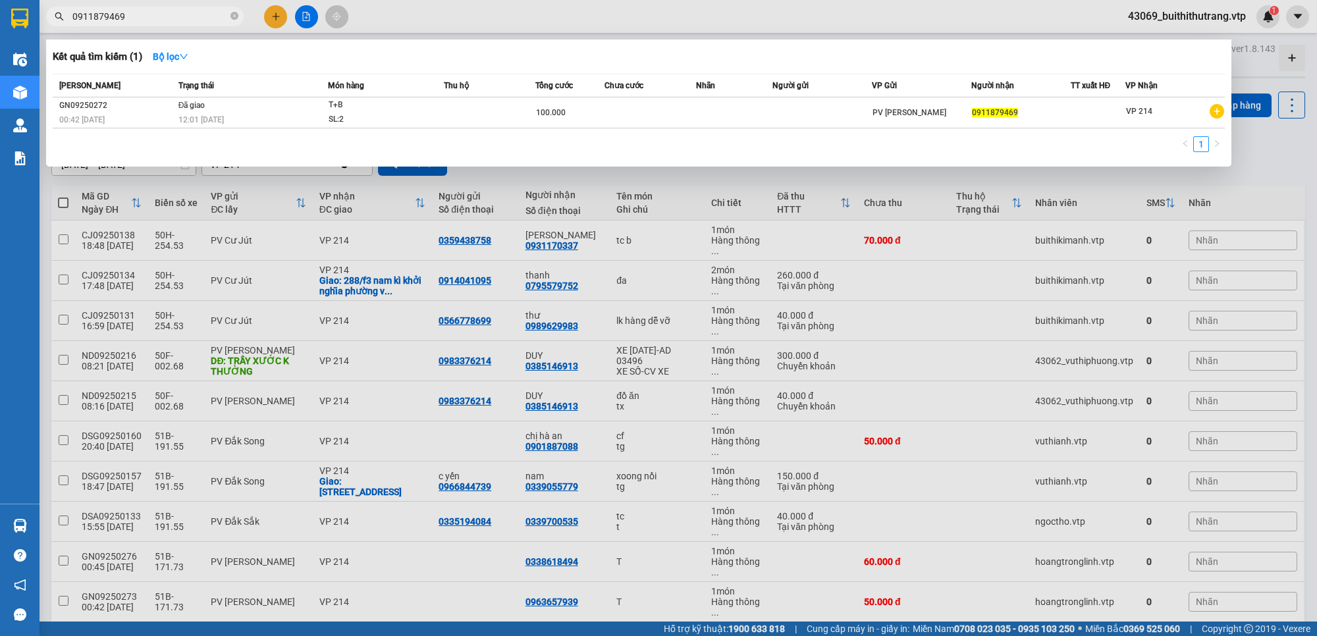
click at [167, 13] on input "0911879469" at bounding box center [149, 16] width 155 height 14
click at [714, 25] on div at bounding box center [658, 318] width 1317 height 636
drag, startPoint x: 136, startPoint y: 14, endPoint x: 69, endPoint y: 23, distance: 67.0
click at [69, 23] on span "0911879469" at bounding box center [145, 17] width 198 height 20
type input "0929078779"
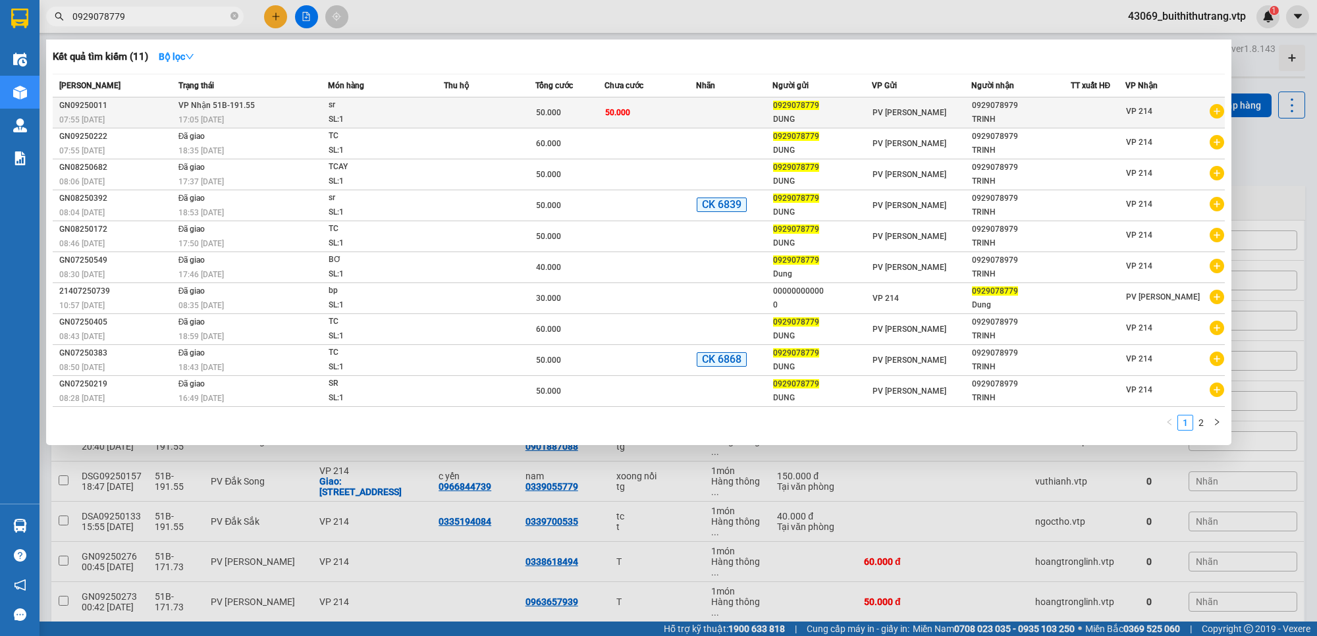
click at [654, 109] on td "50.000" at bounding box center [650, 112] width 92 height 31
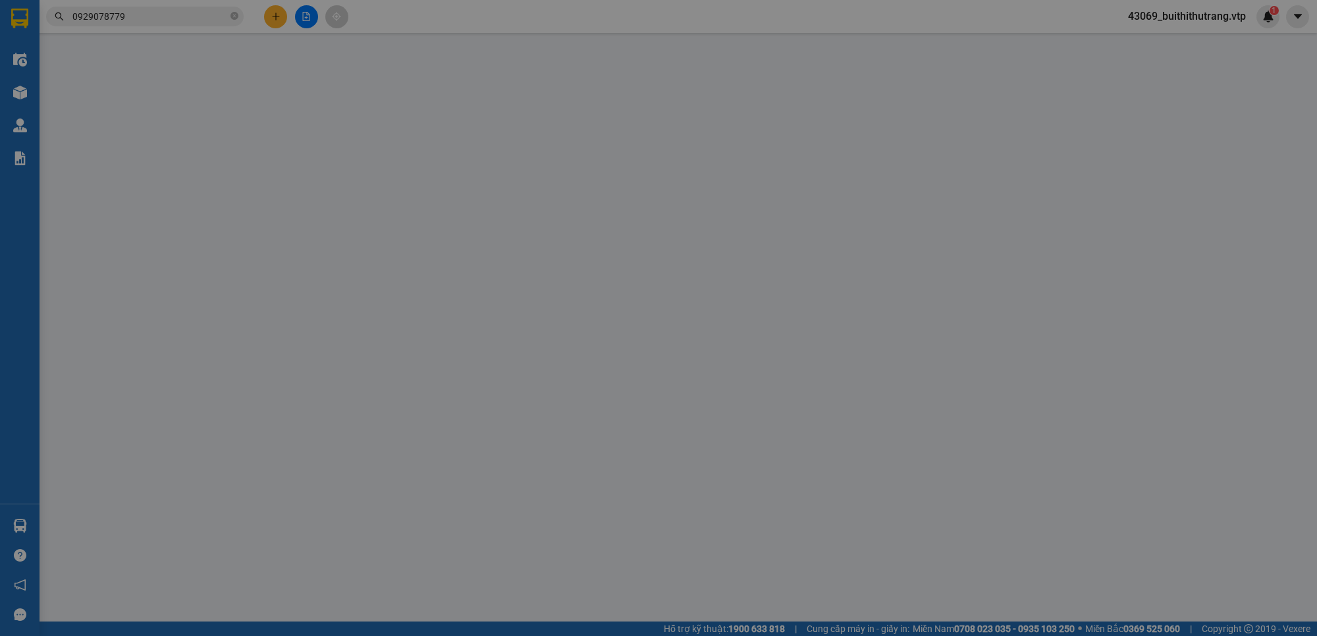
type input "0929078779"
type input "DUNG"
type input "0929078979"
type input "TRINH"
type input "50.000"
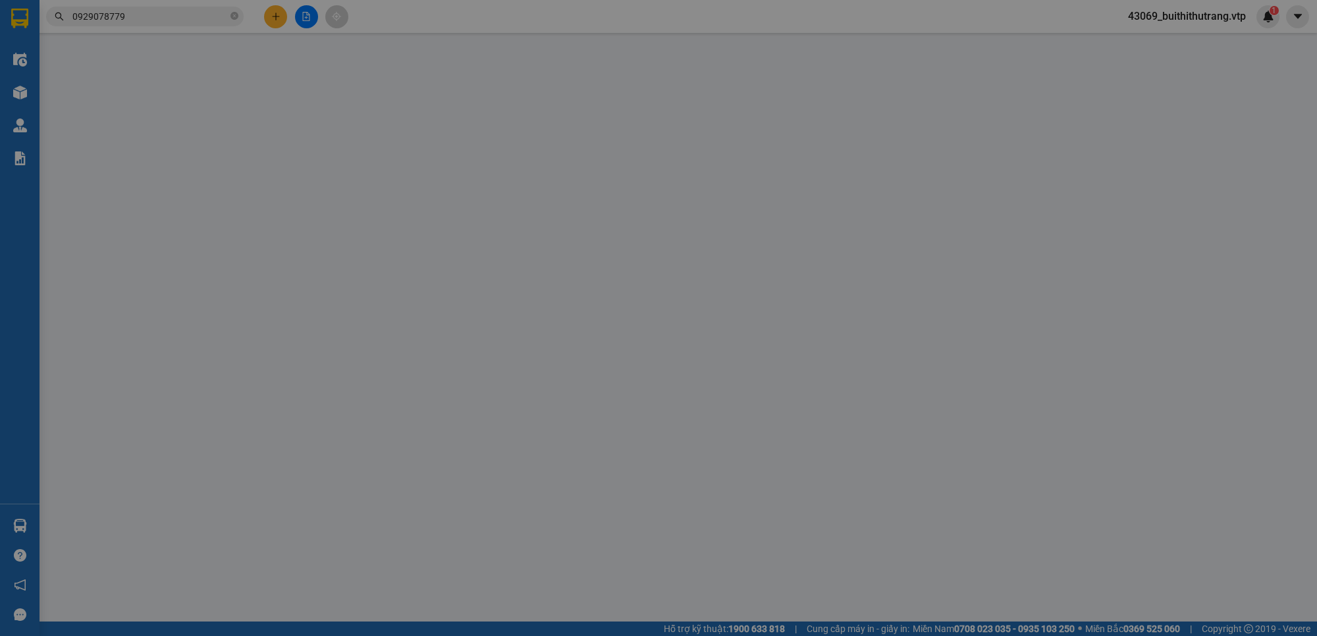
type input "50.000"
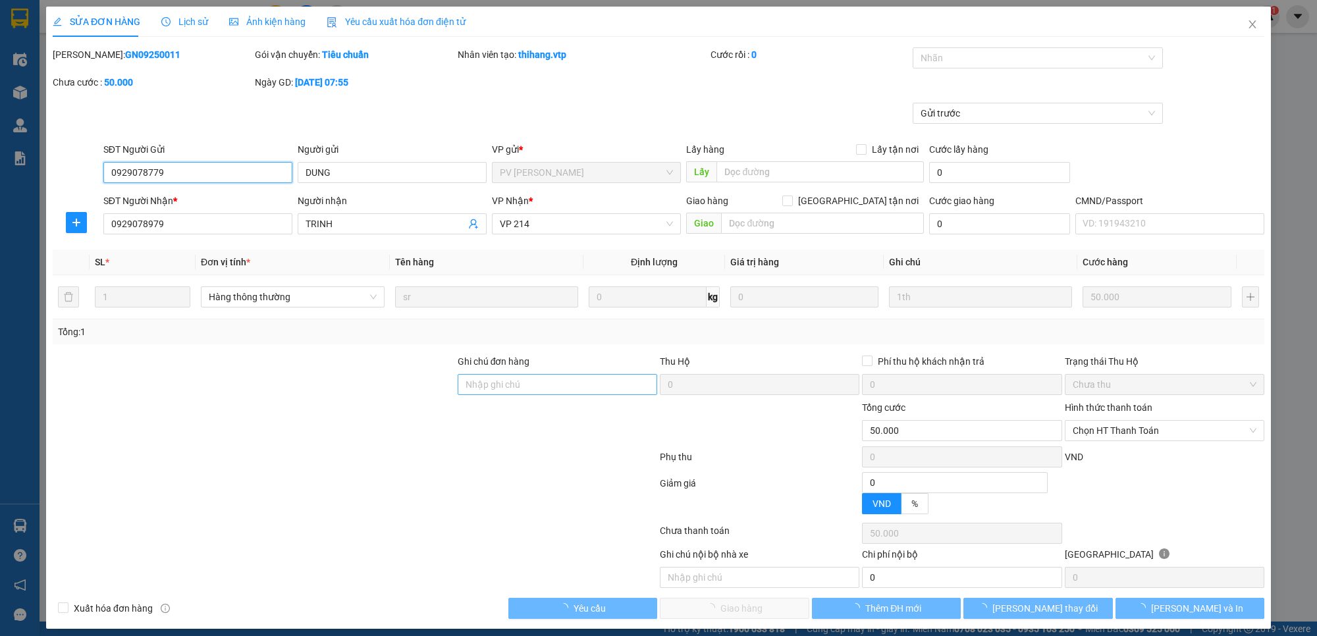
type input "2.500"
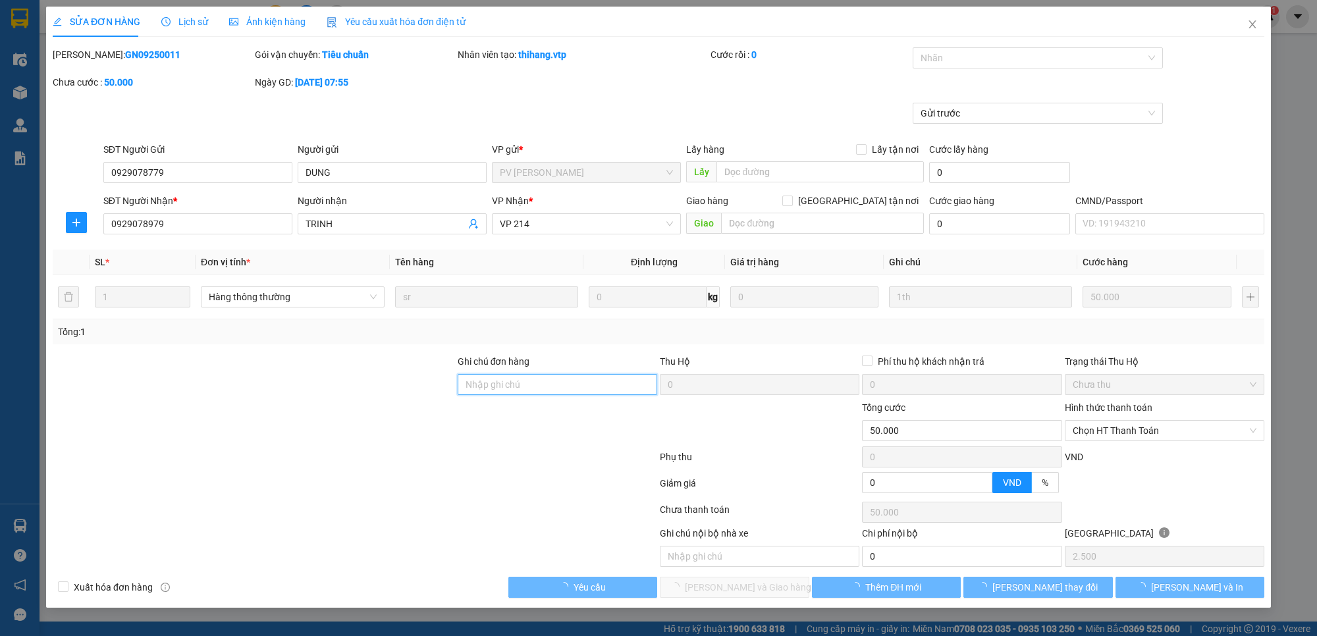
click at [599, 387] on input "Ghi chú đơn hàng" at bounding box center [557, 384] width 199 height 21
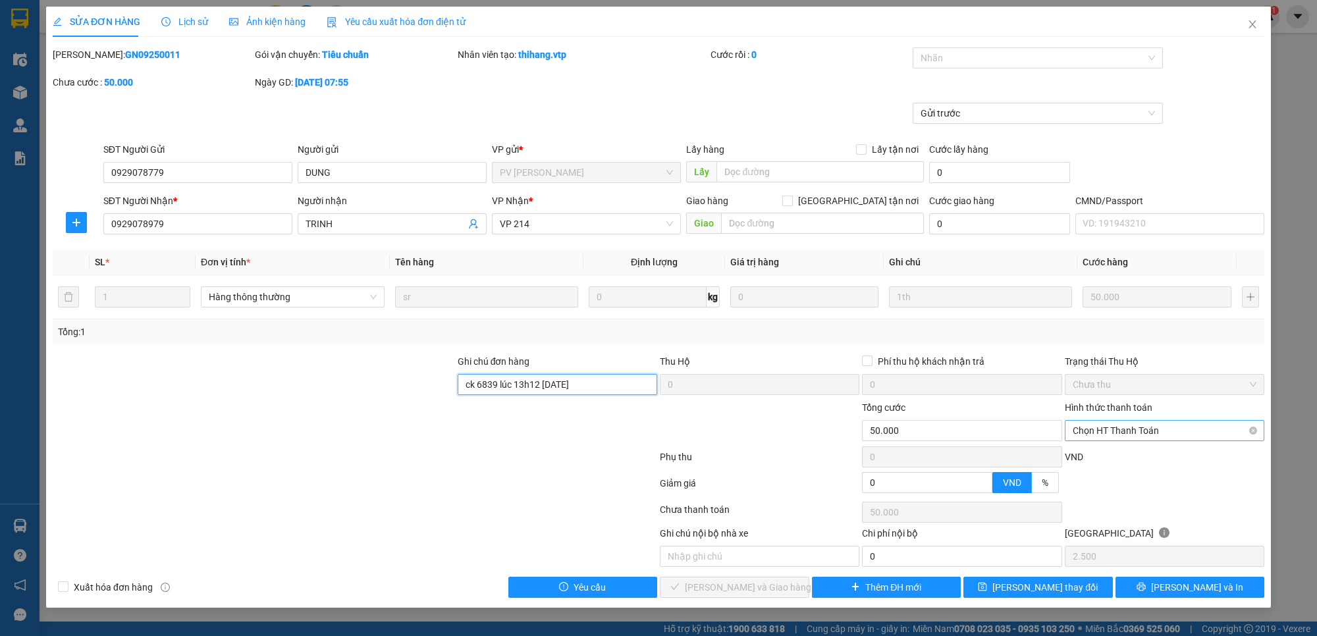
click at [1207, 429] on span "Chọn HT Thanh Toán" at bounding box center [1165, 431] width 184 height 20
type input "ck 6839 lúc 13h12 [DATE]"
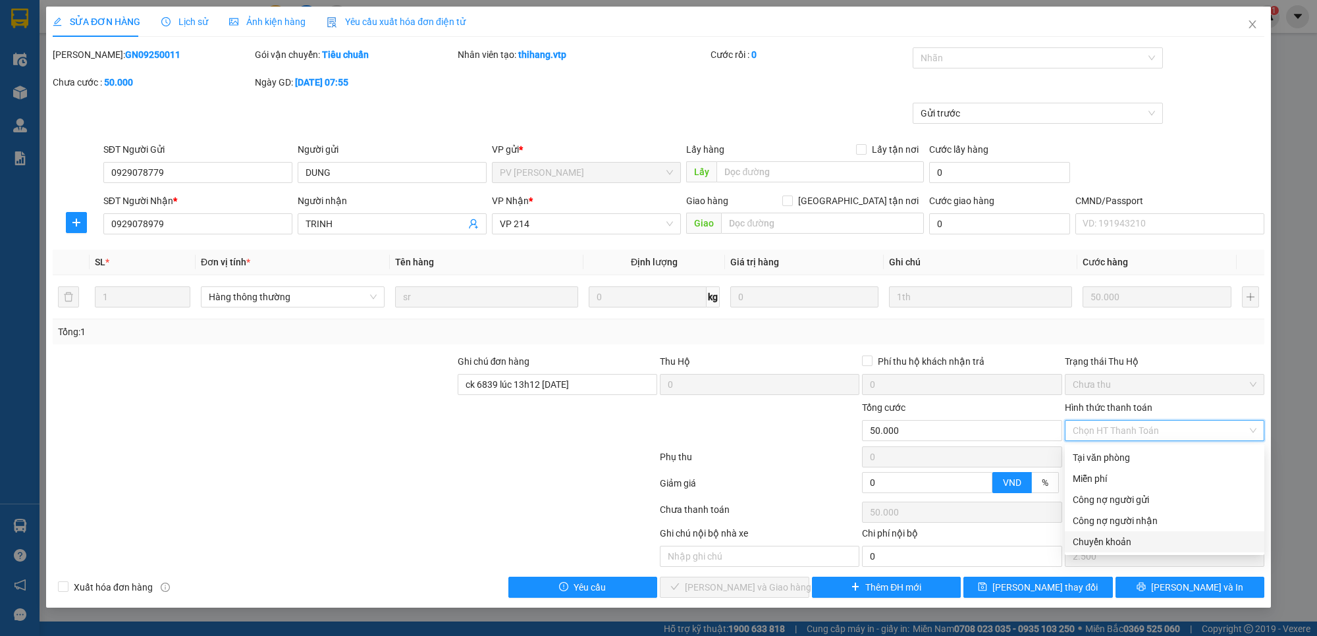
click at [1170, 541] on div "Chuyển khoản" at bounding box center [1165, 542] width 184 height 14
type input "0"
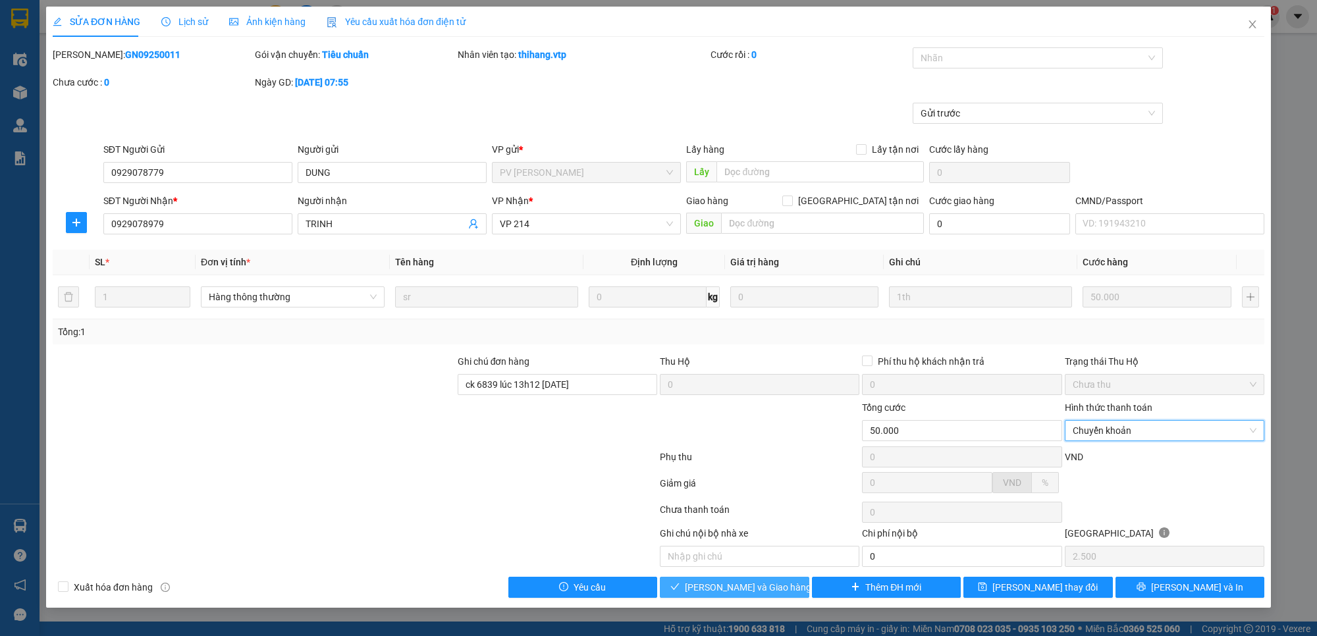
click at [761, 587] on span "[PERSON_NAME] và Giao hàng" at bounding box center [748, 587] width 126 height 14
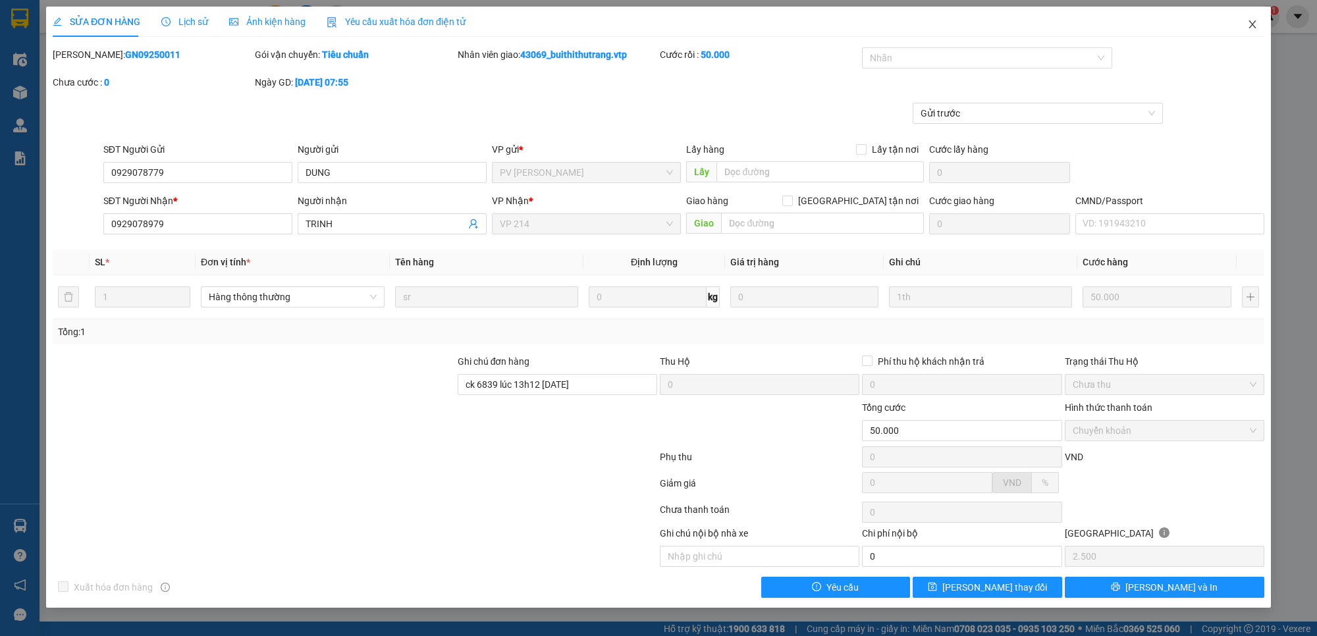
click at [1255, 22] on icon "close" at bounding box center [1251, 24] width 7 height 8
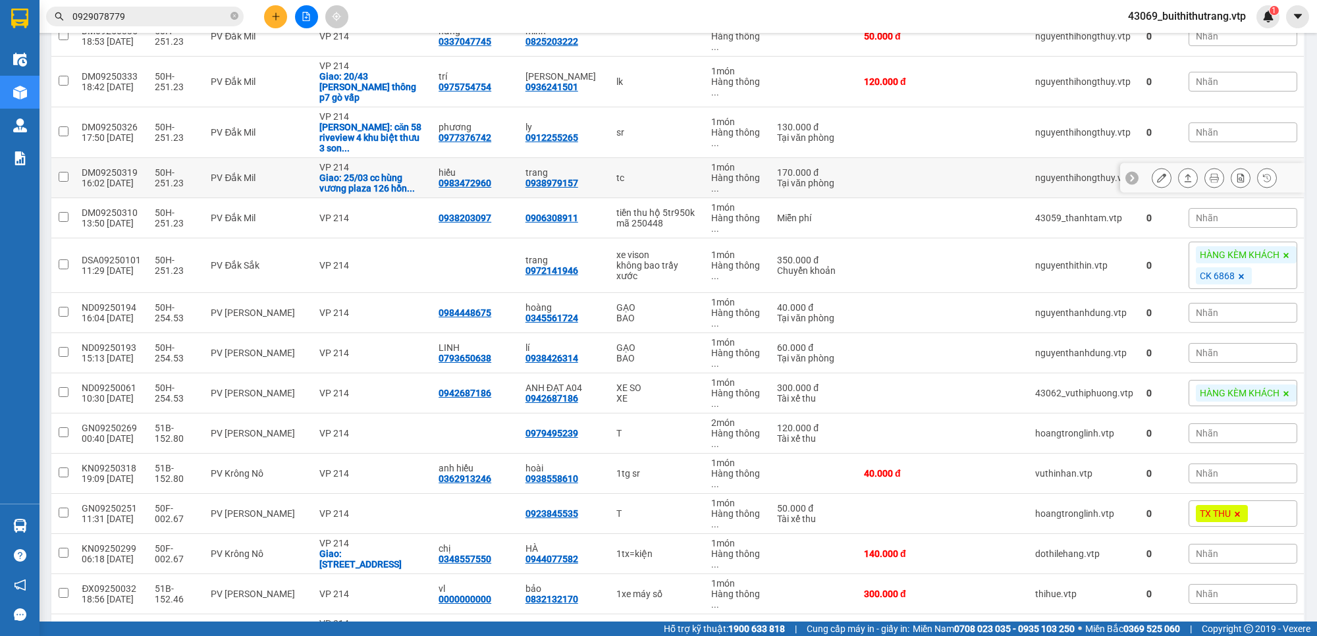
scroll to position [741, 0]
